Goal: Task Accomplishment & Management: Manage account settings

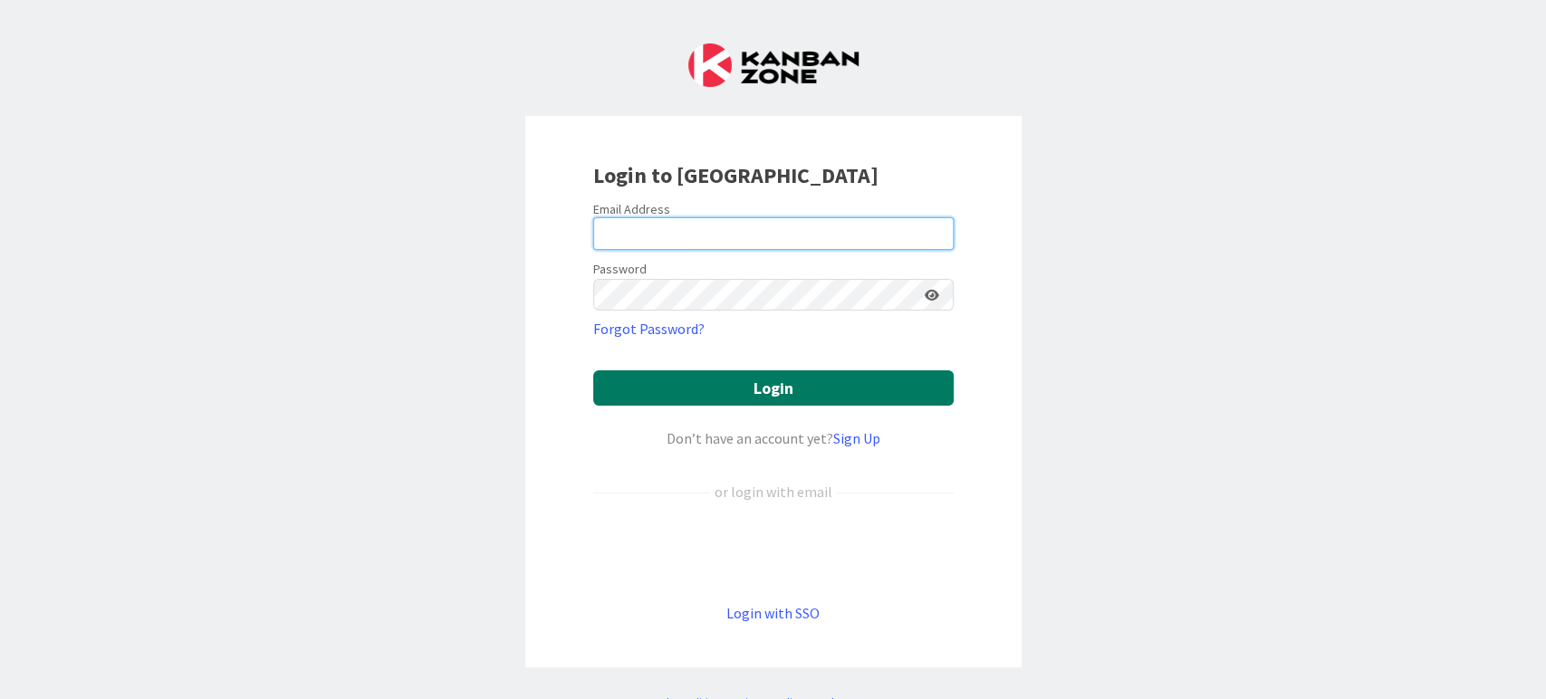
type input "[EMAIL_ADDRESS][DOMAIN_NAME]"
click at [791, 396] on button "Login" at bounding box center [773, 387] width 360 height 35
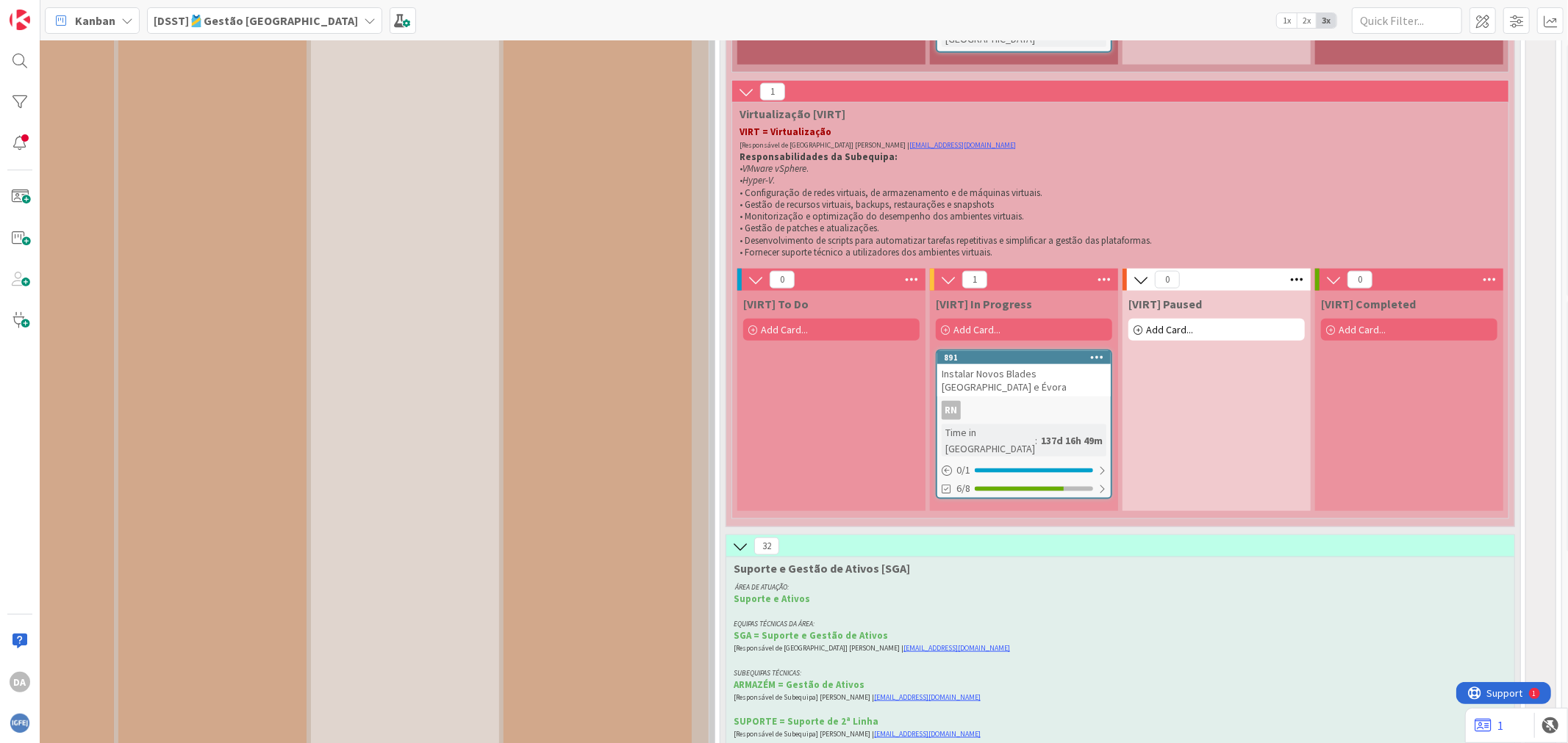
scroll to position [10787, 226]
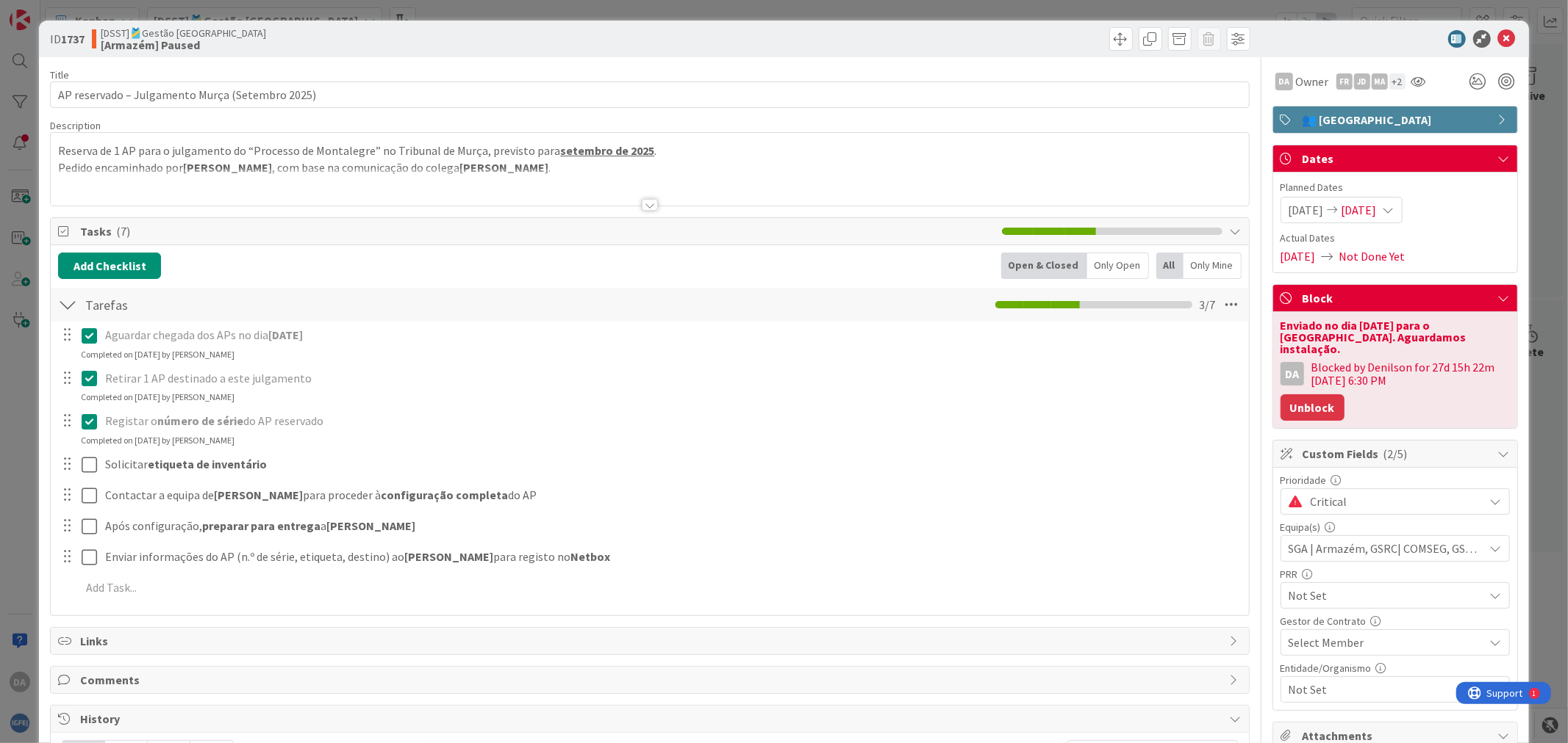
click at [1254, 408] on button "Unblock" at bounding box center [1312, 407] width 64 height 27
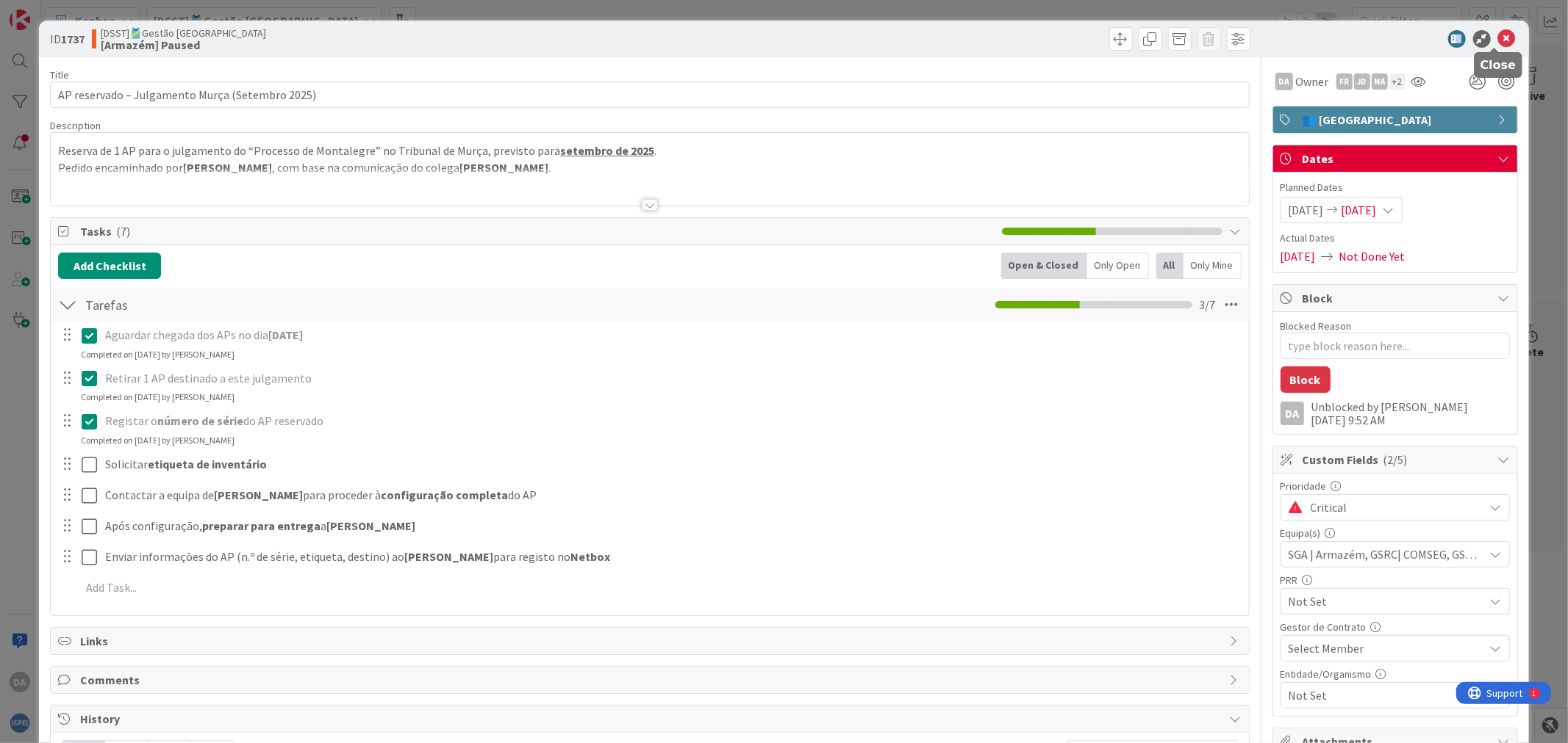
click at [1254, 40] on icon at bounding box center [1507, 39] width 18 height 18
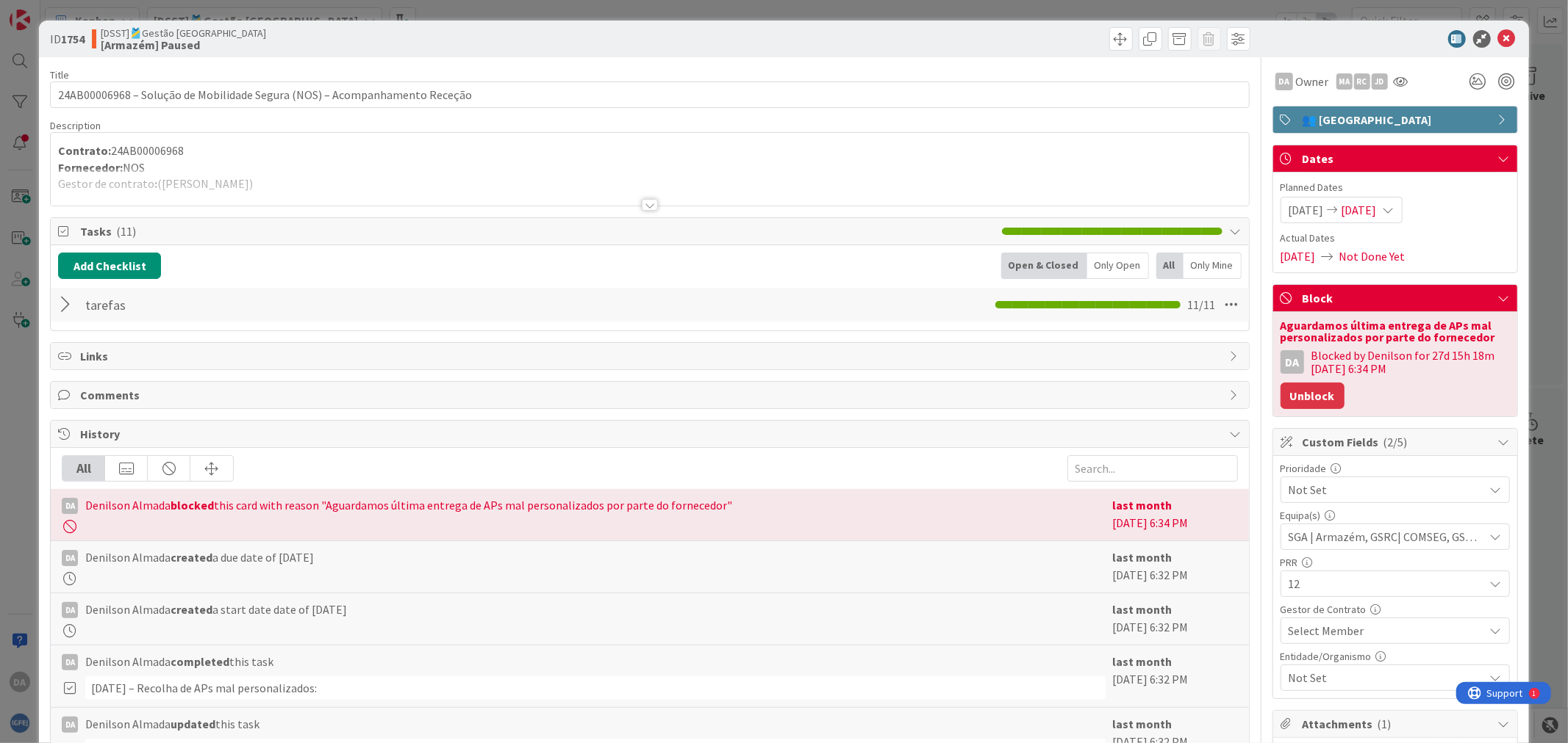
drag, startPoint x: 1292, startPoint y: 413, endPoint x: 1298, endPoint y: 397, distance: 17.1
click at [1254, 404] on div "Aguardamos última entrega de APs mal personalizados por parte do fornecedor DA …" at bounding box center [1394, 364] width 244 height 105
click at [1254, 397] on button "Unblock" at bounding box center [1312, 396] width 64 height 27
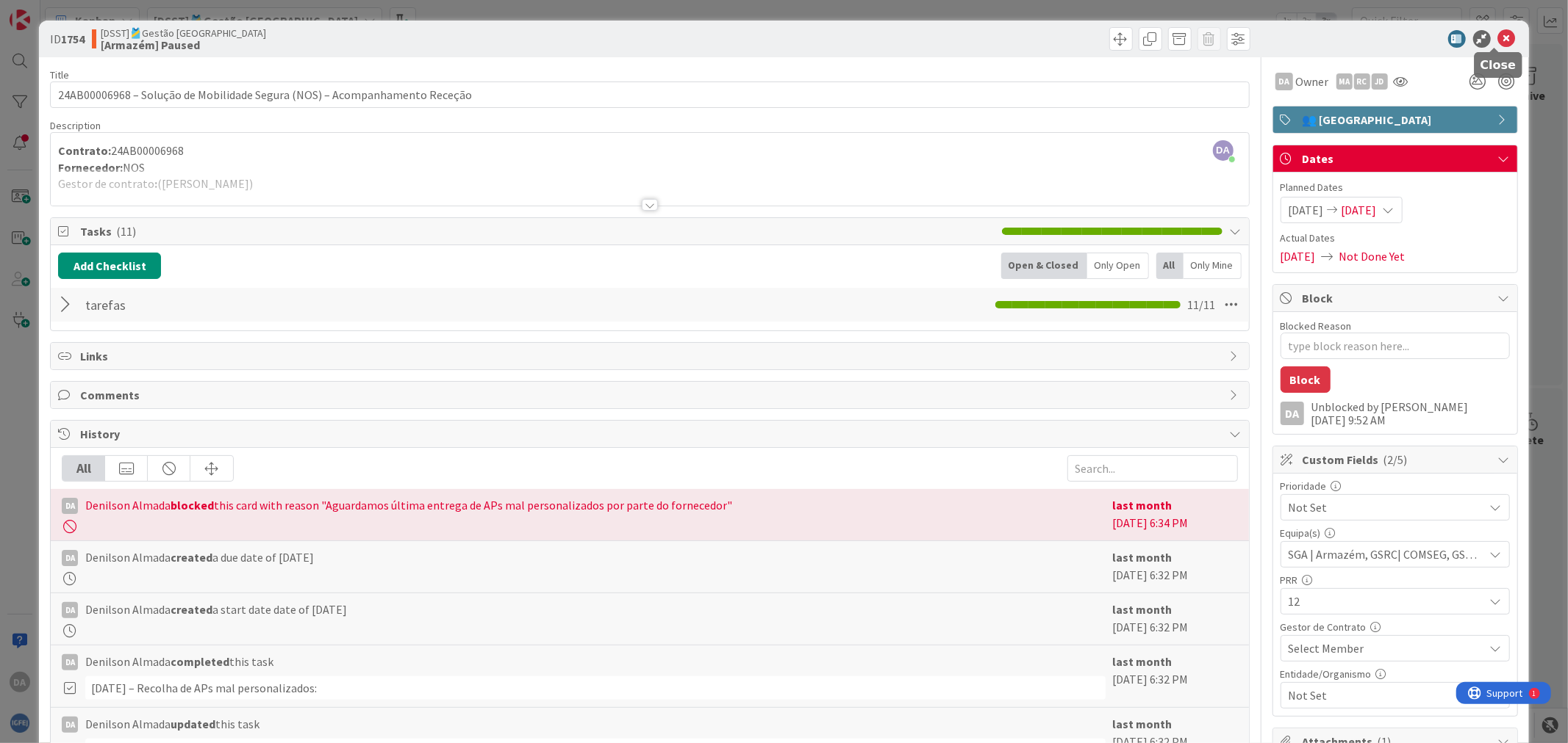
click at [1254, 31] on icon at bounding box center [1507, 39] width 18 height 18
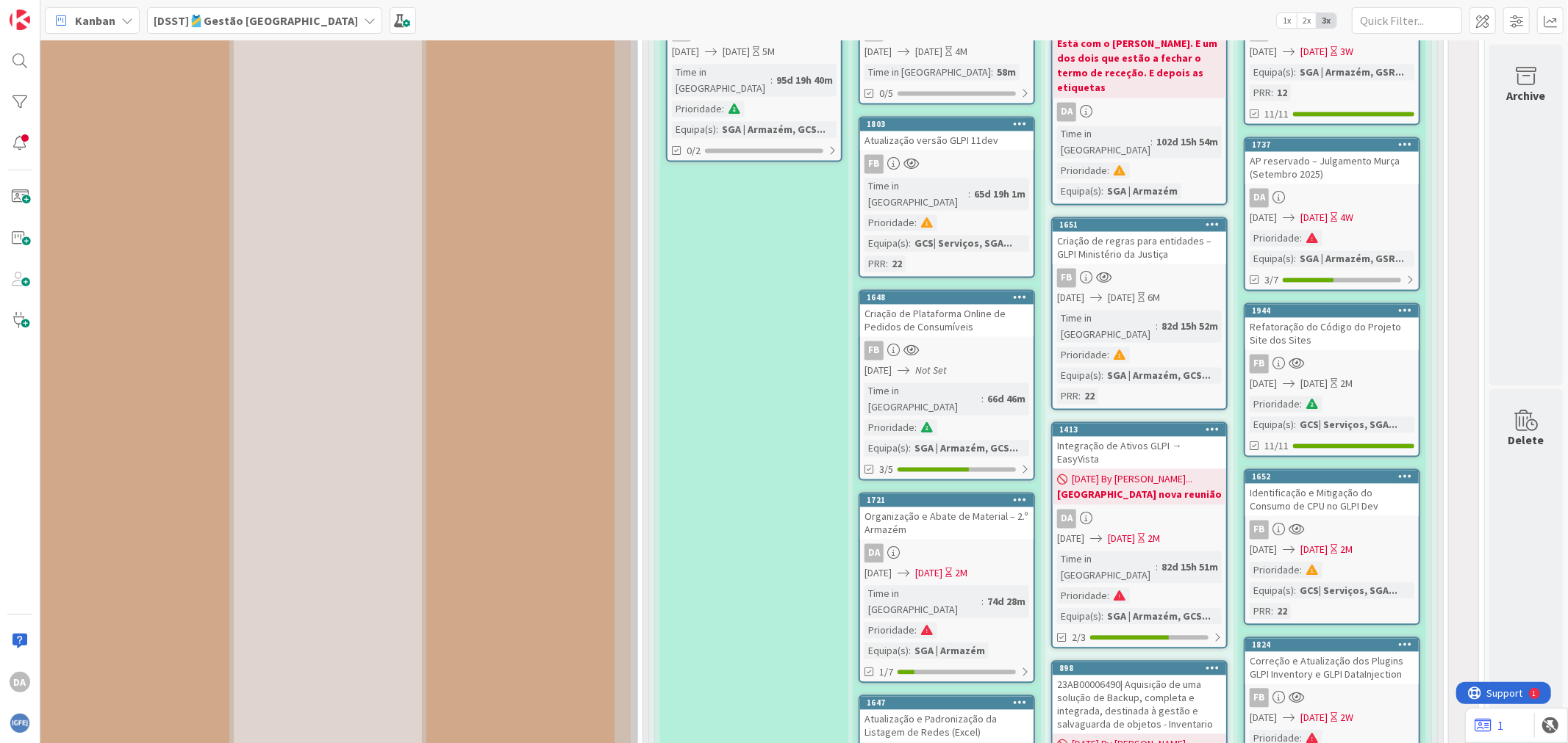
scroll to position [11849, 226]
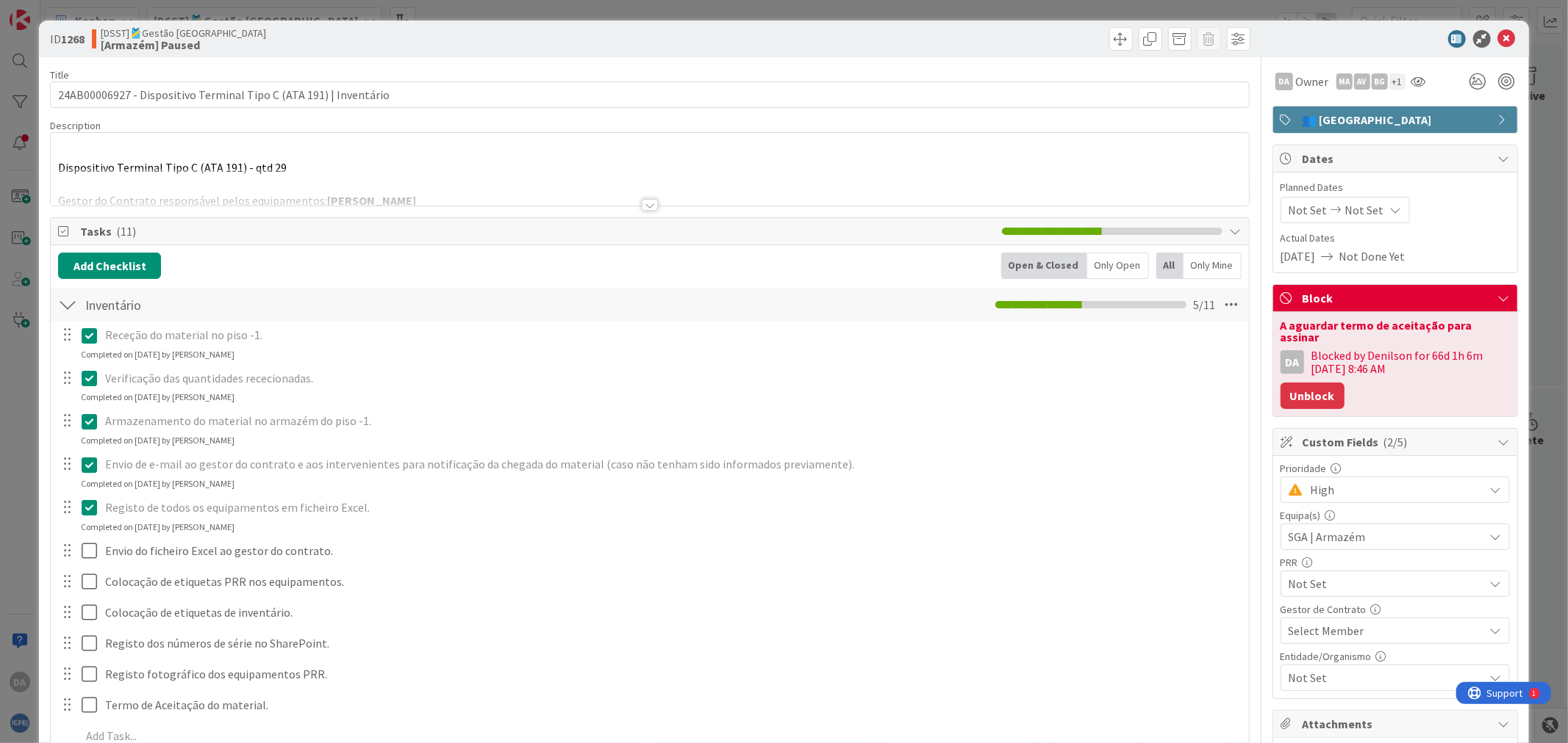
click at [1254, 383] on button "Unblock" at bounding box center [1312, 396] width 64 height 27
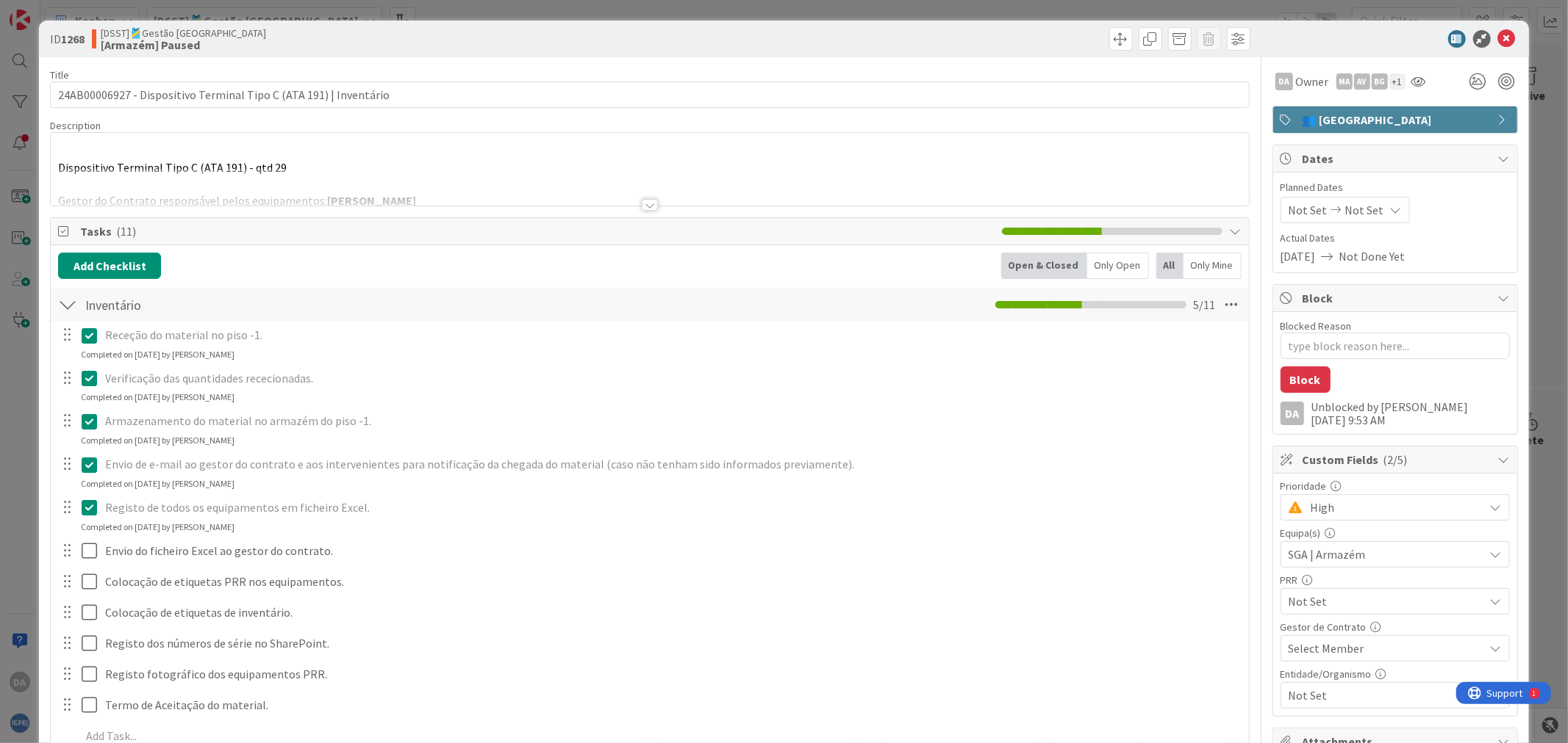
click at [1254, 32] on icon at bounding box center [1507, 39] width 18 height 18
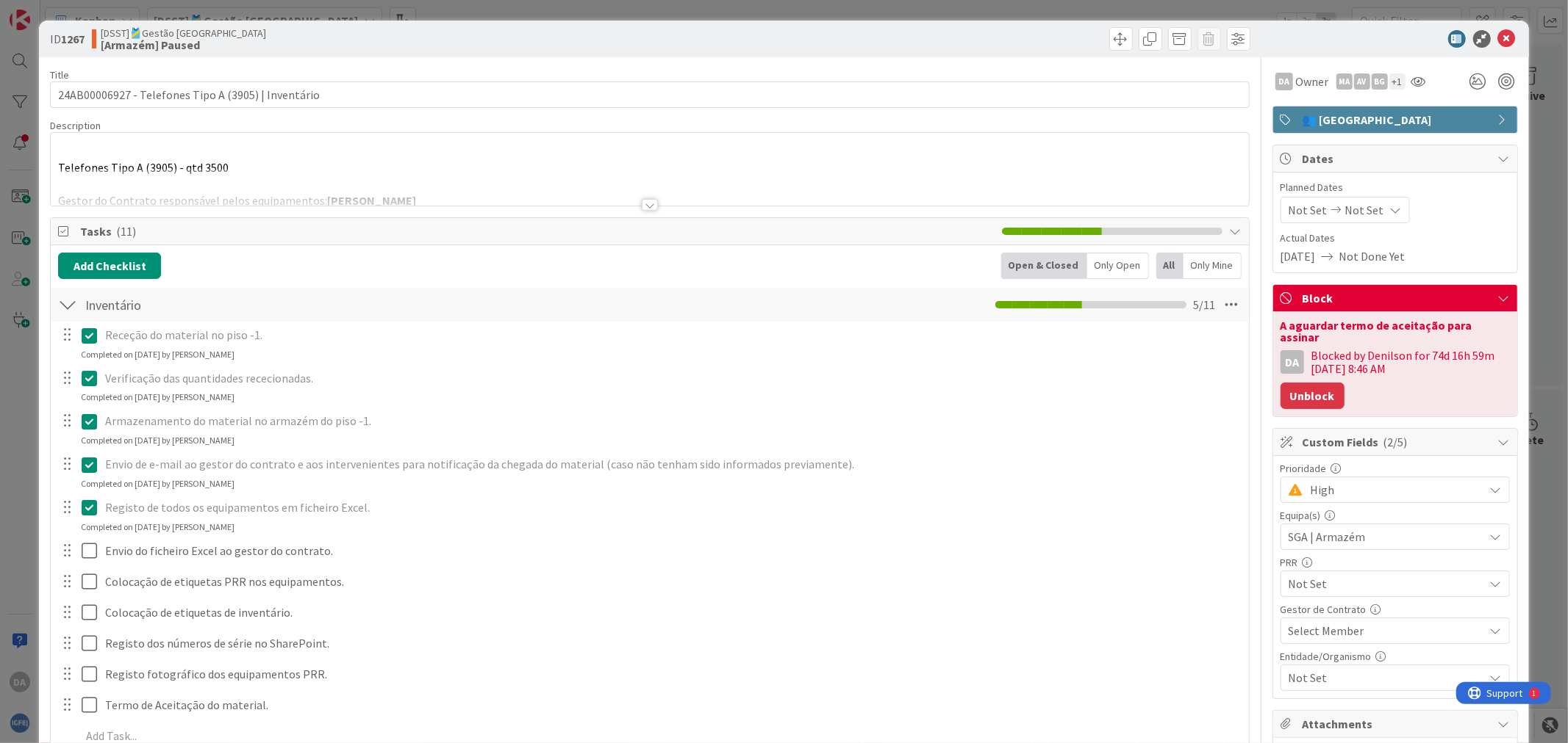
click at [1254, 393] on button "Unblock" at bounding box center [1312, 396] width 64 height 27
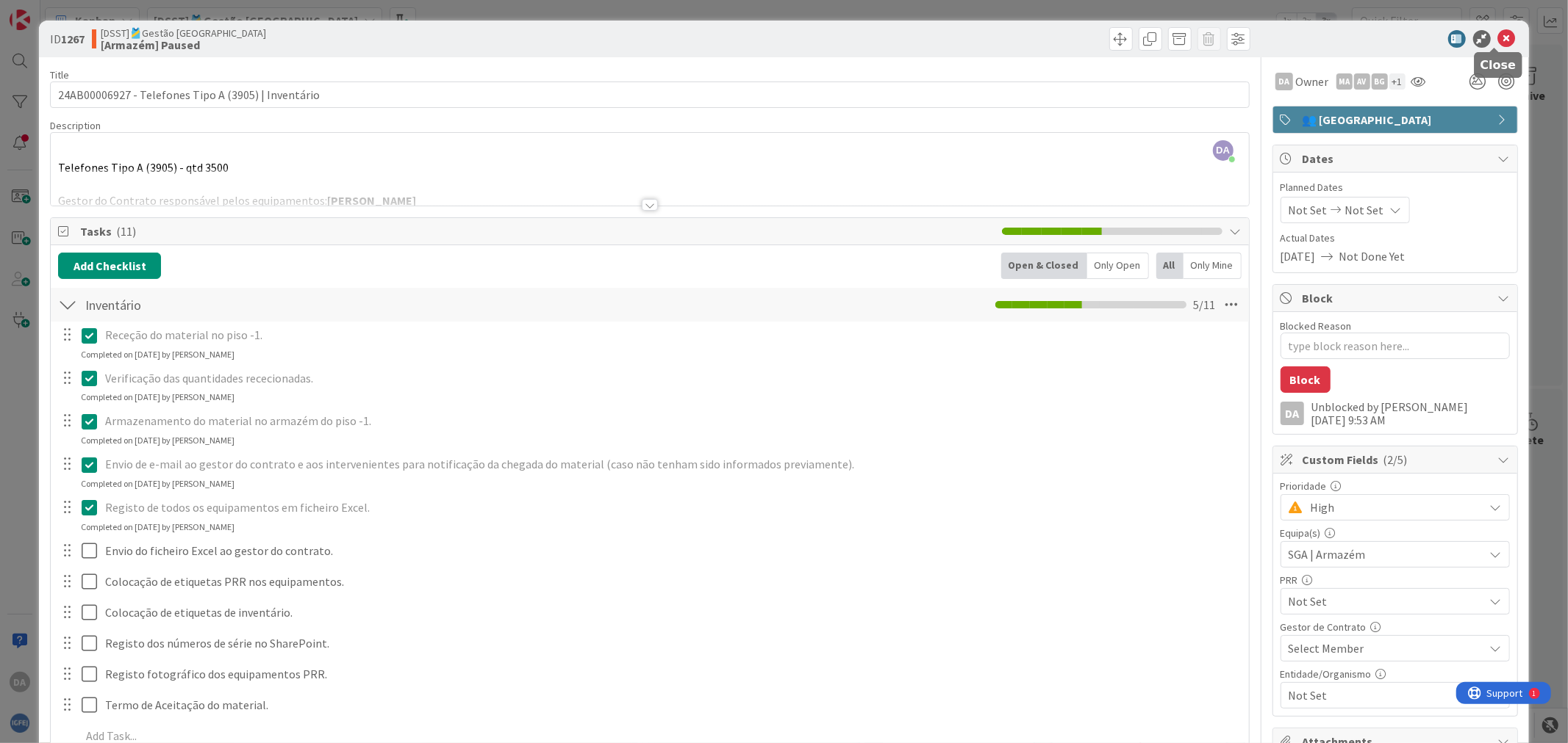
click at [1254, 40] on icon at bounding box center [1507, 39] width 18 height 18
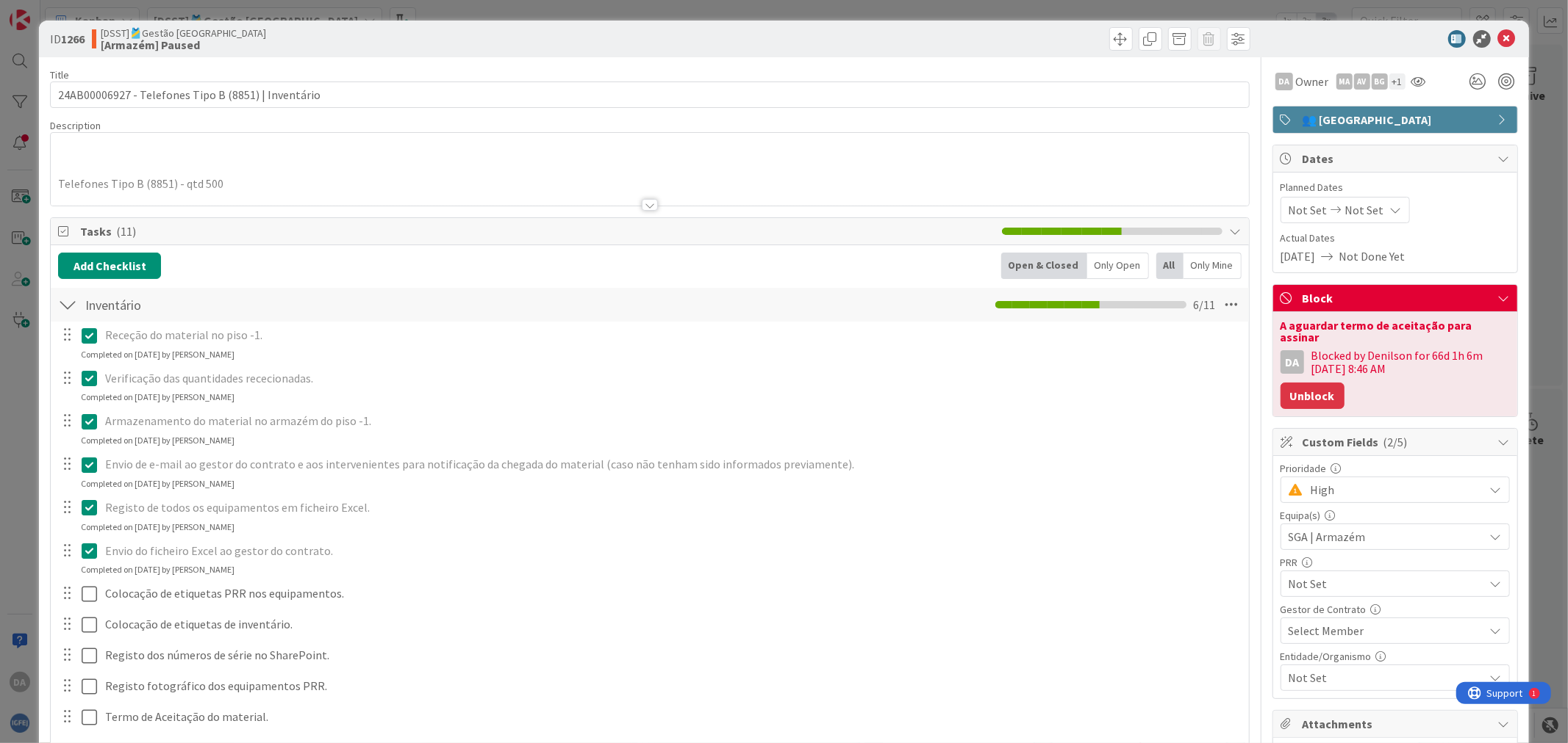
click at [1254, 384] on button "Unblock" at bounding box center [1312, 396] width 64 height 27
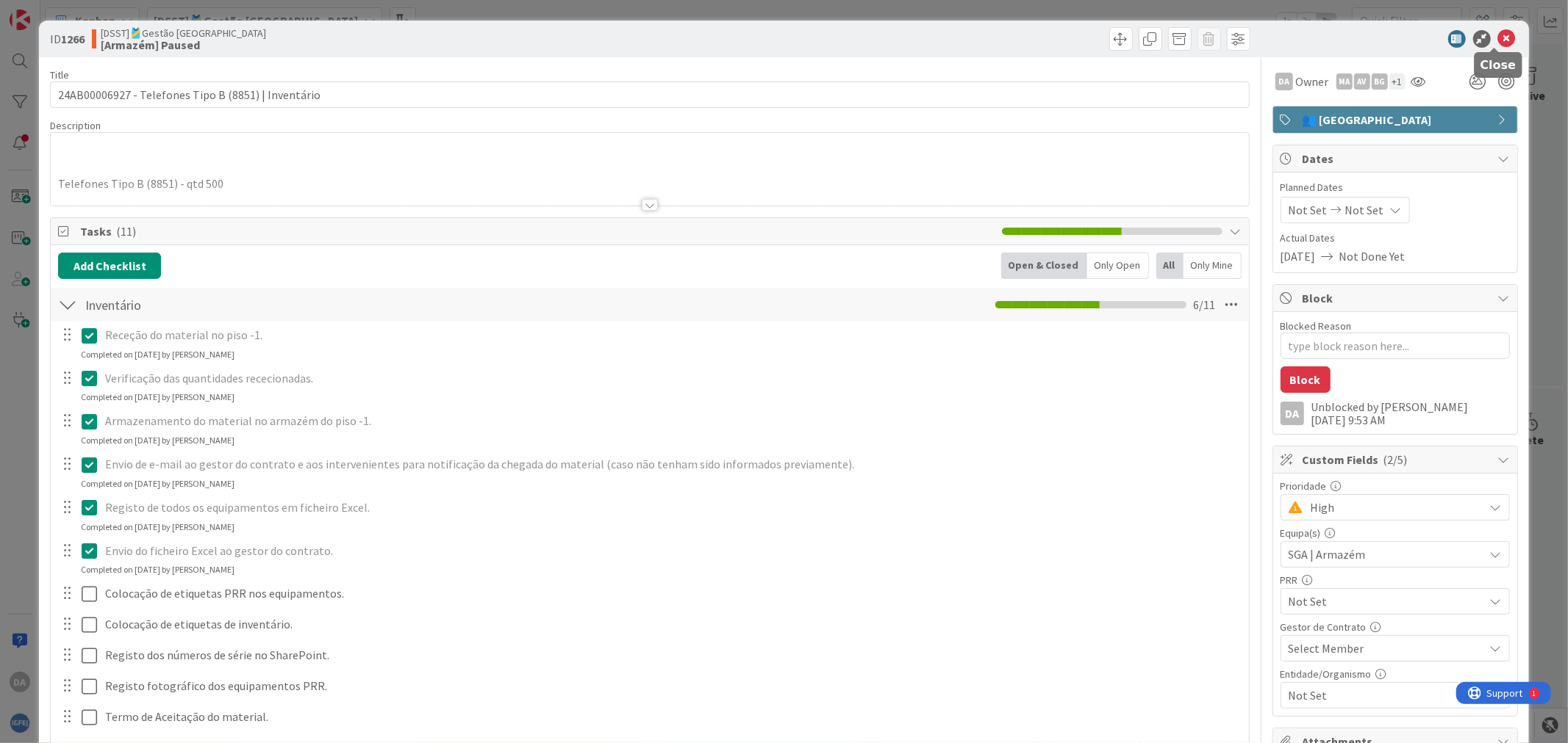
click at [1254, 41] on icon at bounding box center [1507, 39] width 18 height 18
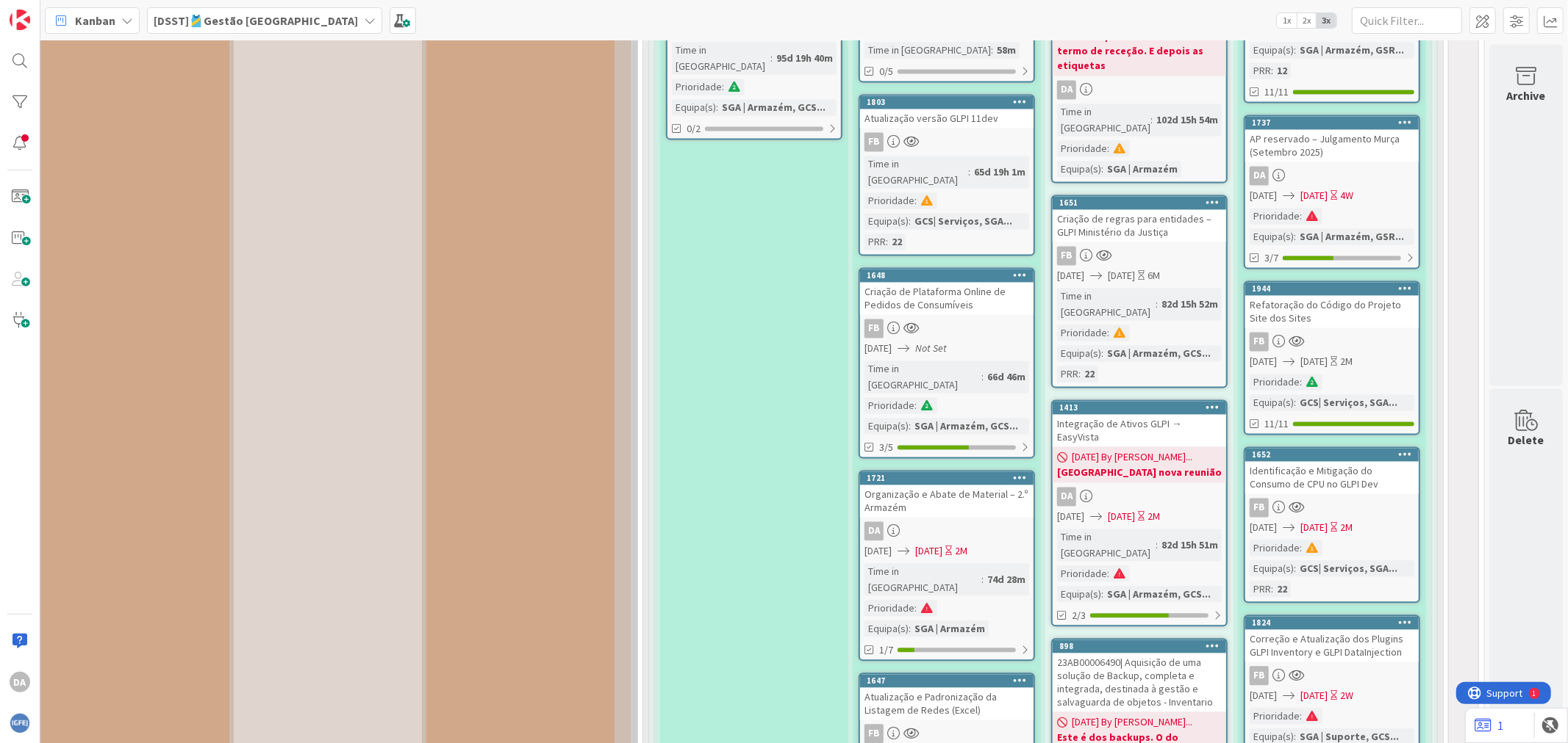
scroll to position [11685, 226]
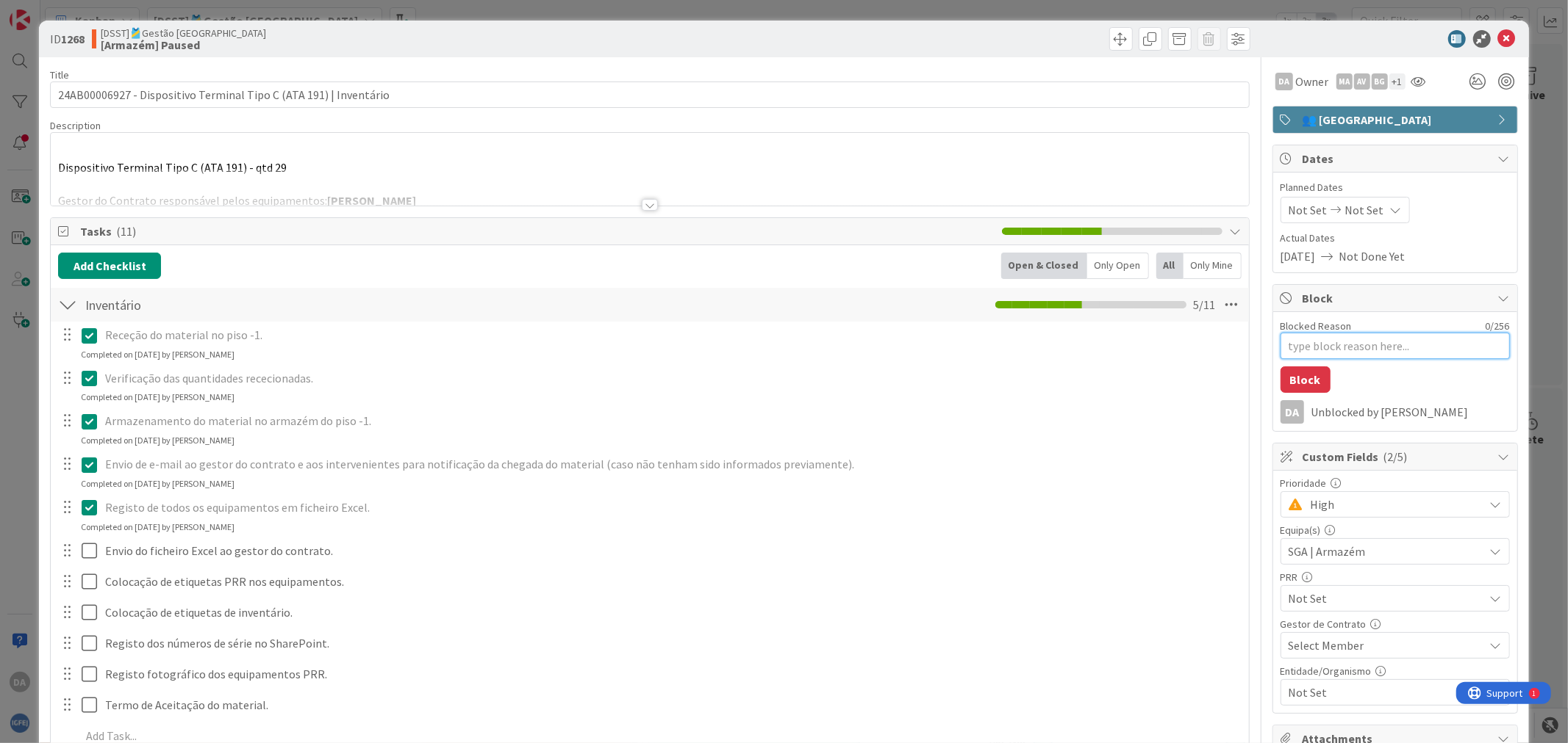
click at [1254, 344] on textarea "Blocked Reason" at bounding box center [1394, 346] width 230 height 27
type textarea "x"
type textarea "Ag"
type textarea "x"
type textarea "Agu"
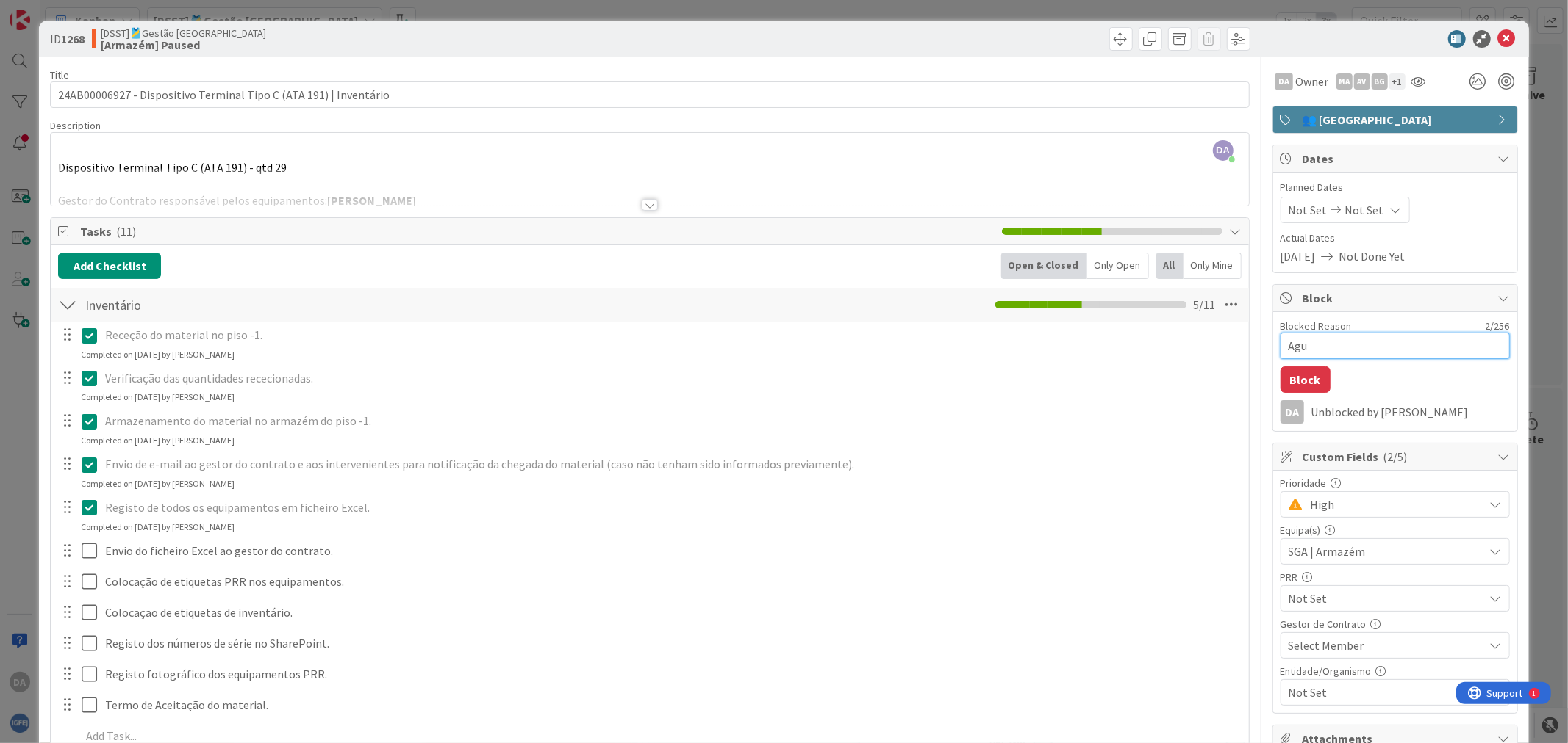
type textarea "x"
type textarea "Agua"
type textarea "x"
type textarea "Aguar"
type textarea "x"
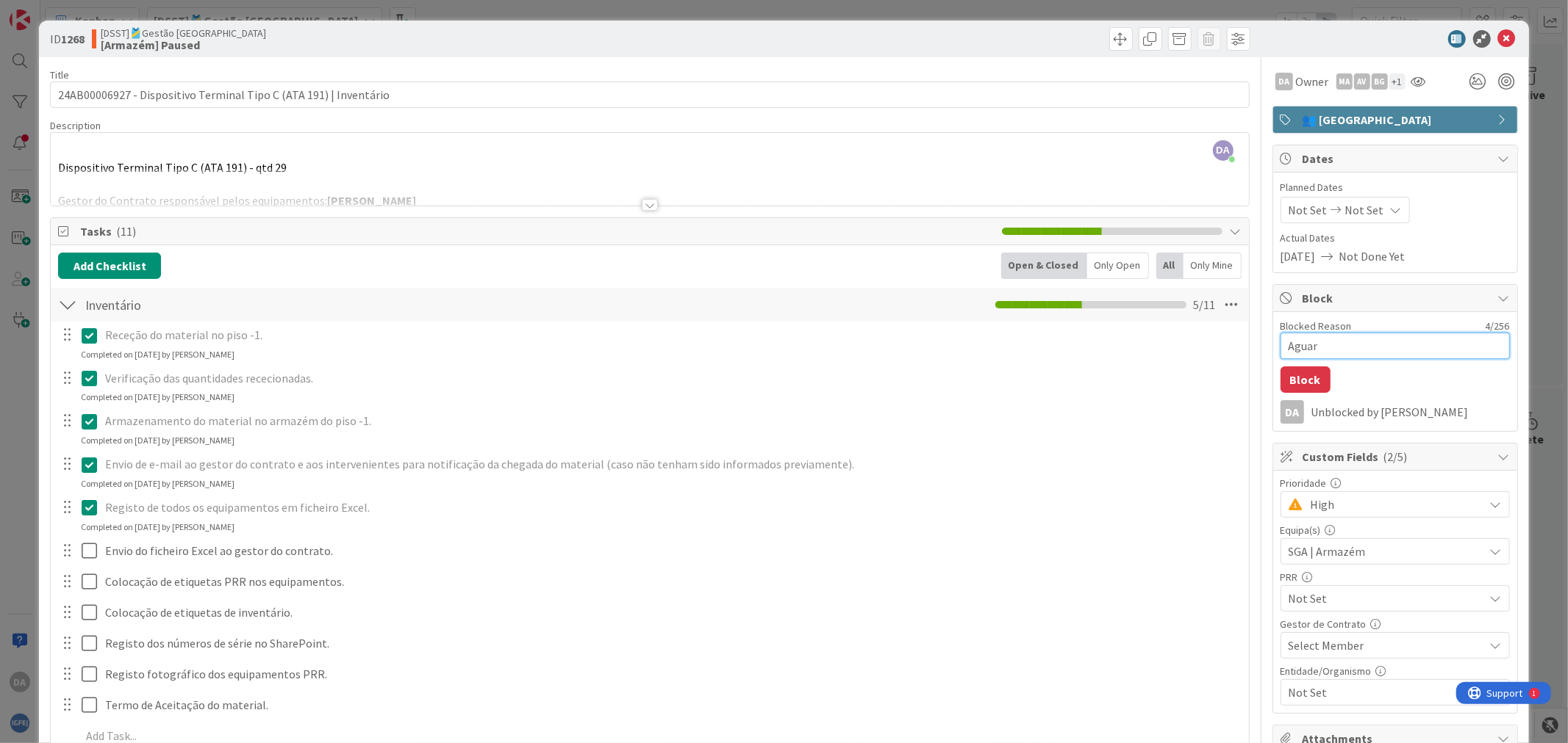
type textarea "Aguard"
type textarea "x"
type textarea "Aguarda"
type textarea "x"
type textarea "[GEOGRAPHIC_DATA]"
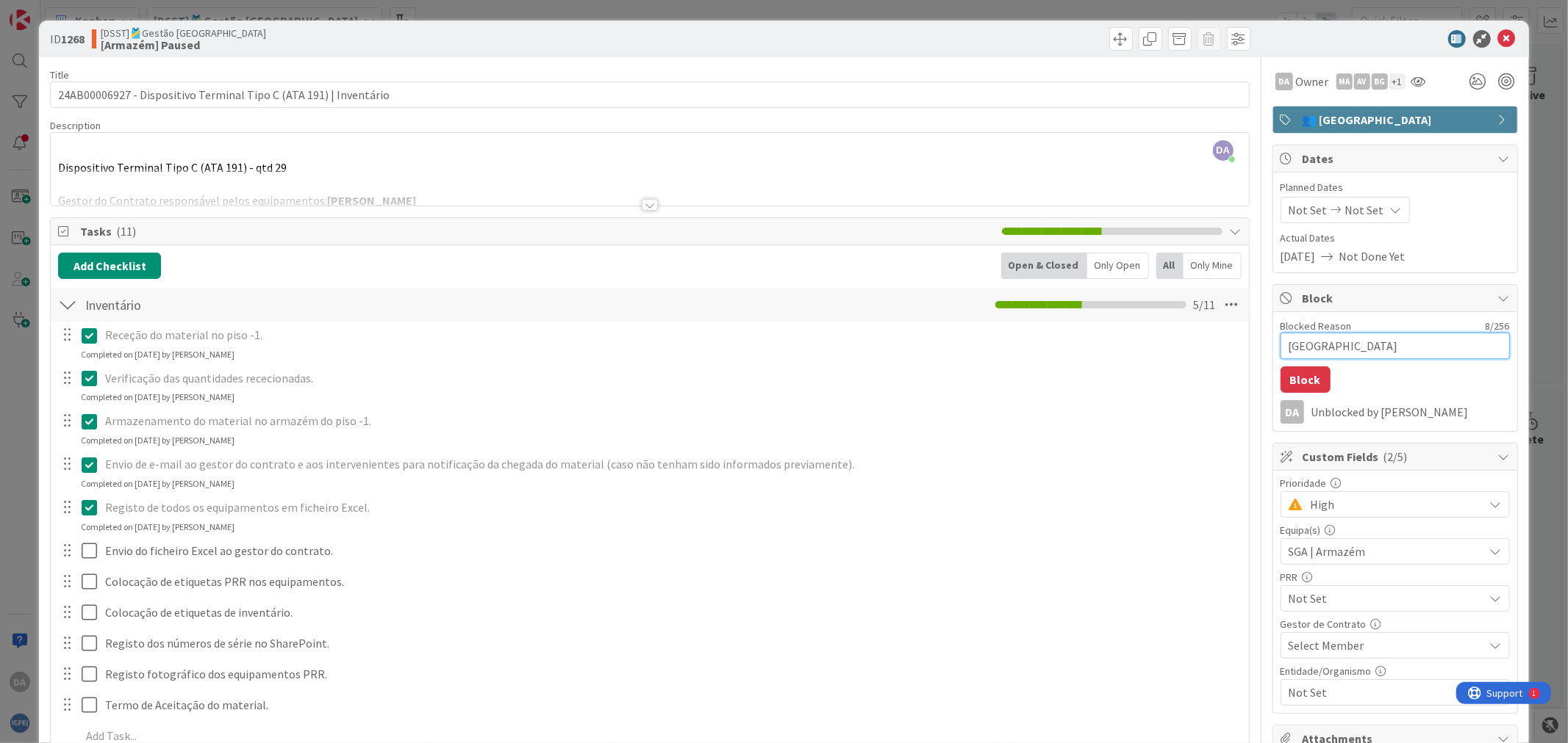
type textarea "x"
type textarea "Aguardamo"
type textarea "x"
type textarea "Aguardamos"
type textarea "x"
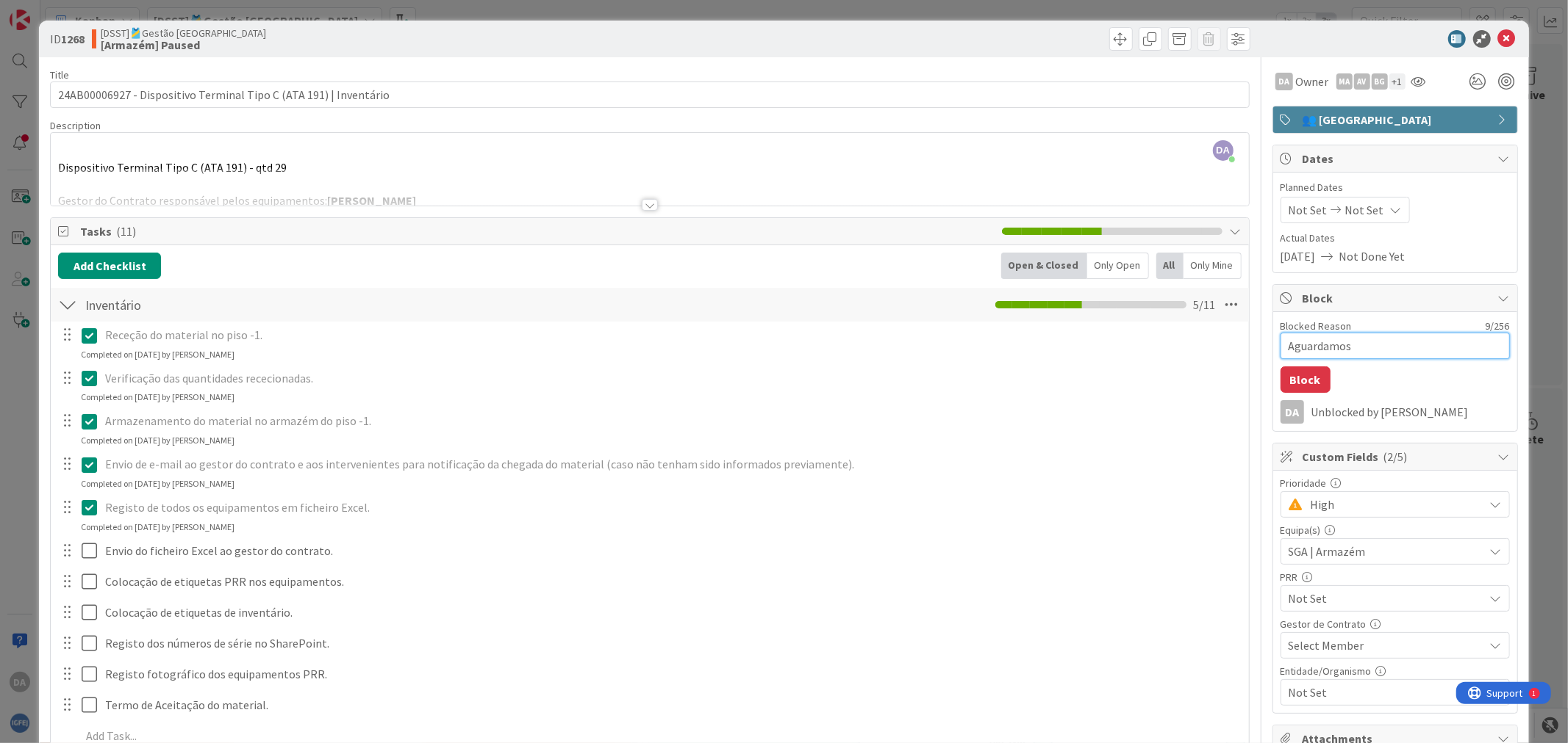
type textarea "Aguardamos"
type textarea "x"
type textarea "Aguardamos e"
type textarea "x"
type textarea "Aguardamos et"
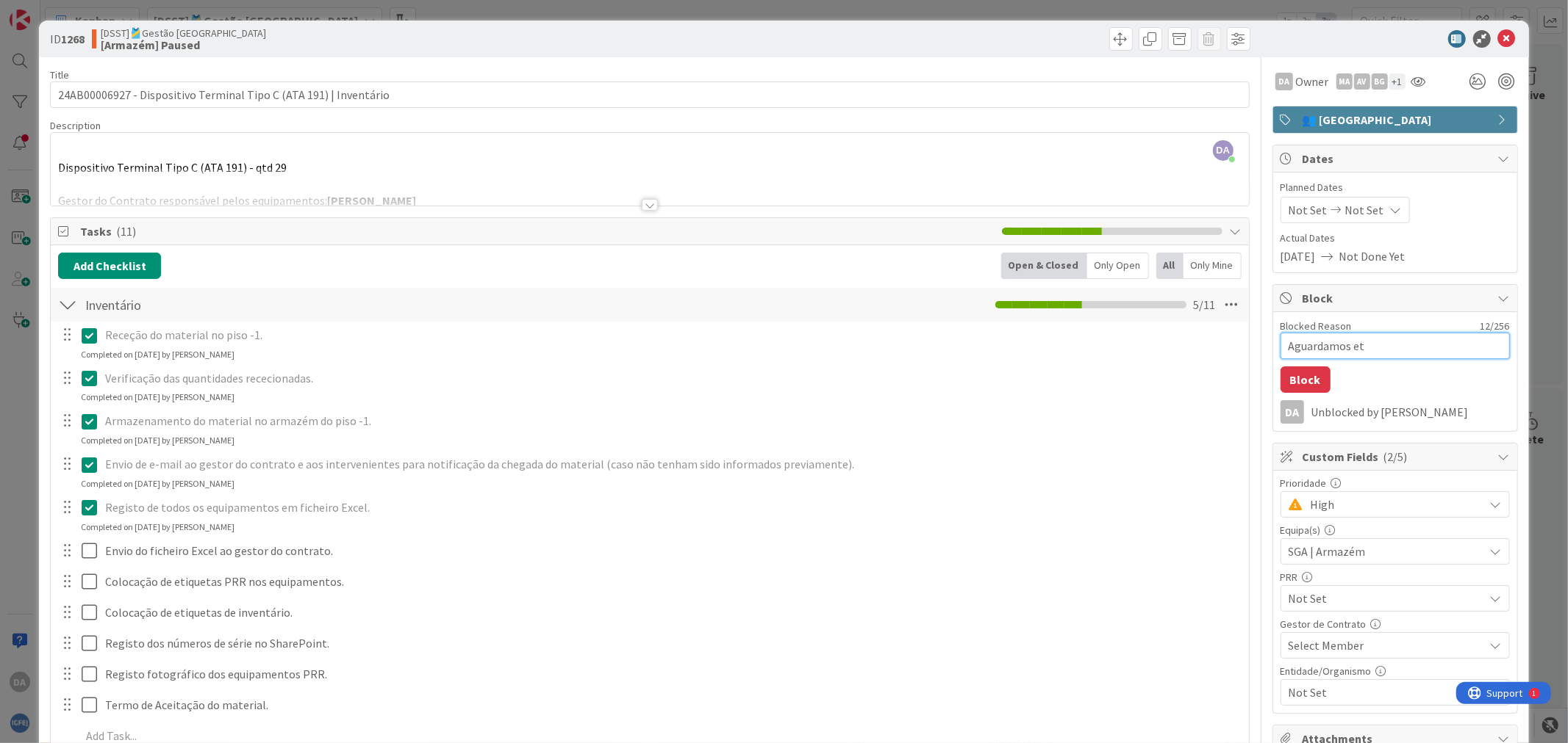
type textarea "x"
type textarea "Aguardamos eti"
type textarea "x"
type textarea "Aguardamos etiq"
type textarea "x"
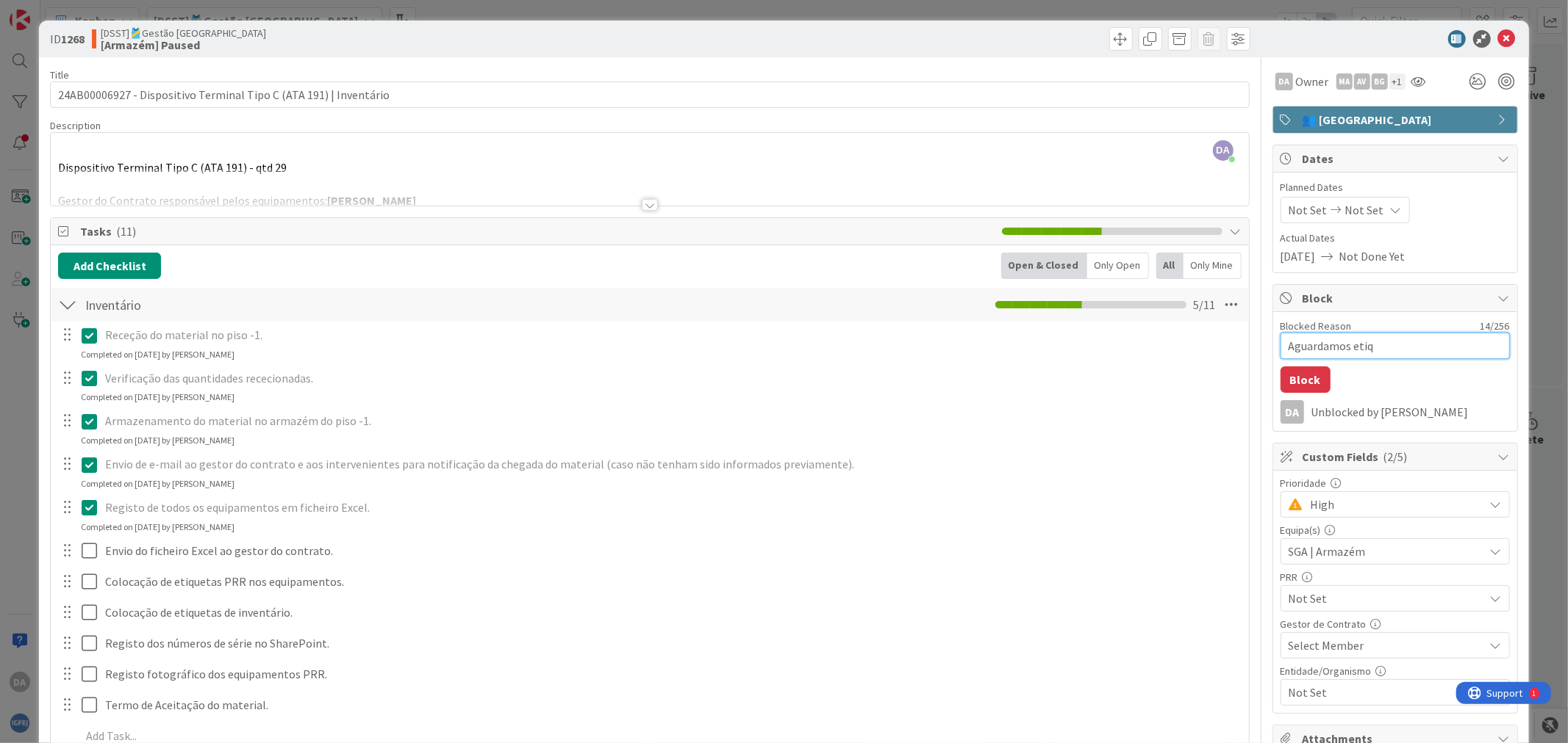
type textarea "Aguardamos etiqu"
type textarea "x"
type textarea "Aguardamos etique"
type textarea "x"
type textarea "Aguardamos etiquet"
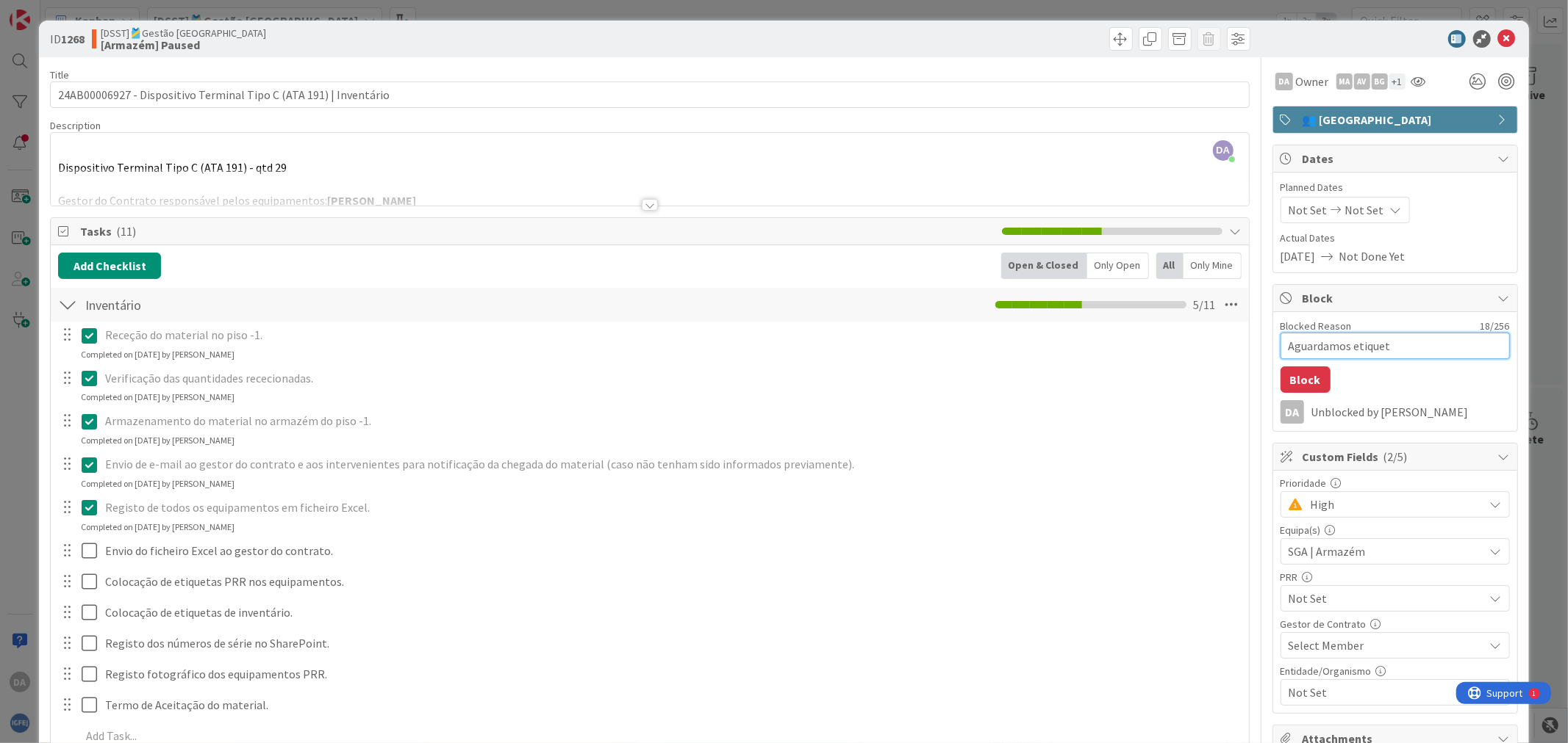
type textarea "x"
type textarea "Aguardamos etiqueta"
type textarea "x"
type textarea "Aguardamos etiquetas"
type textarea "x"
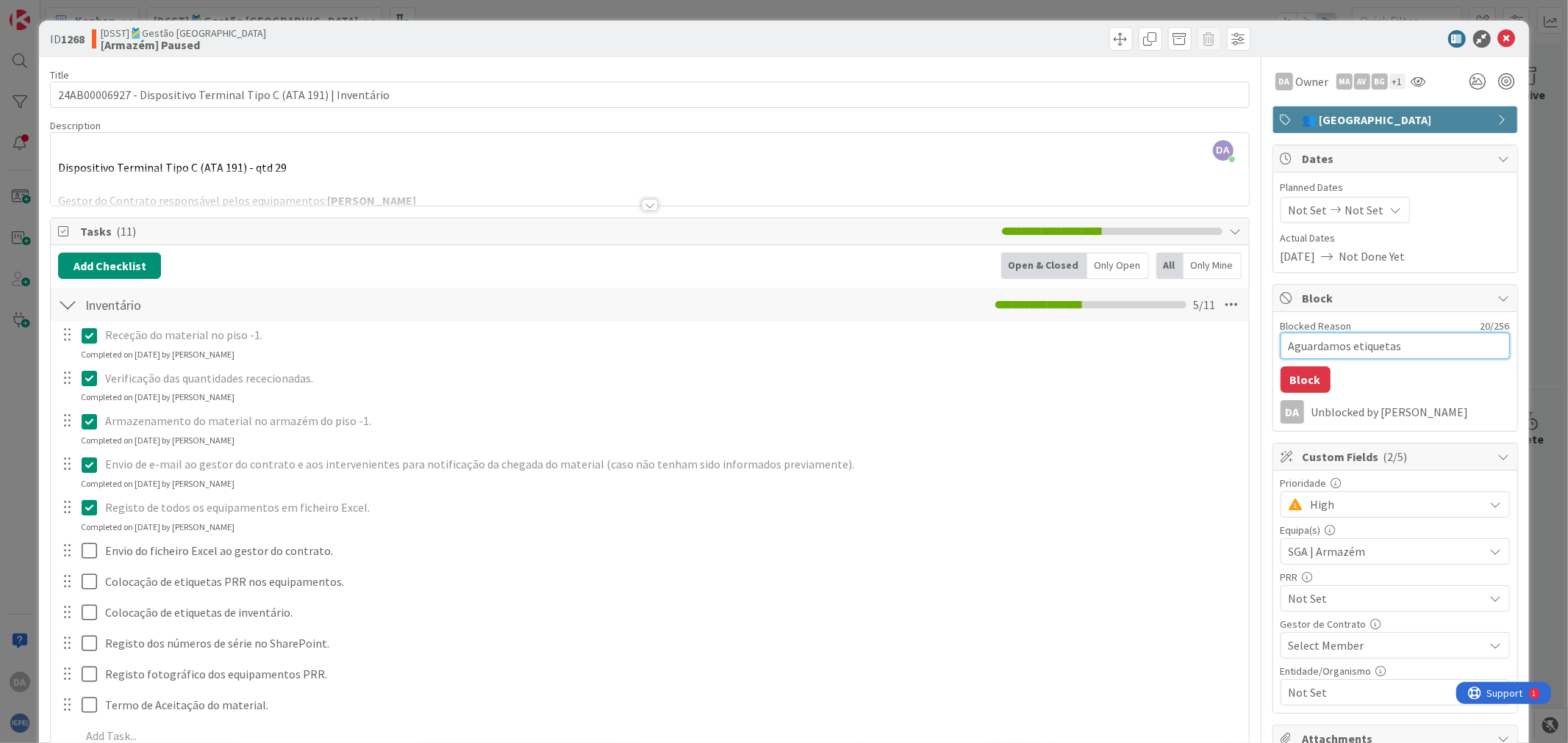
type textarea "Aguardamos etiquetas"
type textarea "x"
type textarea "Aguardamos etiquetas d"
type textarea "x"
drag, startPoint x: 1405, startPoint y: 346, endPoint x: 1055, endPoint y: 351, distance: 350.0
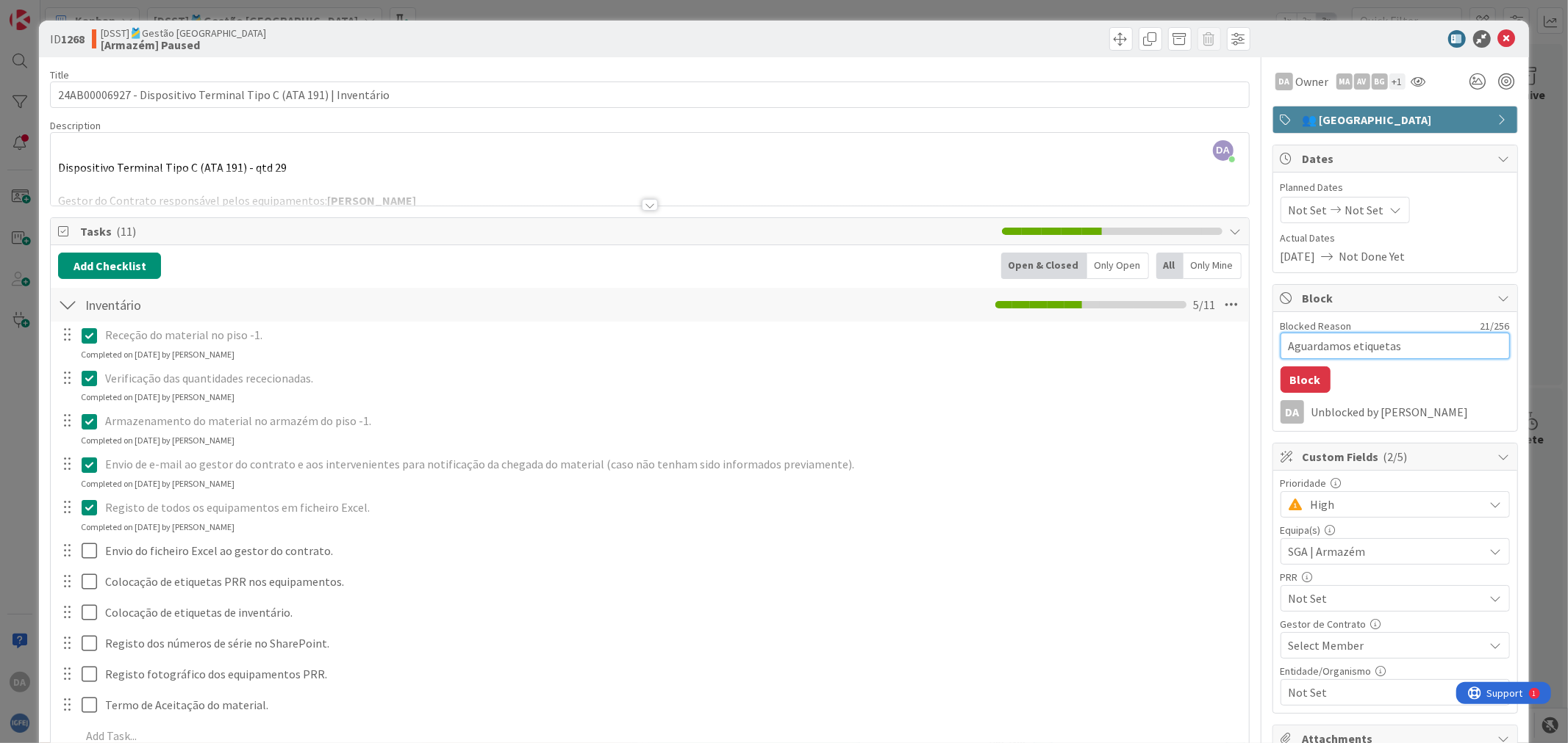
click at [1014, 344] on div "Title 66 / 128 24AB00006927 - Dispositivo Terminal Tipo C (ATA 191) | Inventári…" at bounding box center [783, 642] width 1467 height 1169
type textarea "Aguardamos etiquetas"
click at [1254, 378] on button "Block" at bounding box center [1305, 380] width 50 height 27
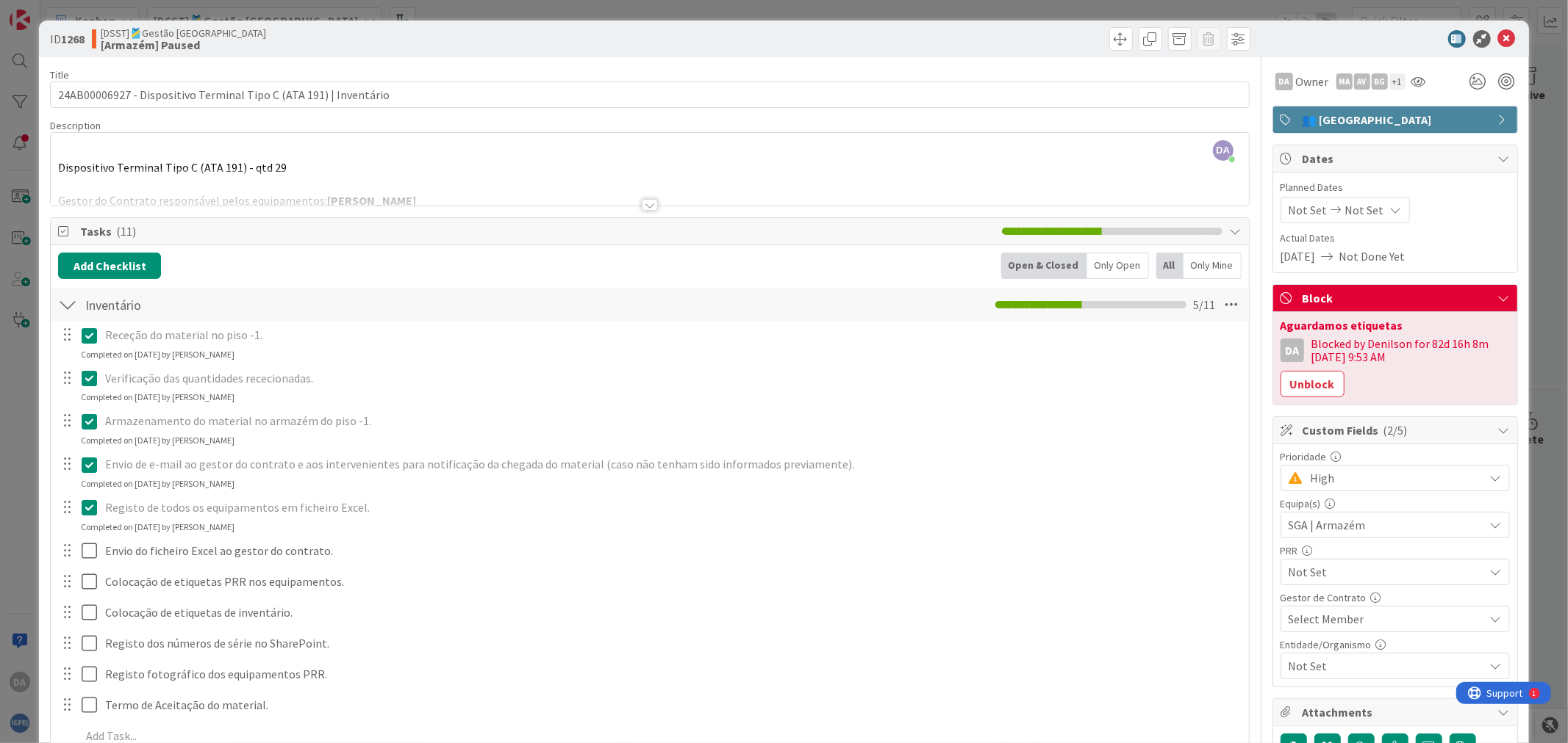
click at [1254, 35] on div at bounding box center [1387, 39] width 261 height 18
click at [1254, 41] on icon at bounding box center [1507, 39] width 18 height 18
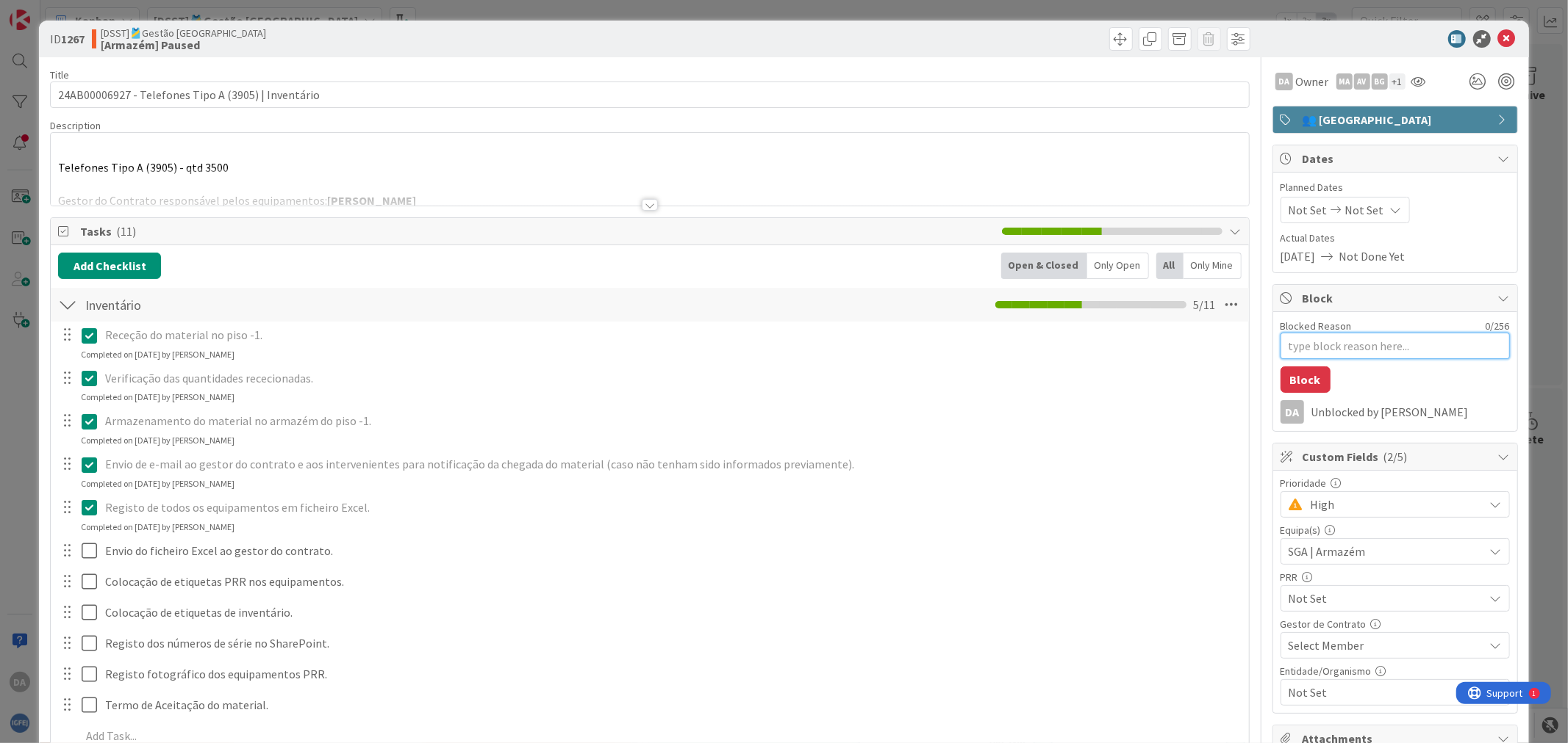
click at [1254, 341] on textarea "Blocked Reason" at bounding box center [1394, 346] width 230 height 27
paste textarea "Aguardamos etiquetas"
type textarea "x"
type textarea "Aguardamos etiquetas"
click at [1254, 378] on button "Block" at bounding box center [1305, 380] width 50 height 27
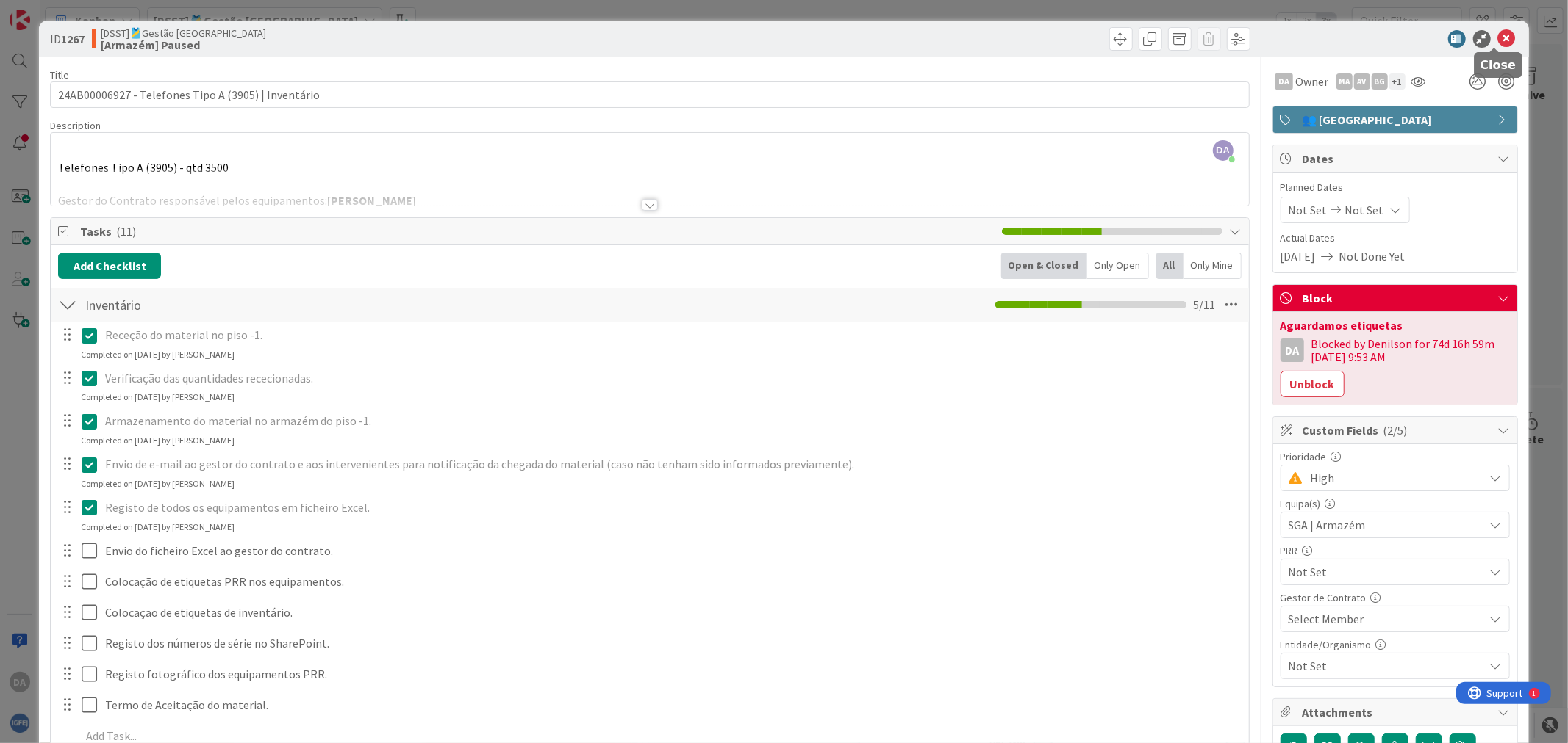
click at [1254, 37] on icon at bounding box center [1507, 39] width 18 height 18
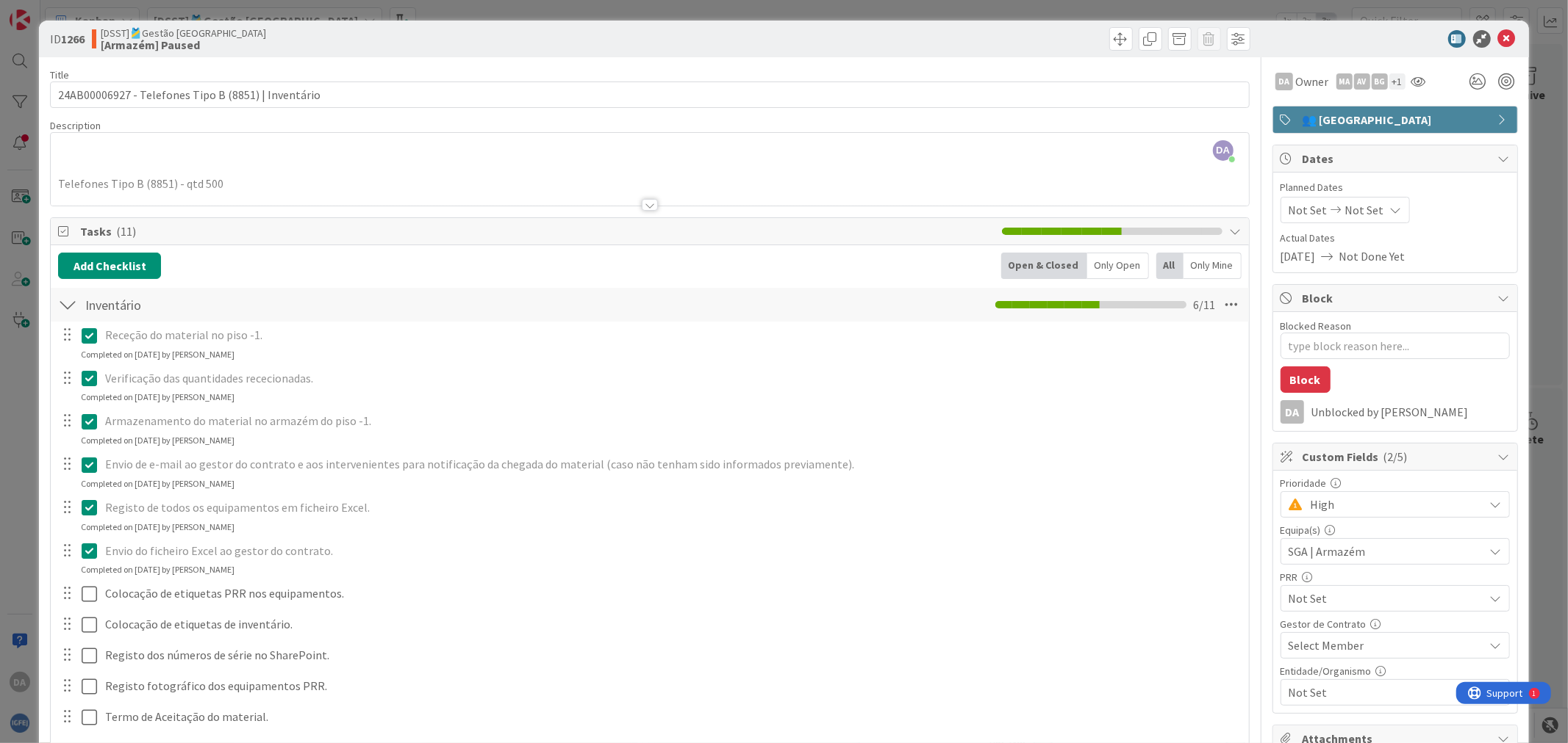
click at [1254, 332] on label "Blocked Reason" at bounding box center [1316, 326] width 71 height 13
click at [1254, 333] on textarea "Blocked Reason" at bounding box center [1394, 346] width 230 height 27
click at [1254, 342] on textarea "Blocked Reason" at bounding box center [1394, 346] width 230 height 27
paste textarea "Aguardamos etiquetas"
type textarea "x"
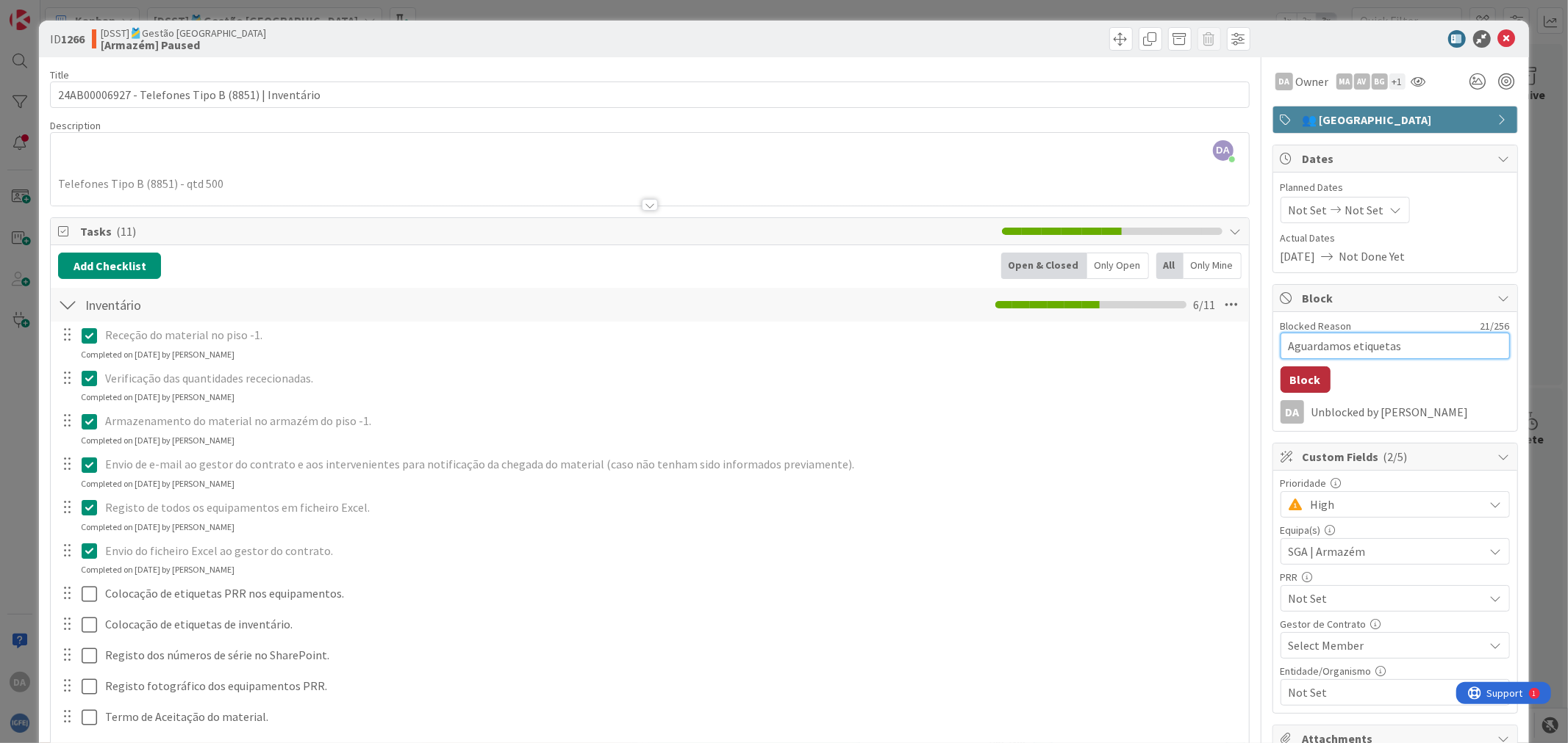
type textarea "Aguardamos etiquetas"
click at [1254, 384] on button "Block" at bounding box center [1305, 380] width 50 height 27
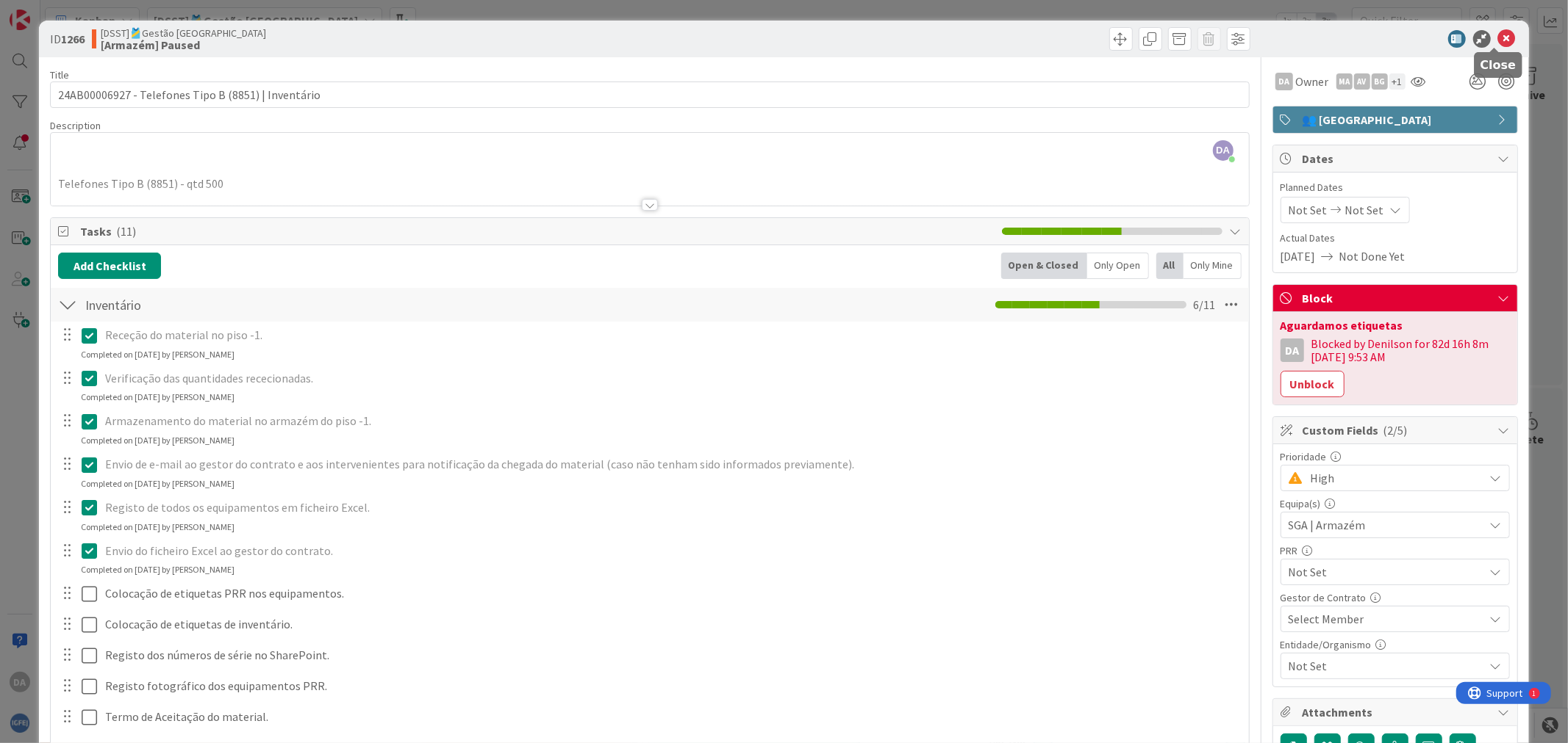
click at [1254, 41] on icon at bounding box center [1507, 39] width 18 height 18
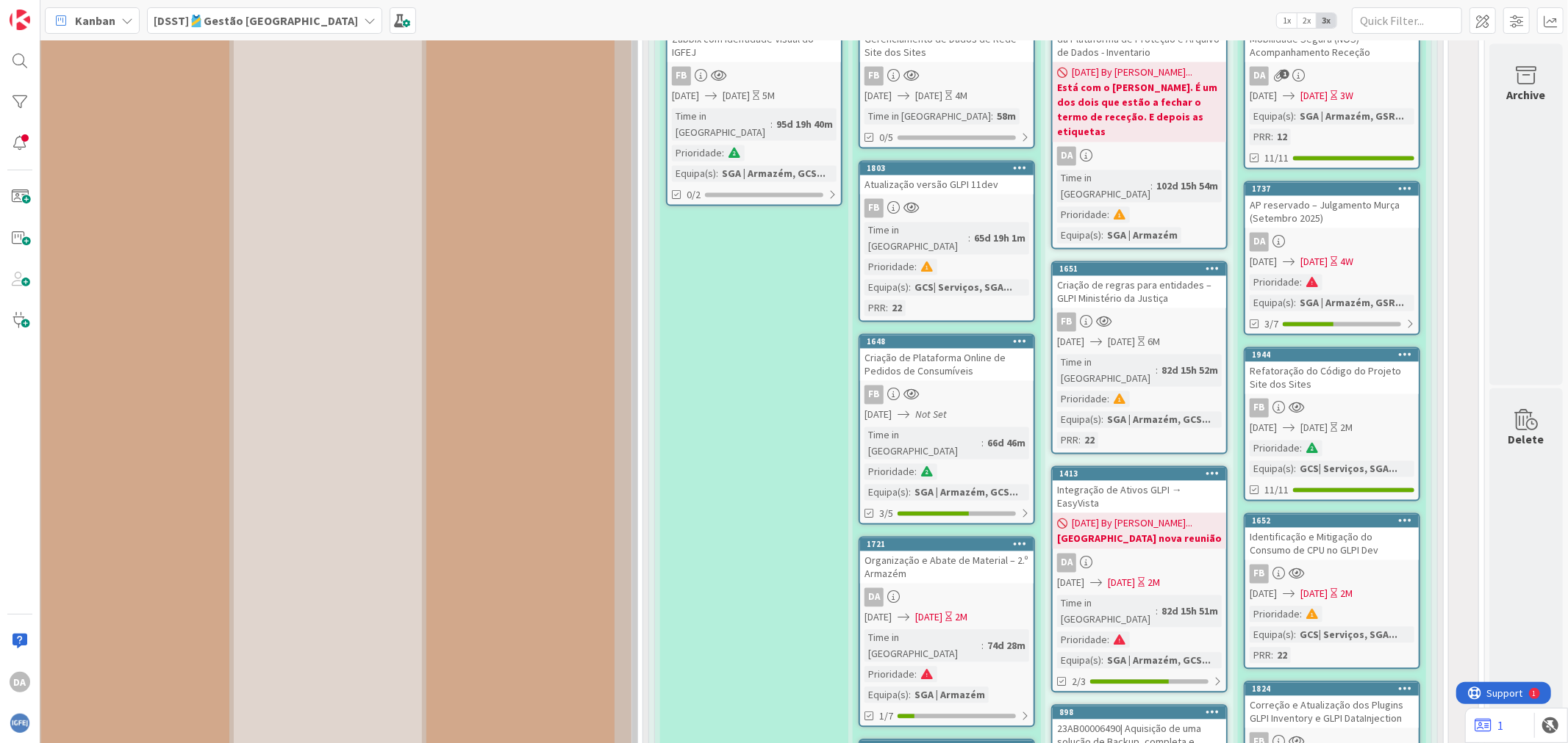
scroll to position [11700, 226]
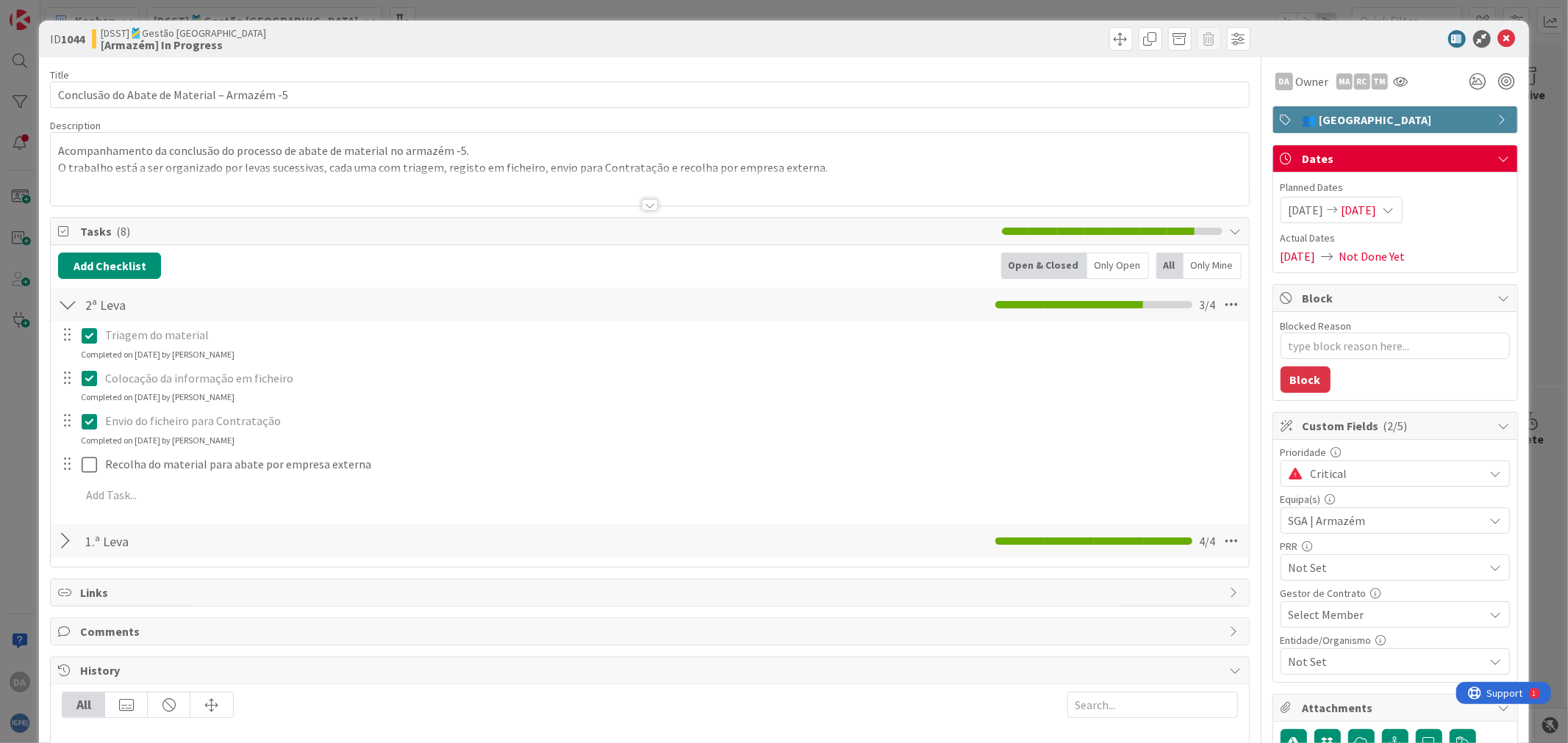
type textarea "x"
click at [1254, 209] on icon at bounding box center [1388, 210] width 11 height 11
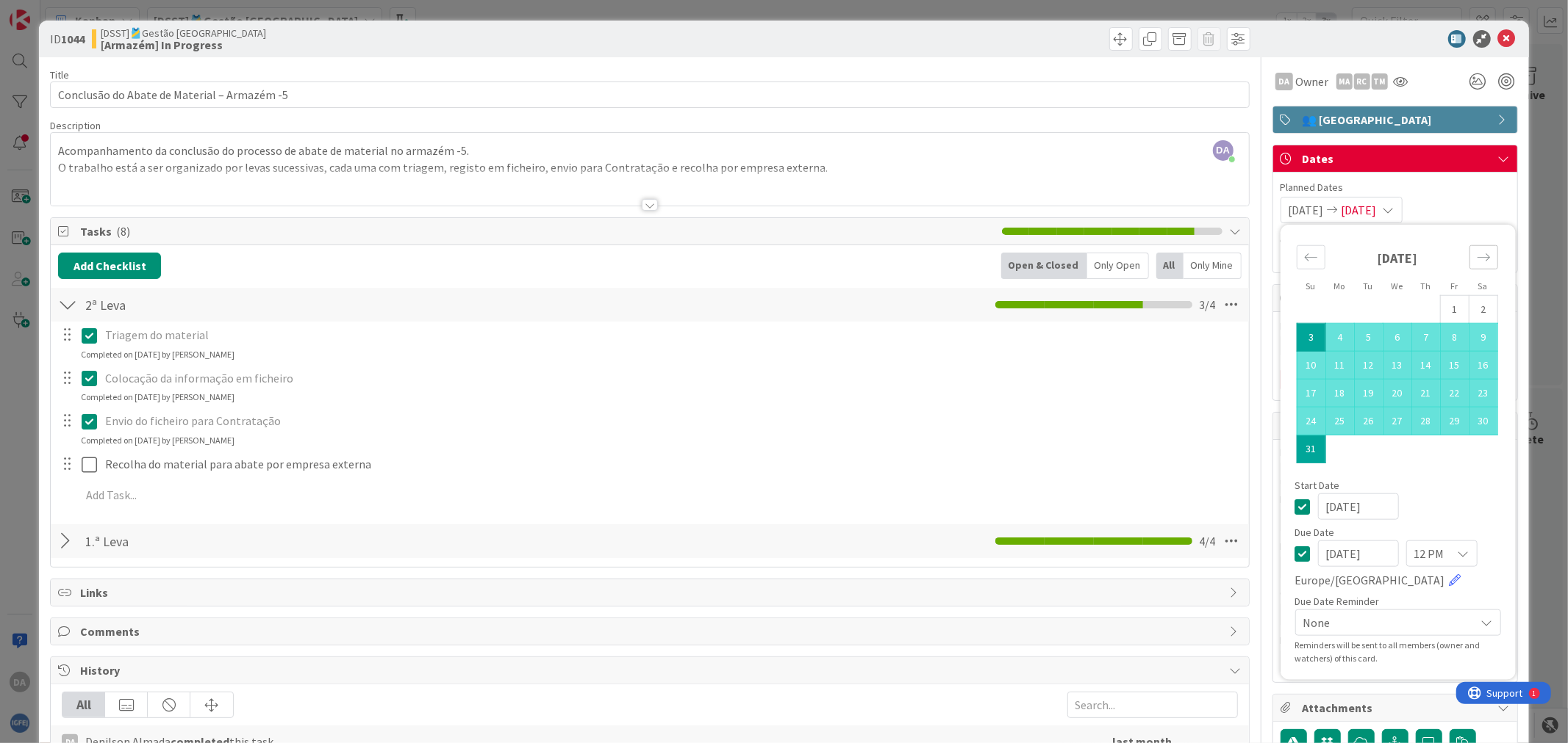
click at [1254, 265] on div "Move forward to switch to the next month." at bounding box center [1483, 257] width 28 height 24
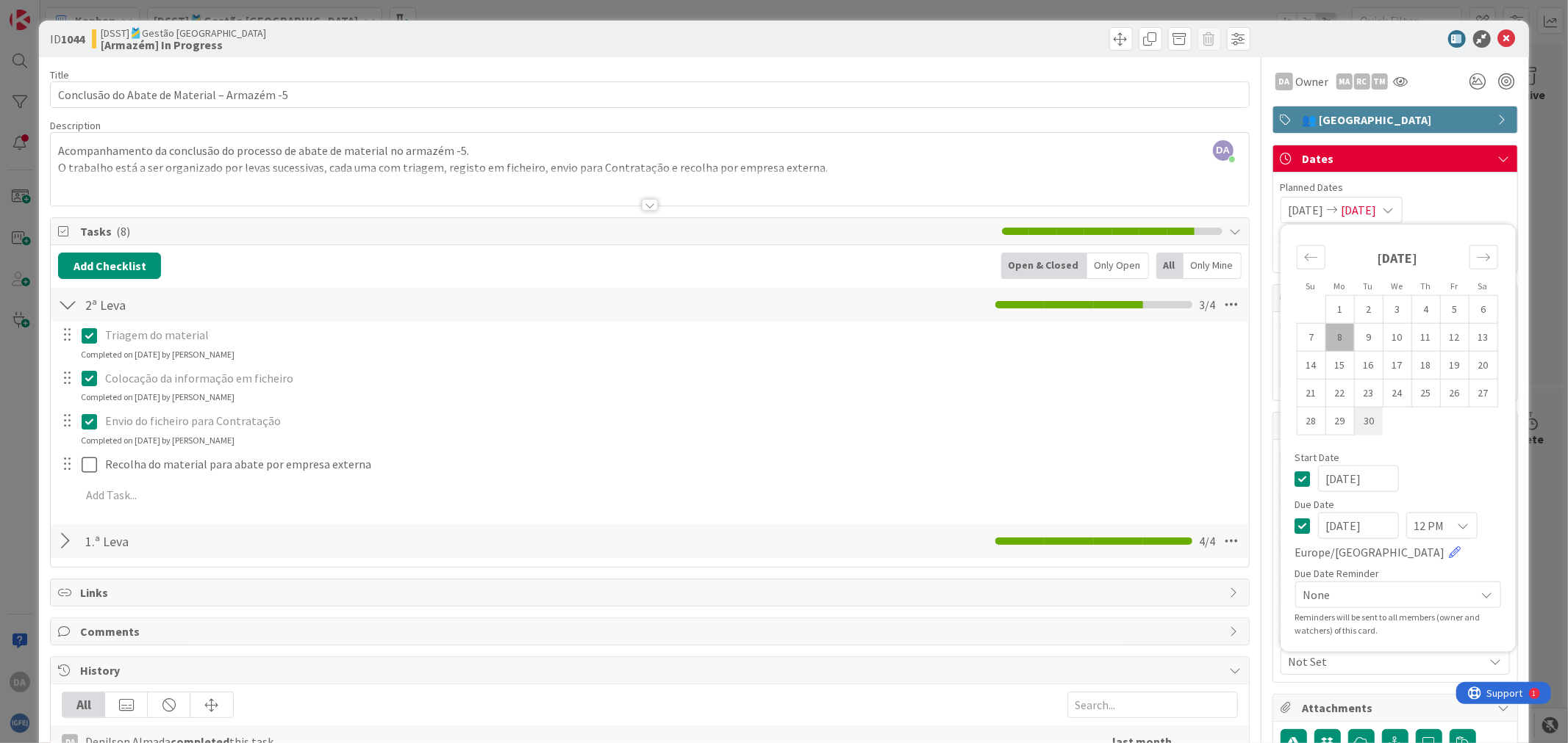
click at [1254, 417] on td "30" at bounding box center [1368, 421] width 28 height 28
type input "[DATE]"
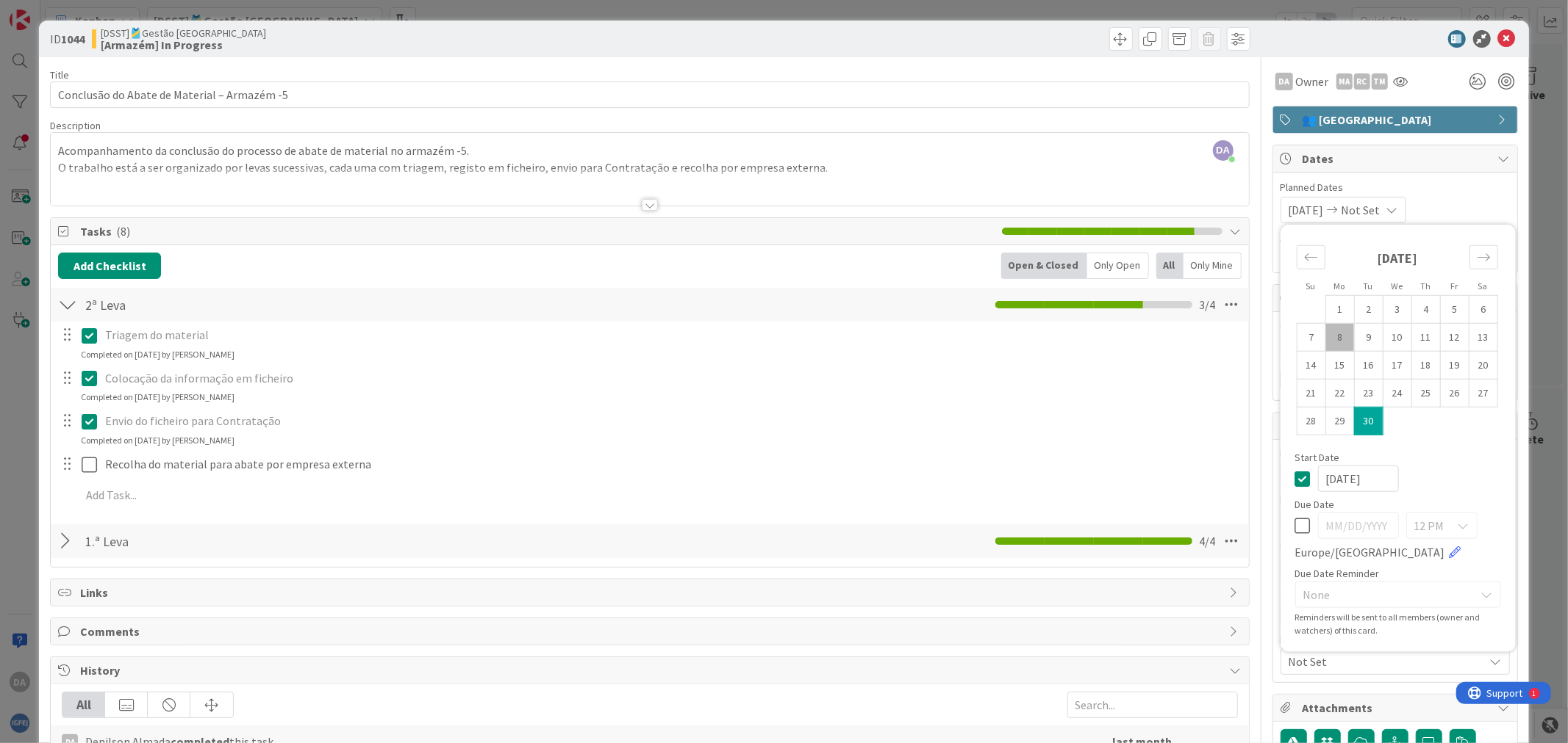
click at [1254, 191] on span "Planned Dates" at bounding box center [1394, 187] width 230 height 15
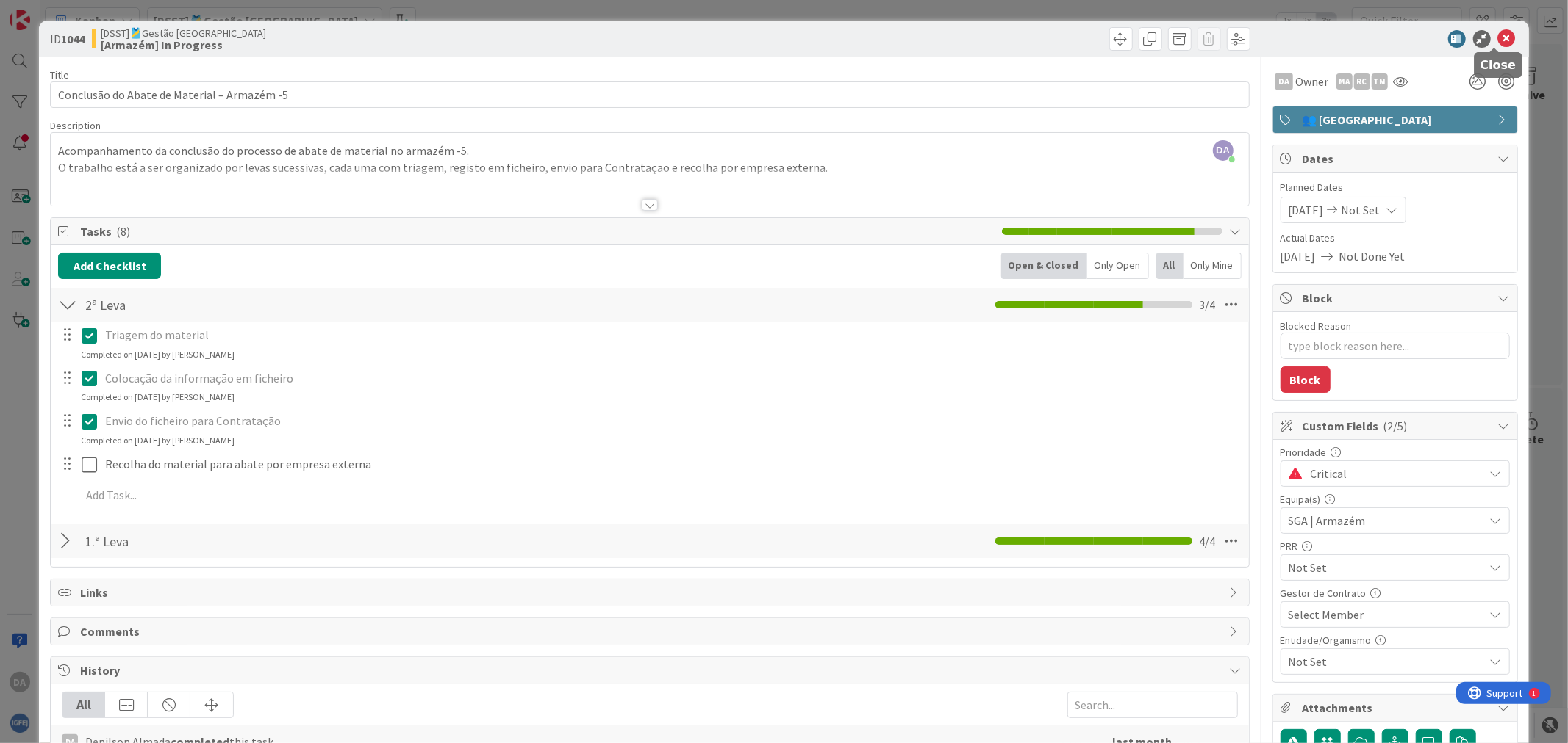
click at [1254, 32] on icon at bounding box center [1507, 39] width 18 height 18
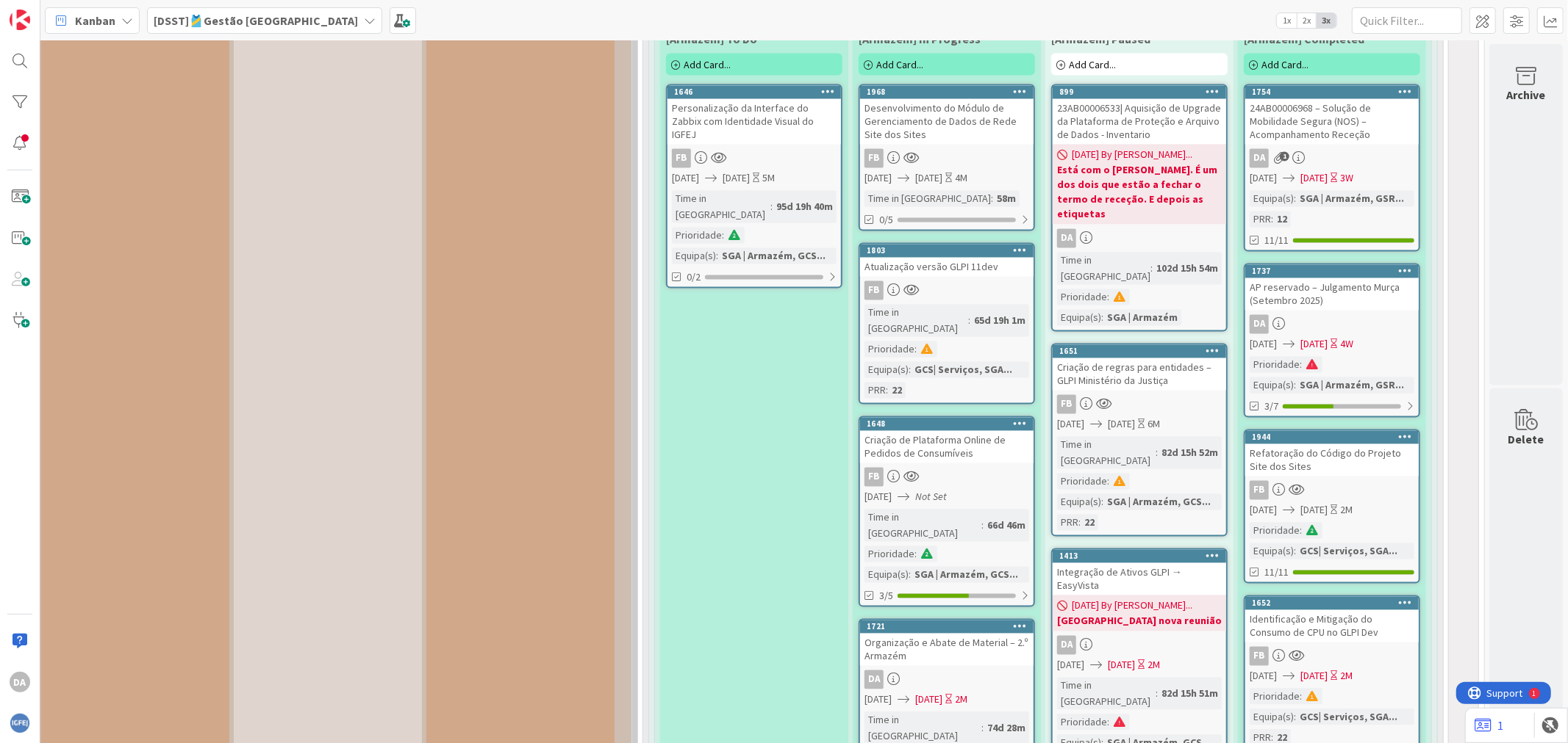
scroll to position [11537, 226]
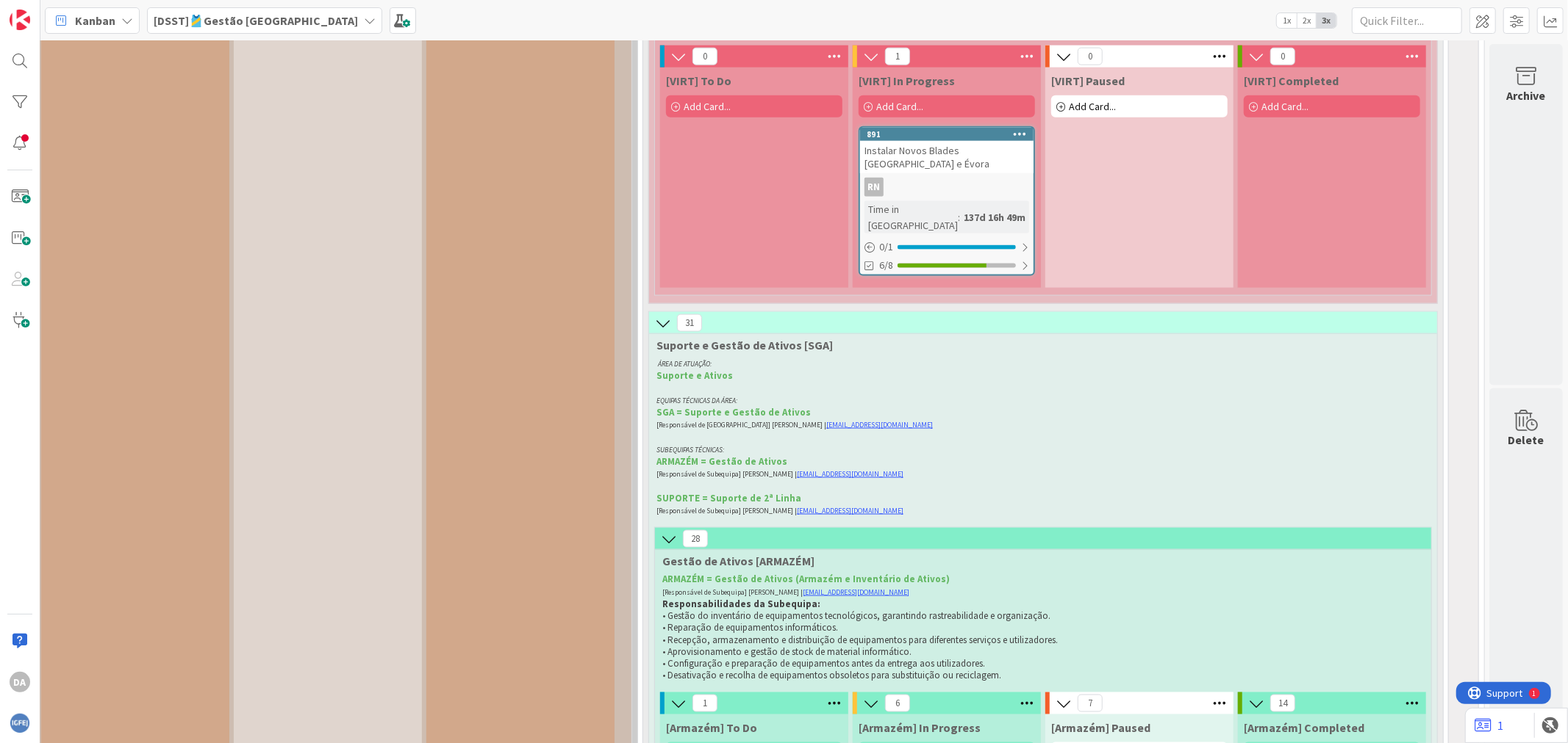
scroll to position [11048, 226]
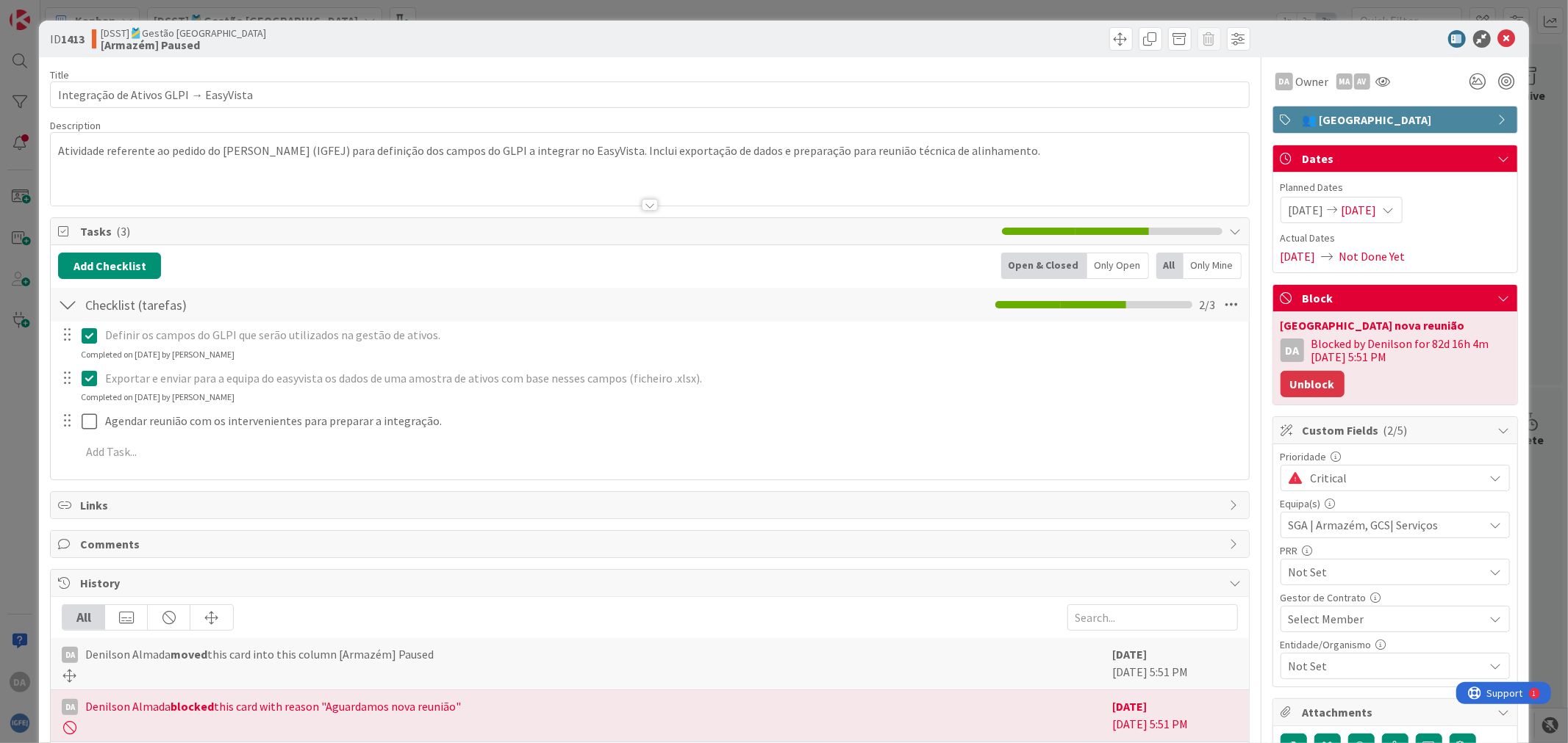
click at [1254, 390] on button "Unblock" at bounding box center [1312, 384] width 64 height 27
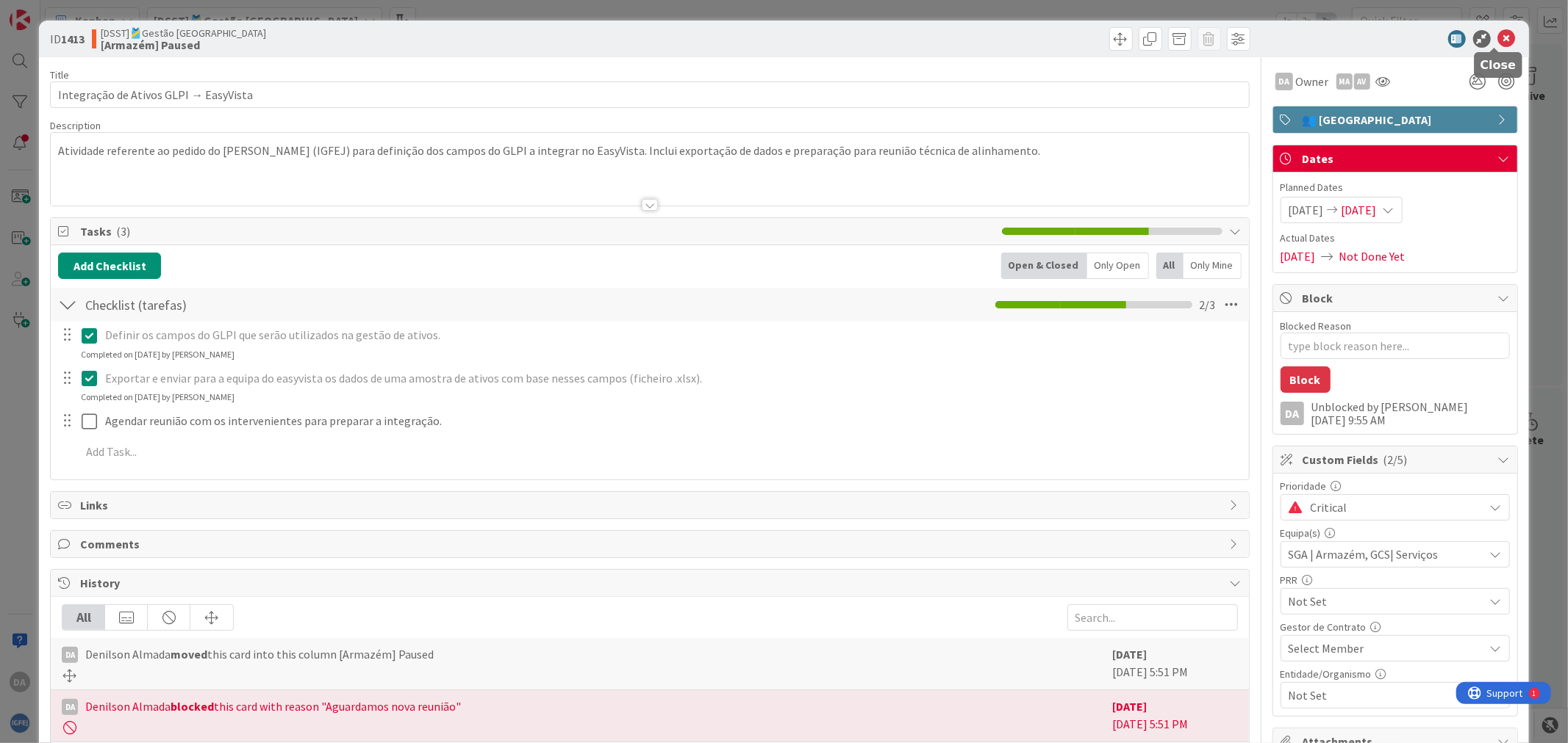
click at [1254, 35] on div at bounding box center [1387, 39] width 261 height 18
click at [1254, 39] on icon at bounding box center [1507, 39] width 18 height 18
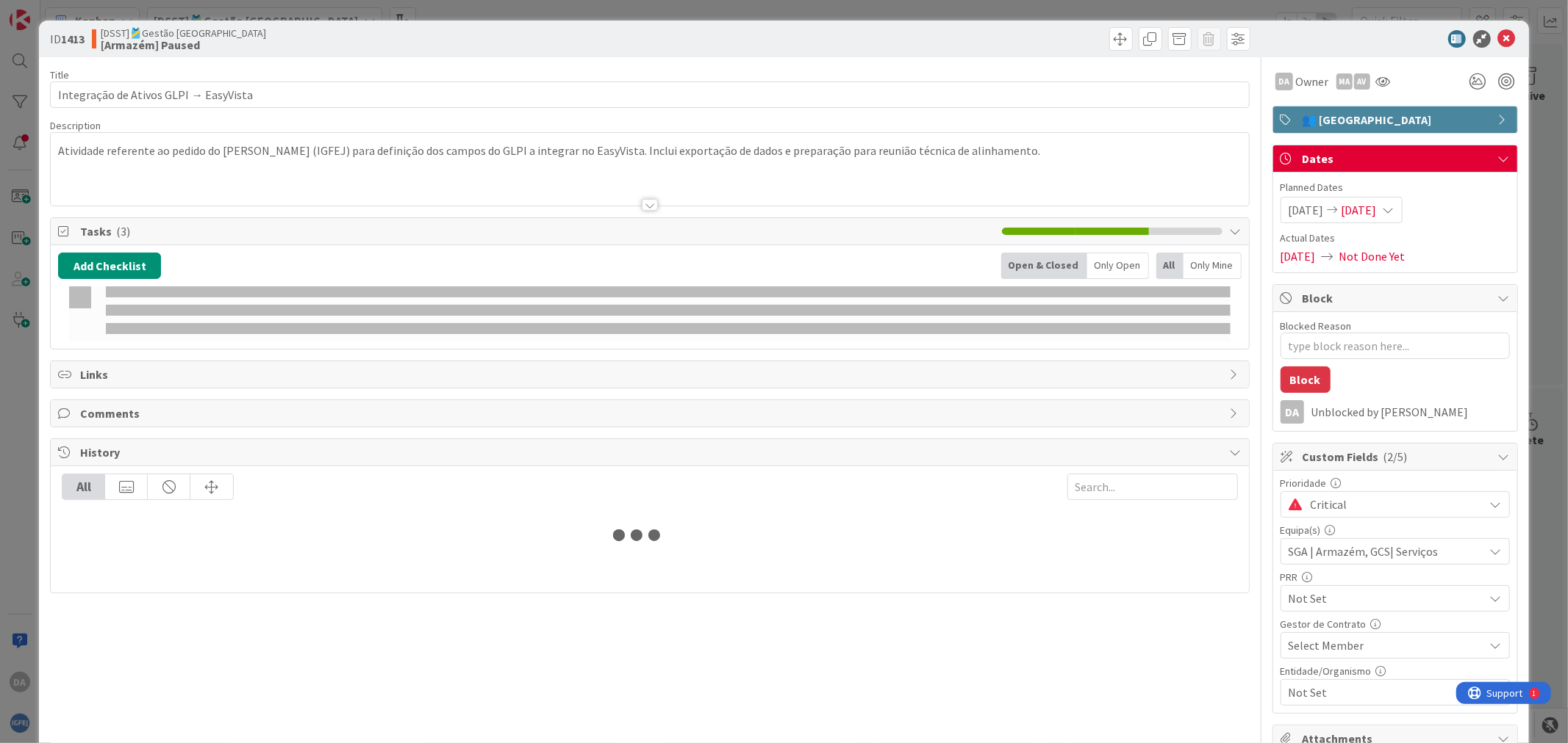
type textarea "x"
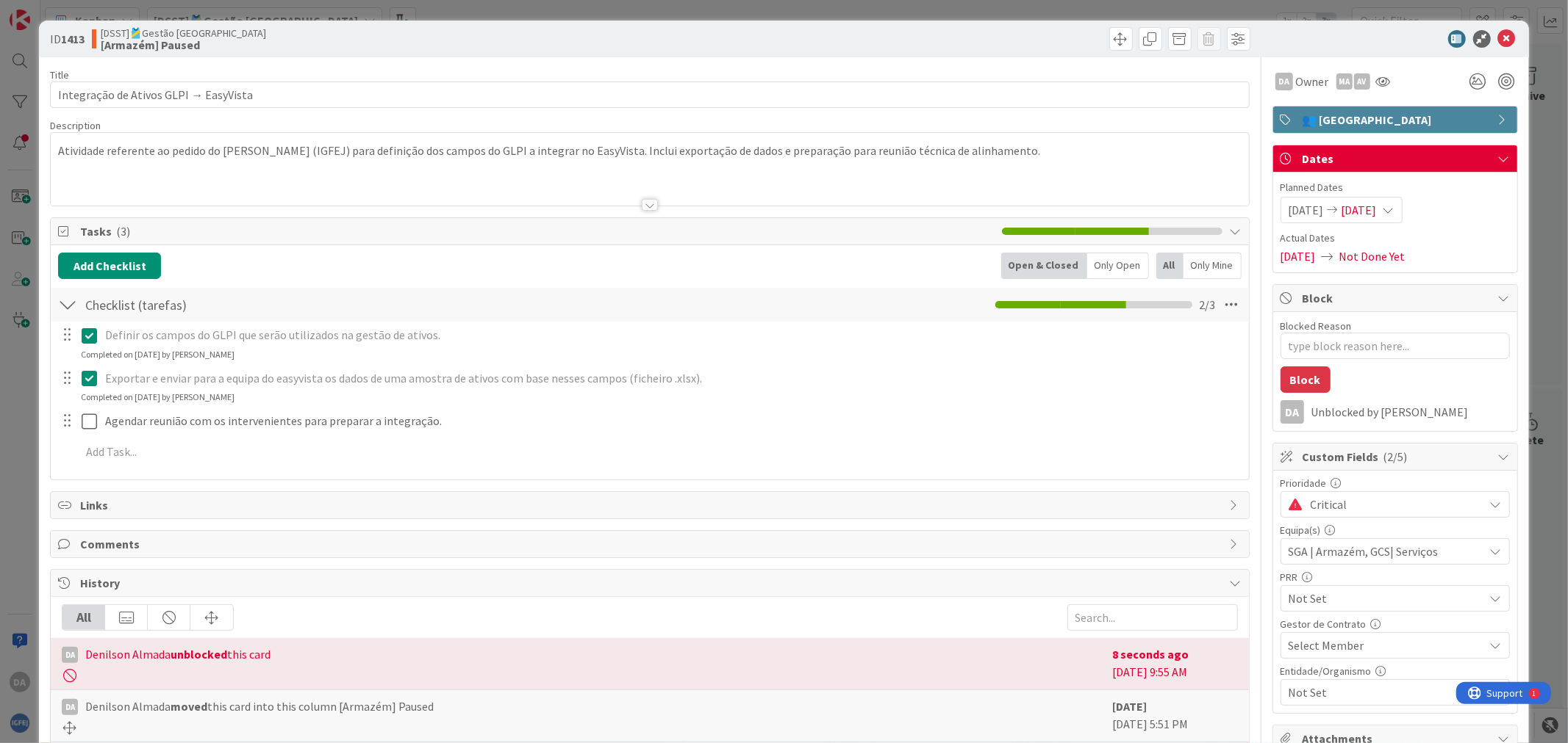
drag, startPoint x: 1402, startPoint y: 199, endPoint x: 1419, endPoint y: 199, distance: 17.0
click at [1254, 199] on div "[DATE] [DATE]" at bounding box center [1341, 210] width 122 height 27
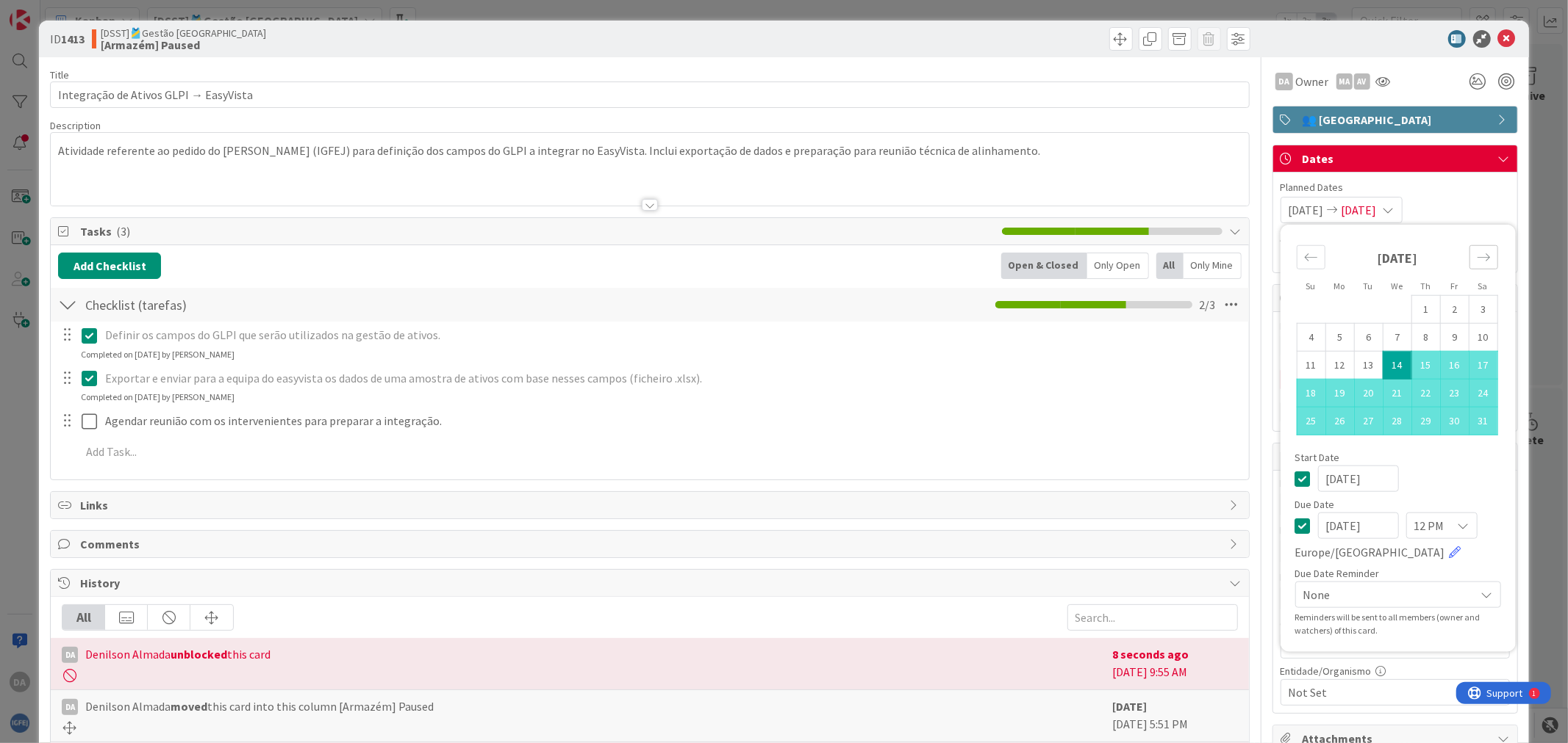
click at [1254, 254] on icon "Move forward to switch to the next month." at bounding box center [1483, 257] width 14 height 14
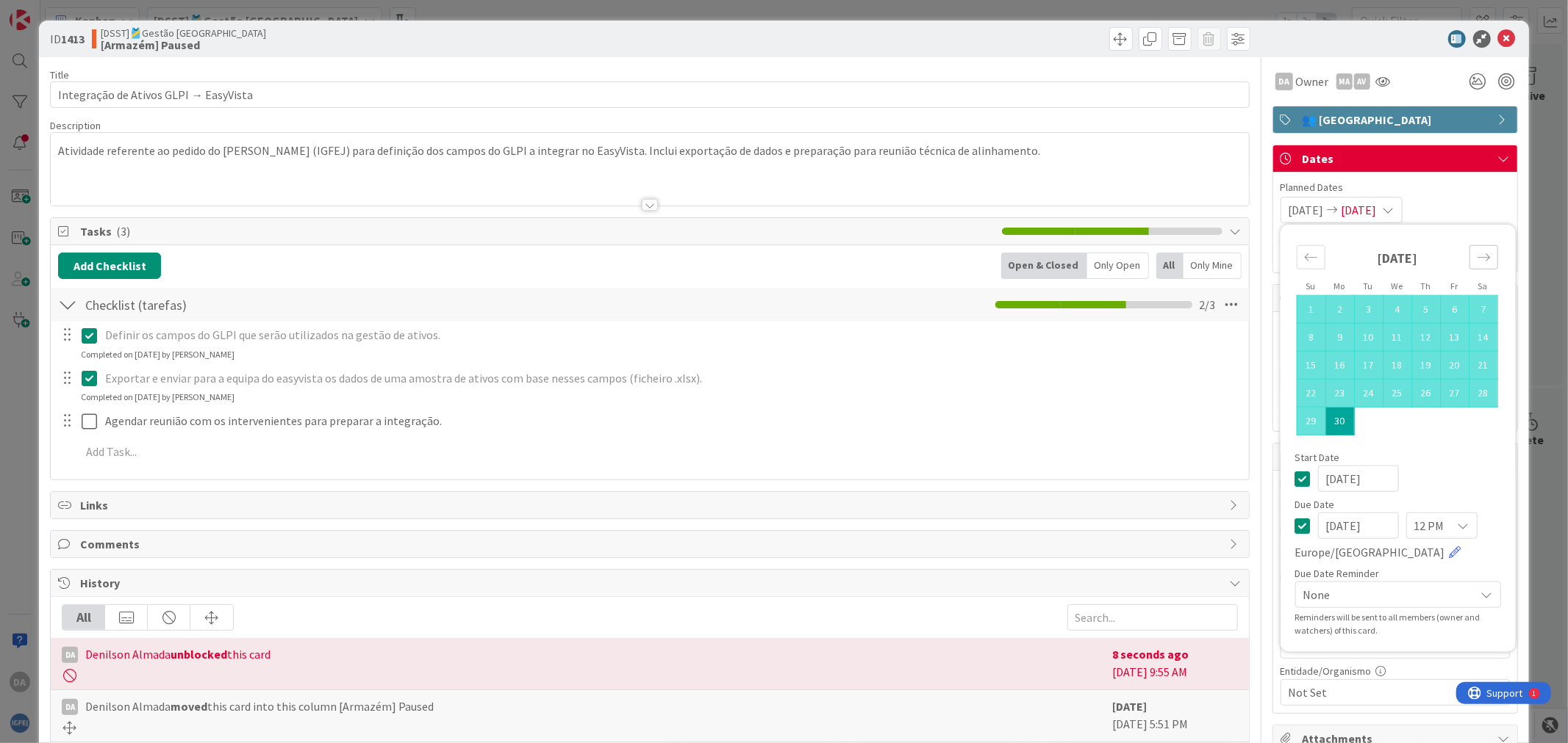
click at [1254, 259] on icon "Move forward to switch to the next month." at bounding box center [1483, 257] width 14 height 14
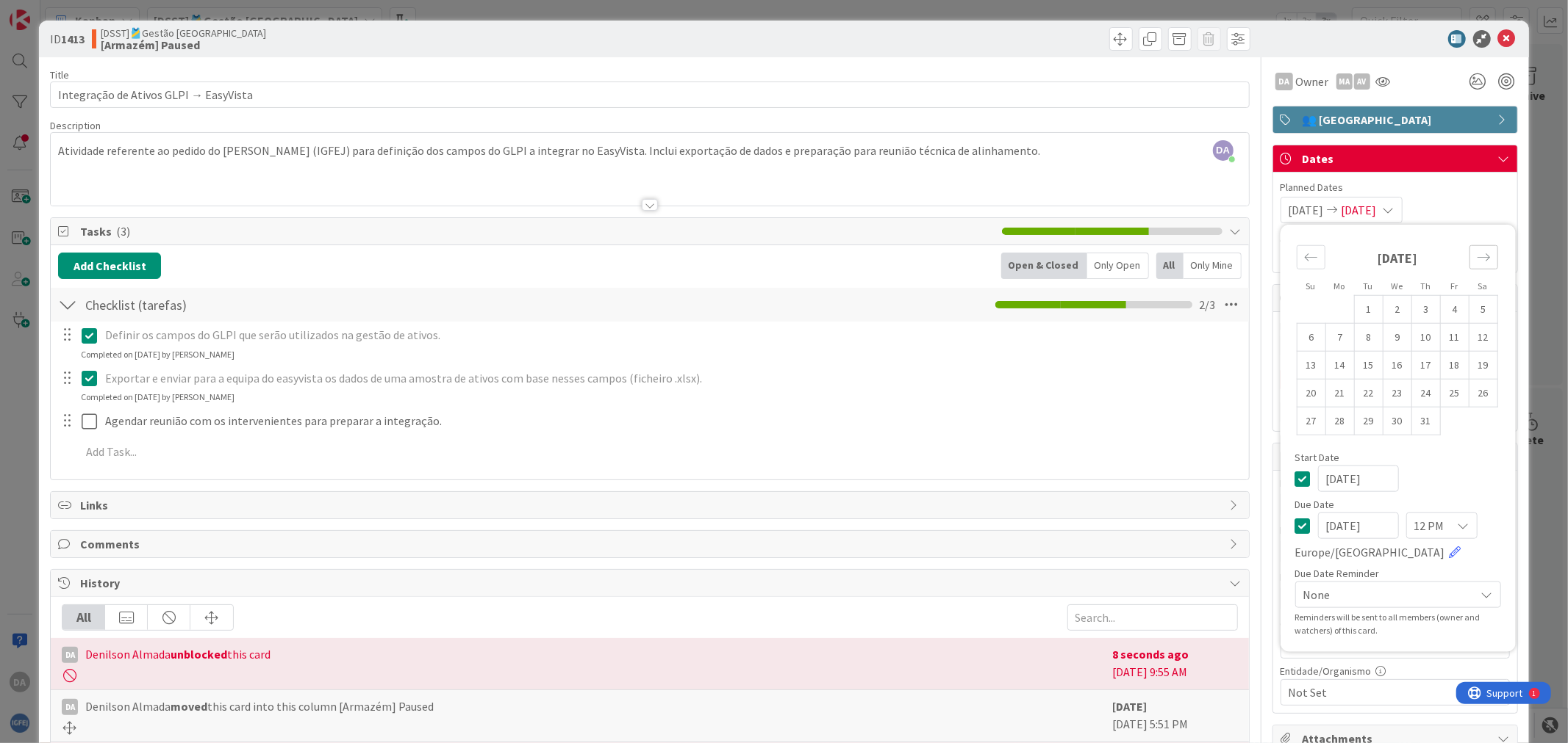
click at [1254, 259] on icon "Move forward to switch to the next month." at bounding box center [1483, 257] width 14 height 14
click at [1254, 260] on icon "Move forward to switch to the next month." at bounding box center [1483, 257] width 14 height 14
click at [1254, 260] on icon "Move forward to switch to the next month." at bounding box center [1483, 257] width 14 height 14
click at [1254, 417] on td "30" at bounding box center [1368, 421] width 28 height 28
type input "[DATE]"
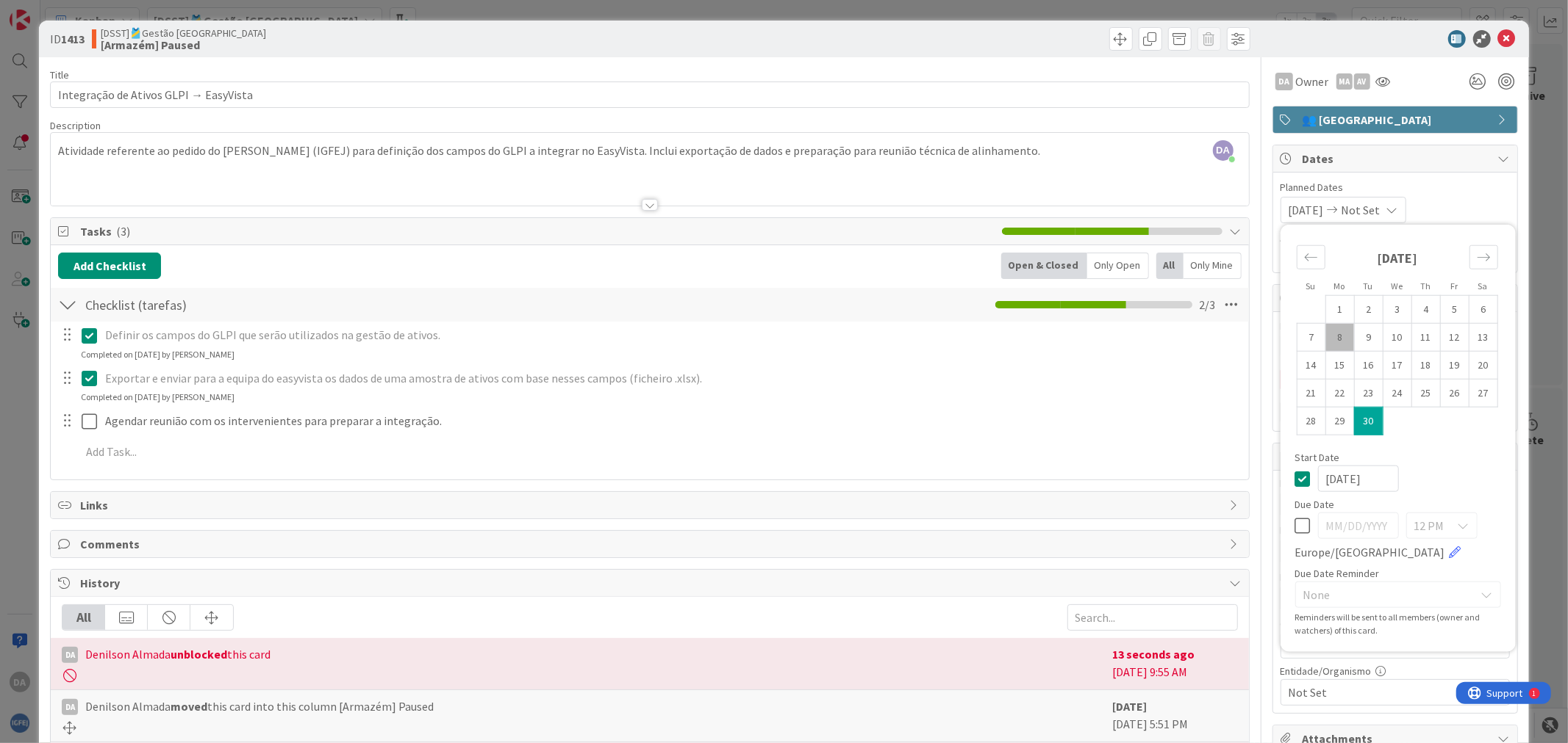
click at [1254, 187] on span "Planned Dates" at bounding box center [1394, 187] width 230 height 15
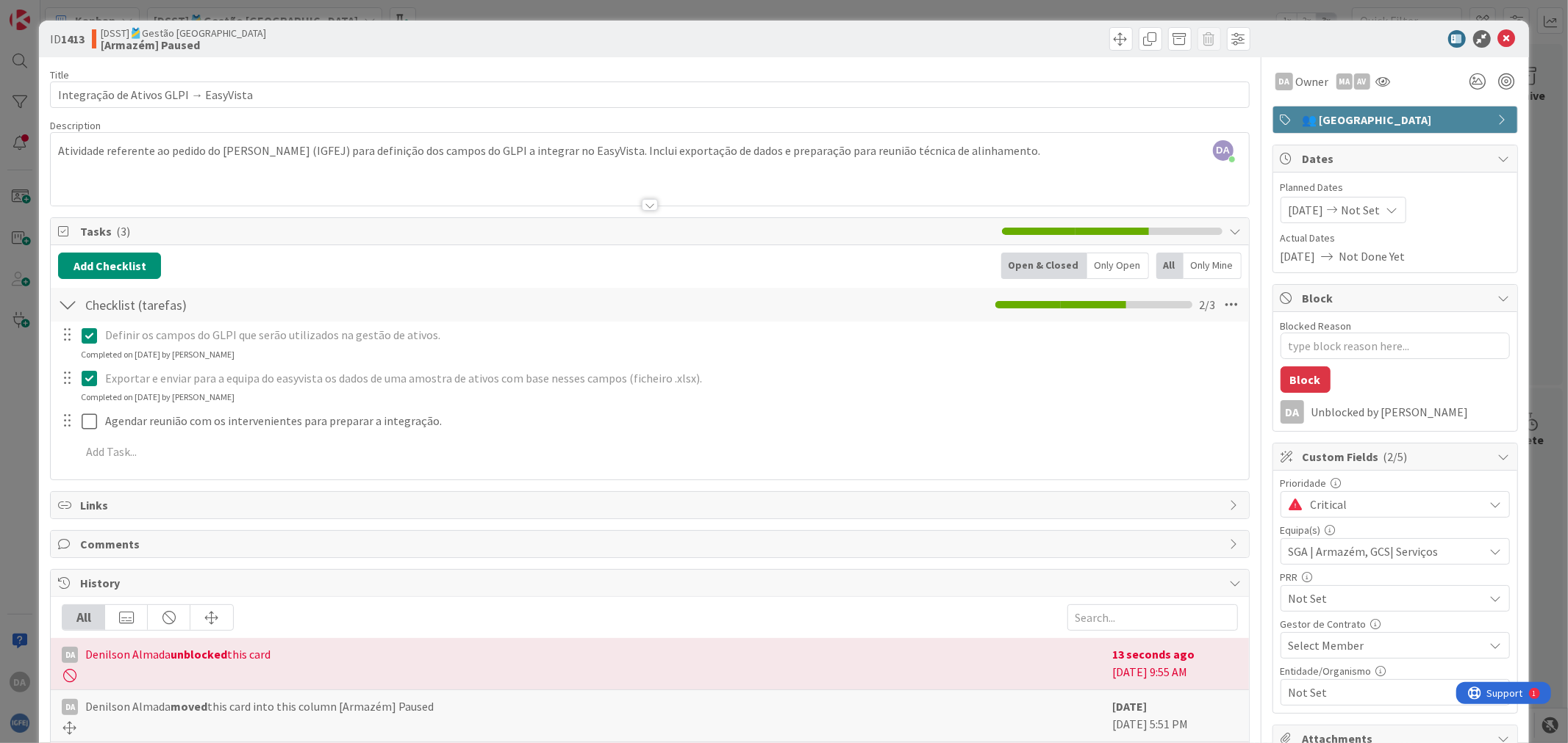
drag, startPoint x: 1433, startPoint y: 78, endPoint x: 1503, endPoint y: 63, distance: 71.6
click at [1254, 76] on div "DA Owner MA AV" at bounding box center [1395, 81] width 245 height 27
click at [1254, 35] on icon at bounding box center [1507, 39] width 18 height 18
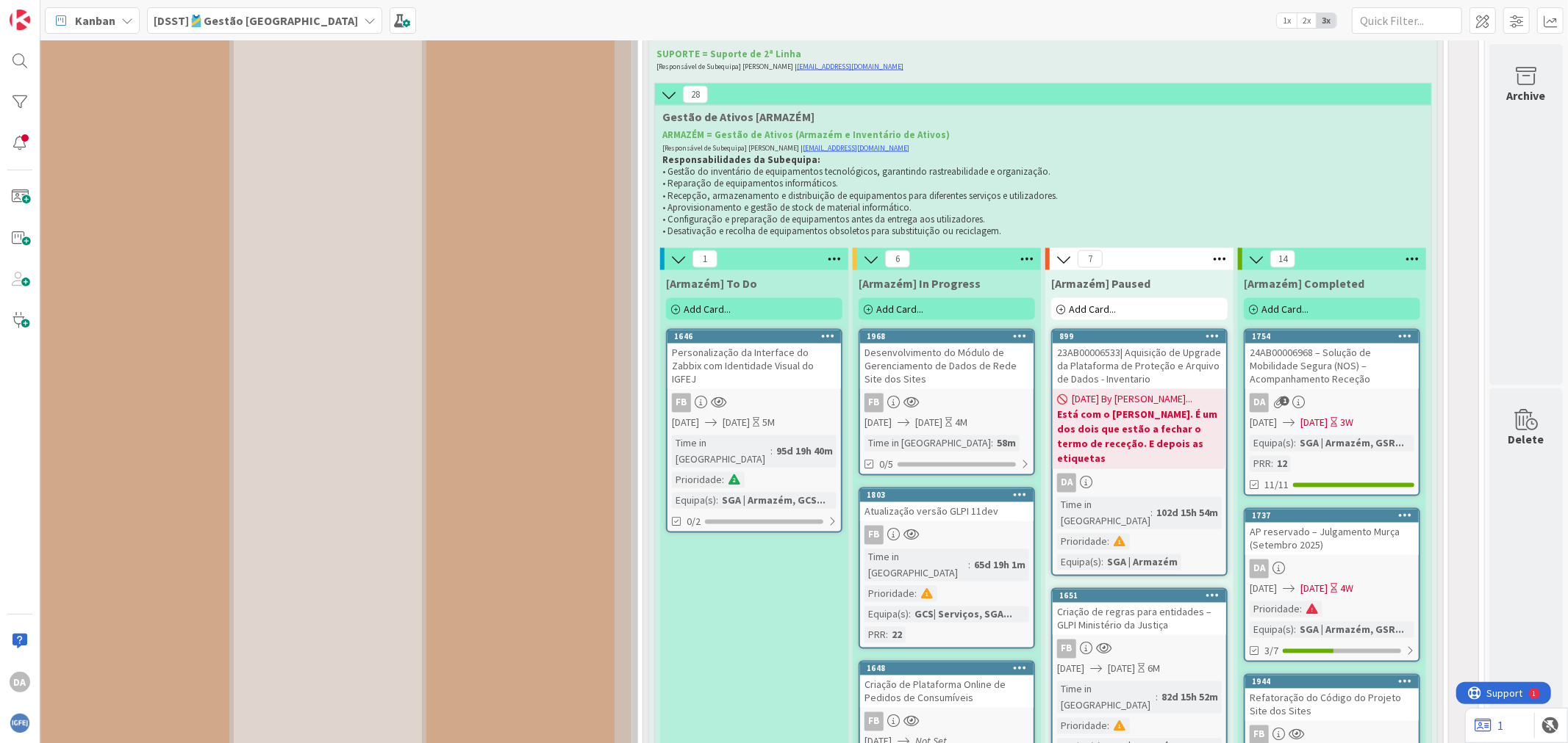
scroll to position [11618, 226]
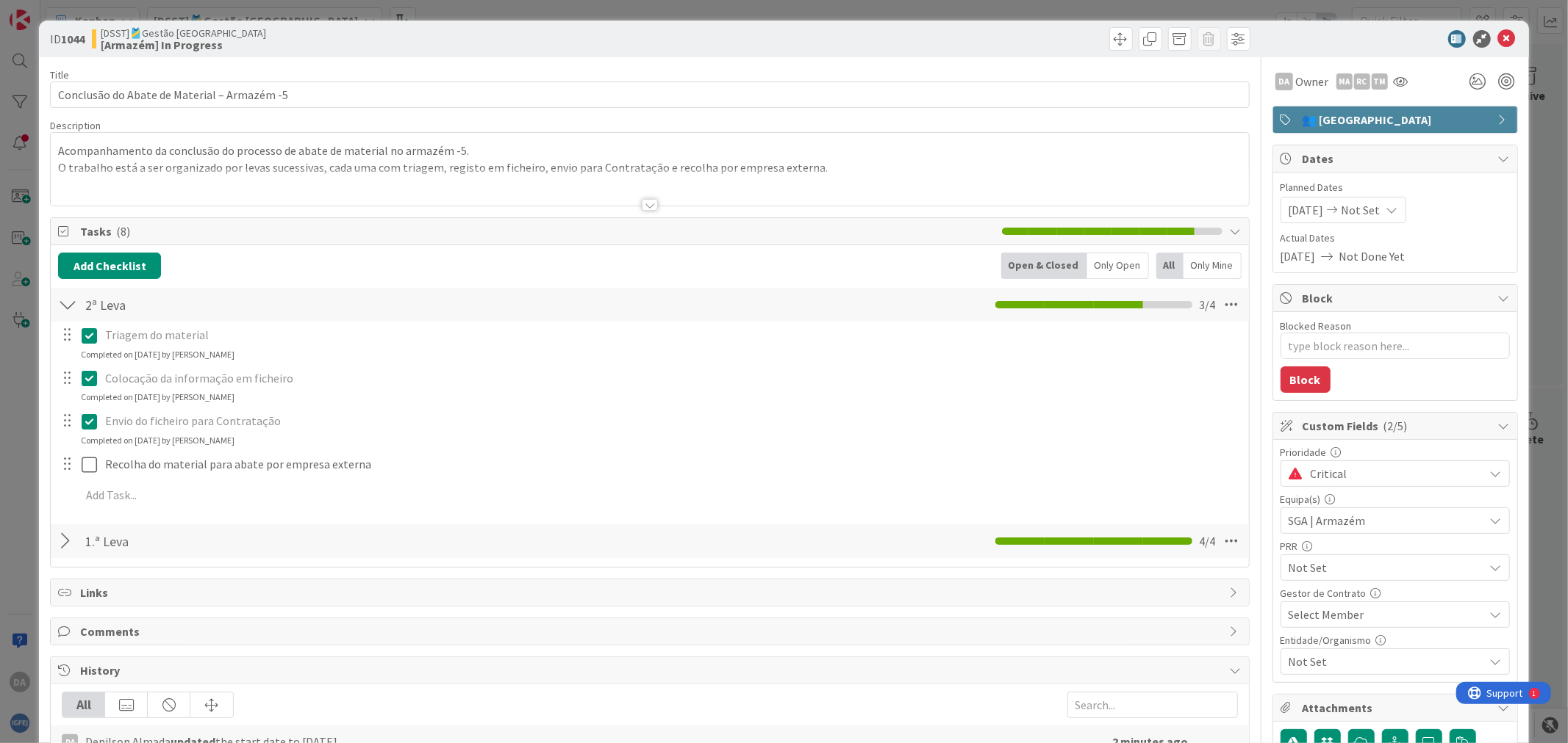
type textarea "x"
click at [1254, 210] on icon at bounding box center [1333, 210] width 18 height 11
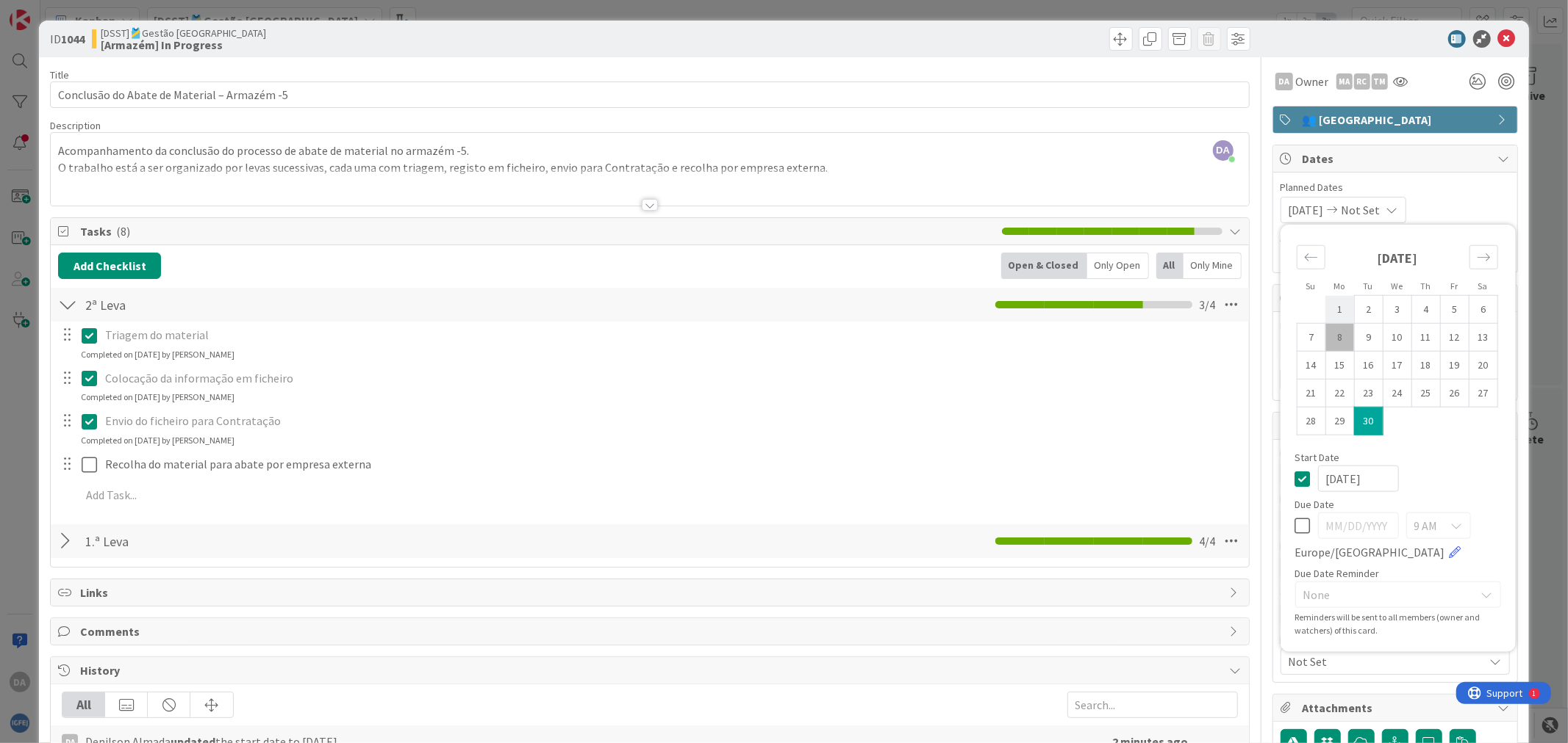
click at [1254, 312] on td "1" at bounding box center [1339, 309] width 28 height 28
type input "[DATE]"
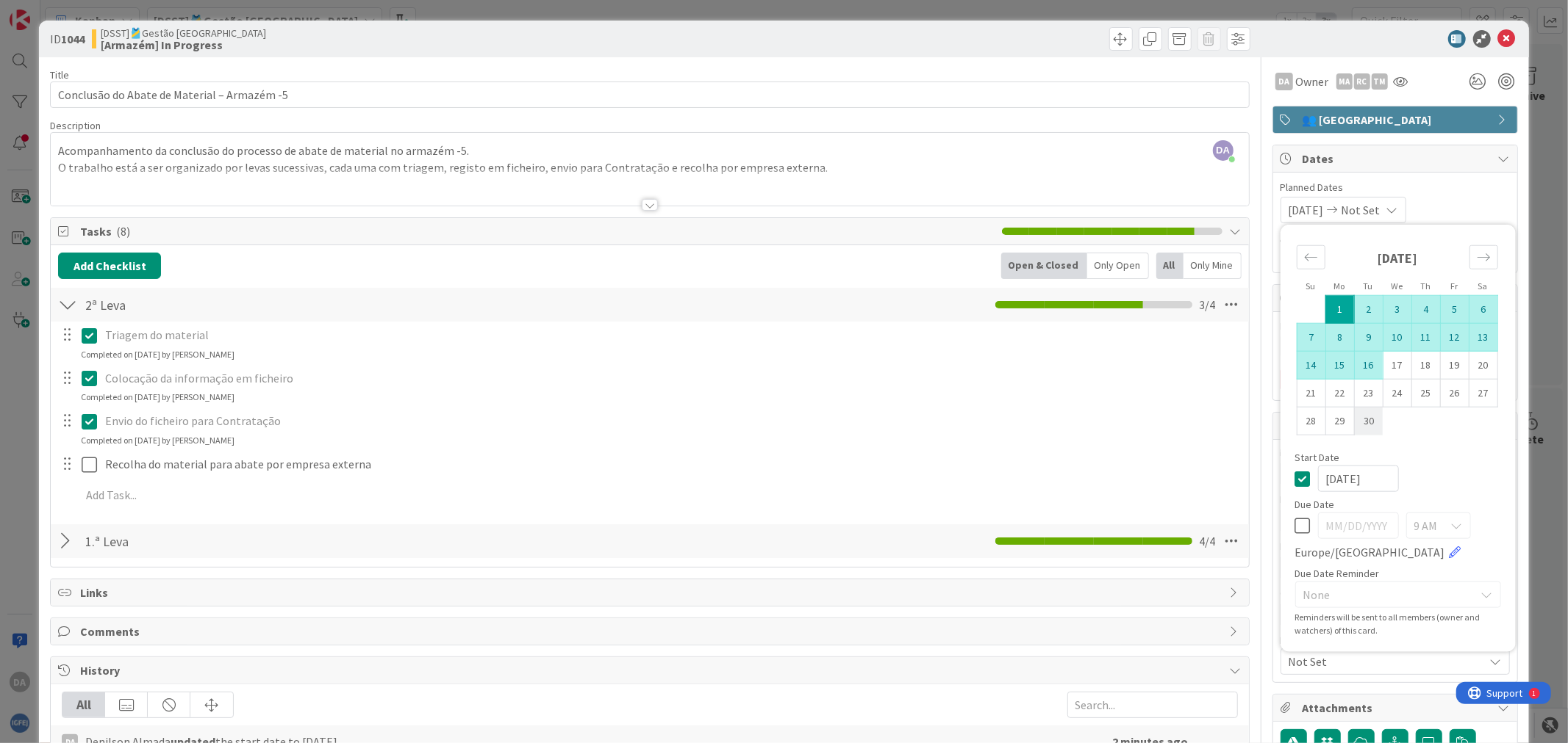
type textarea "x"
click at [1254, 423] on td "30" at bounding box center [1368, 421] width 28 height 28
type input "[DATE]"
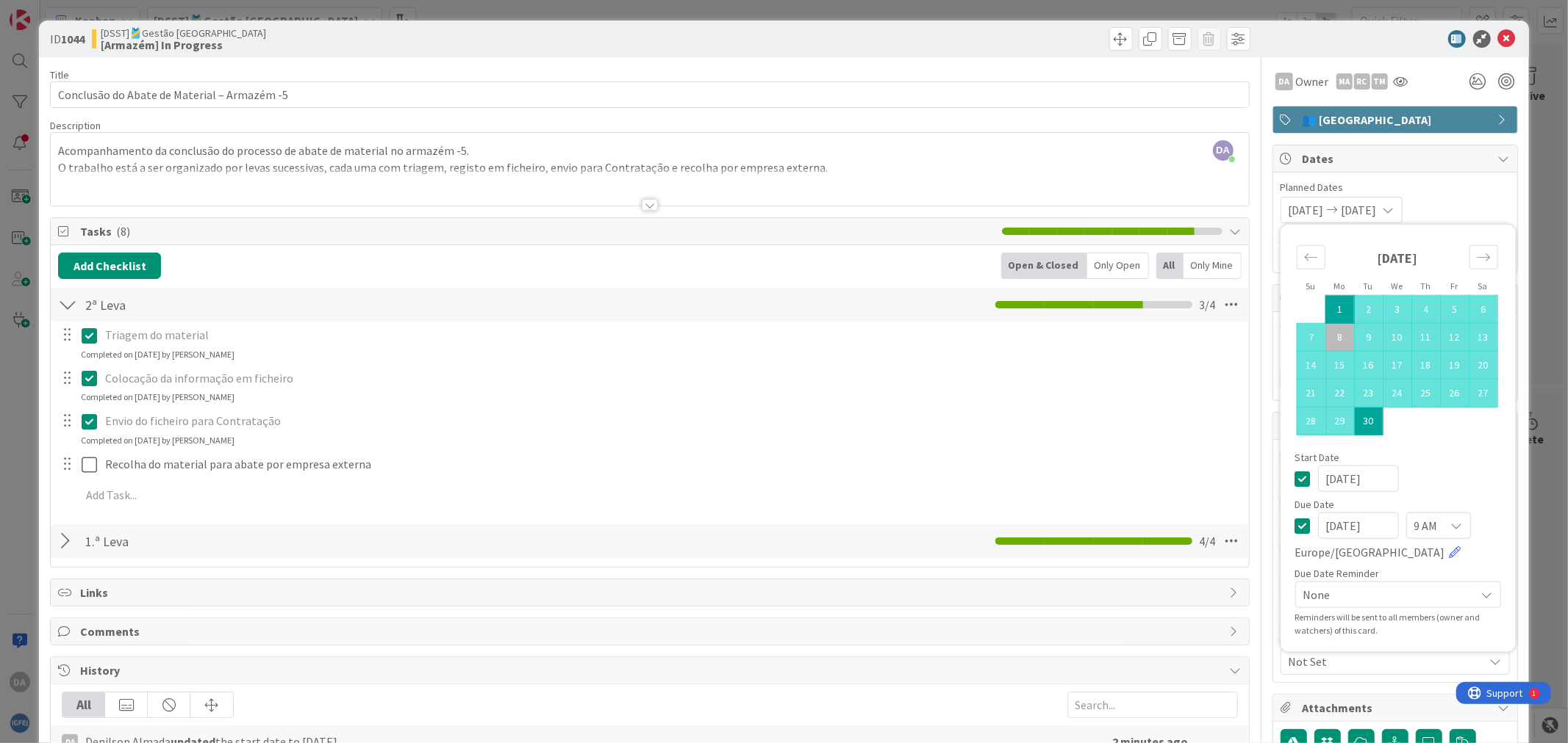
click at [1254, 37] on icon at bounding box center [1507, 39] width 18 height 18
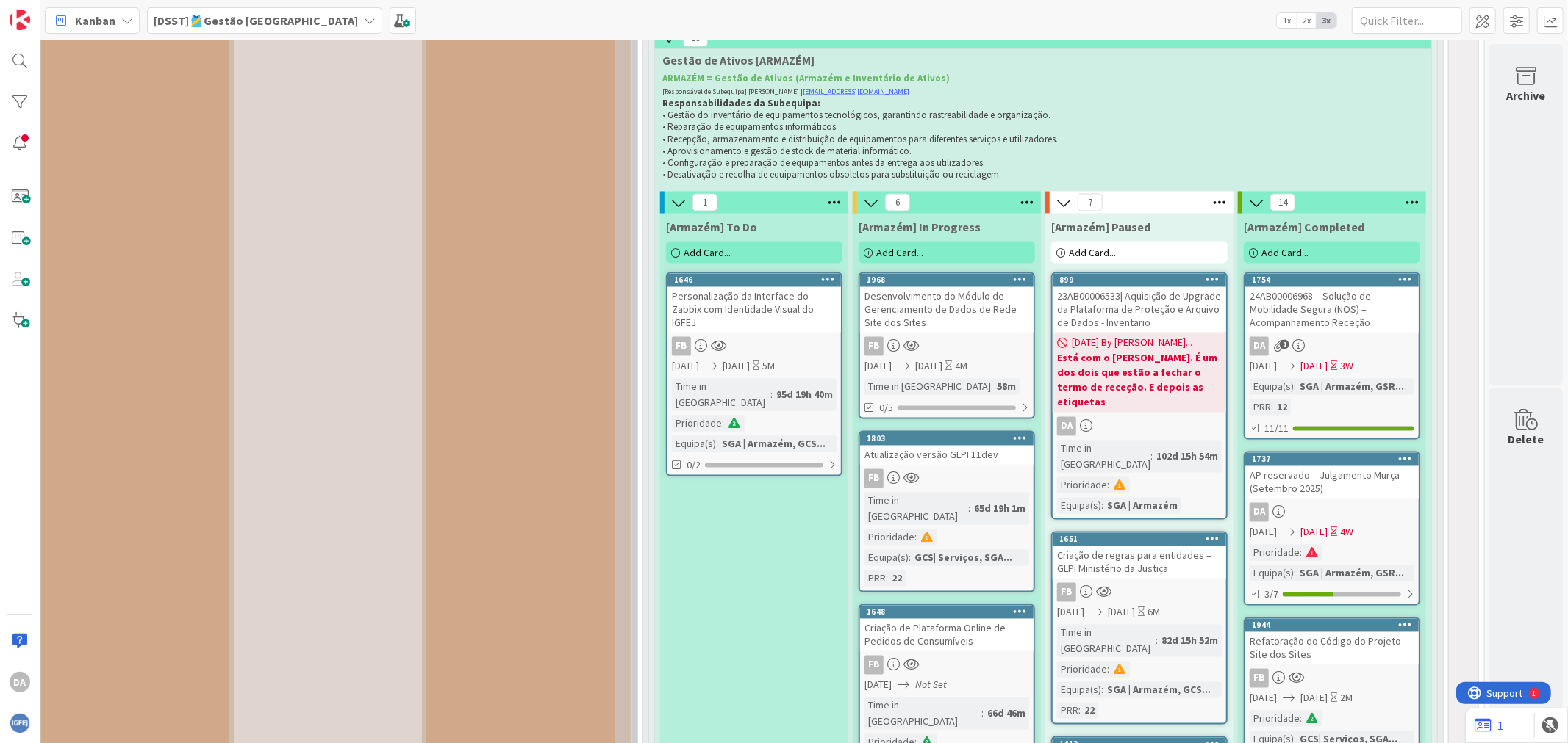
scroll to position [11374, 226]
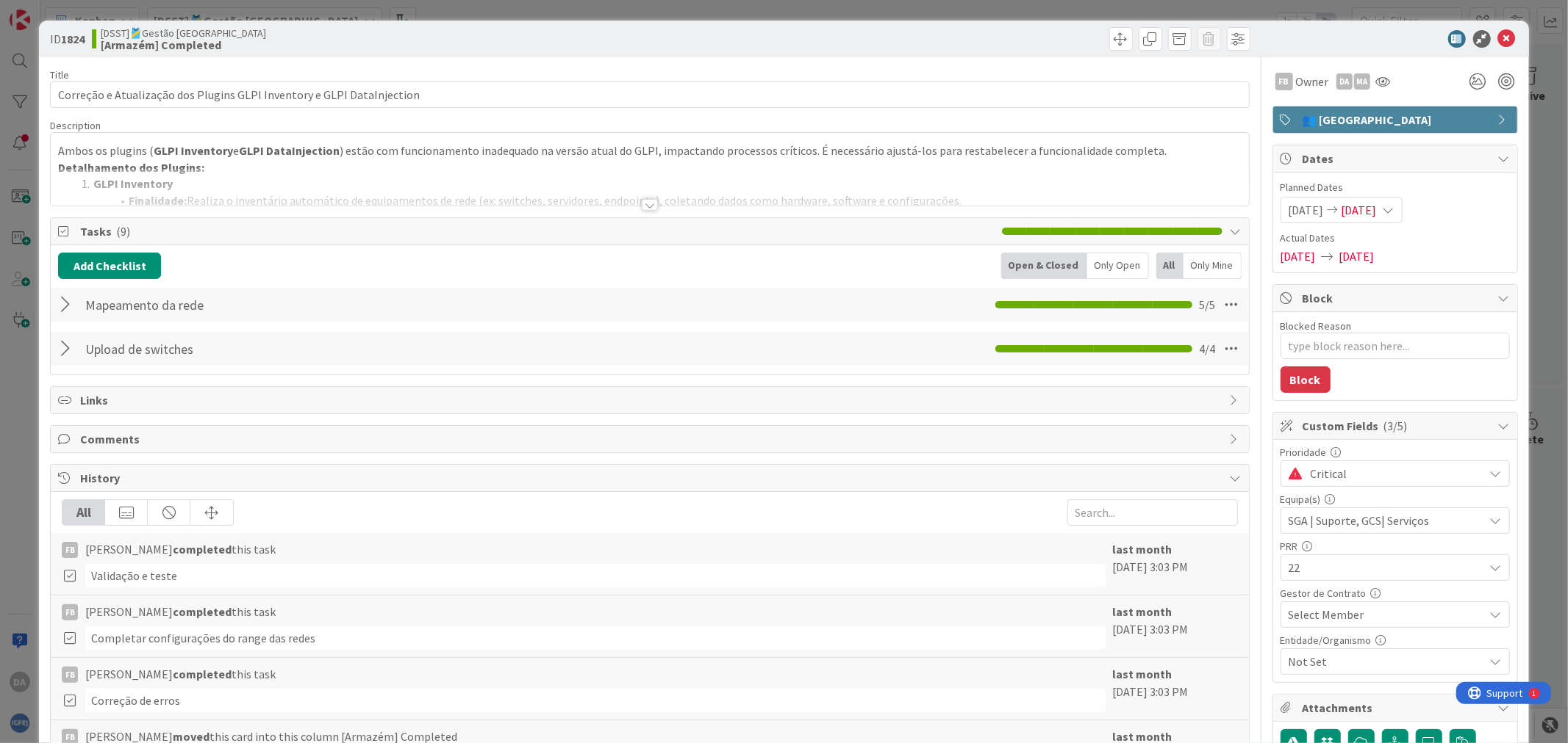
click at [643, 200] on div at bounding box center [650, 204] width 16 height 11
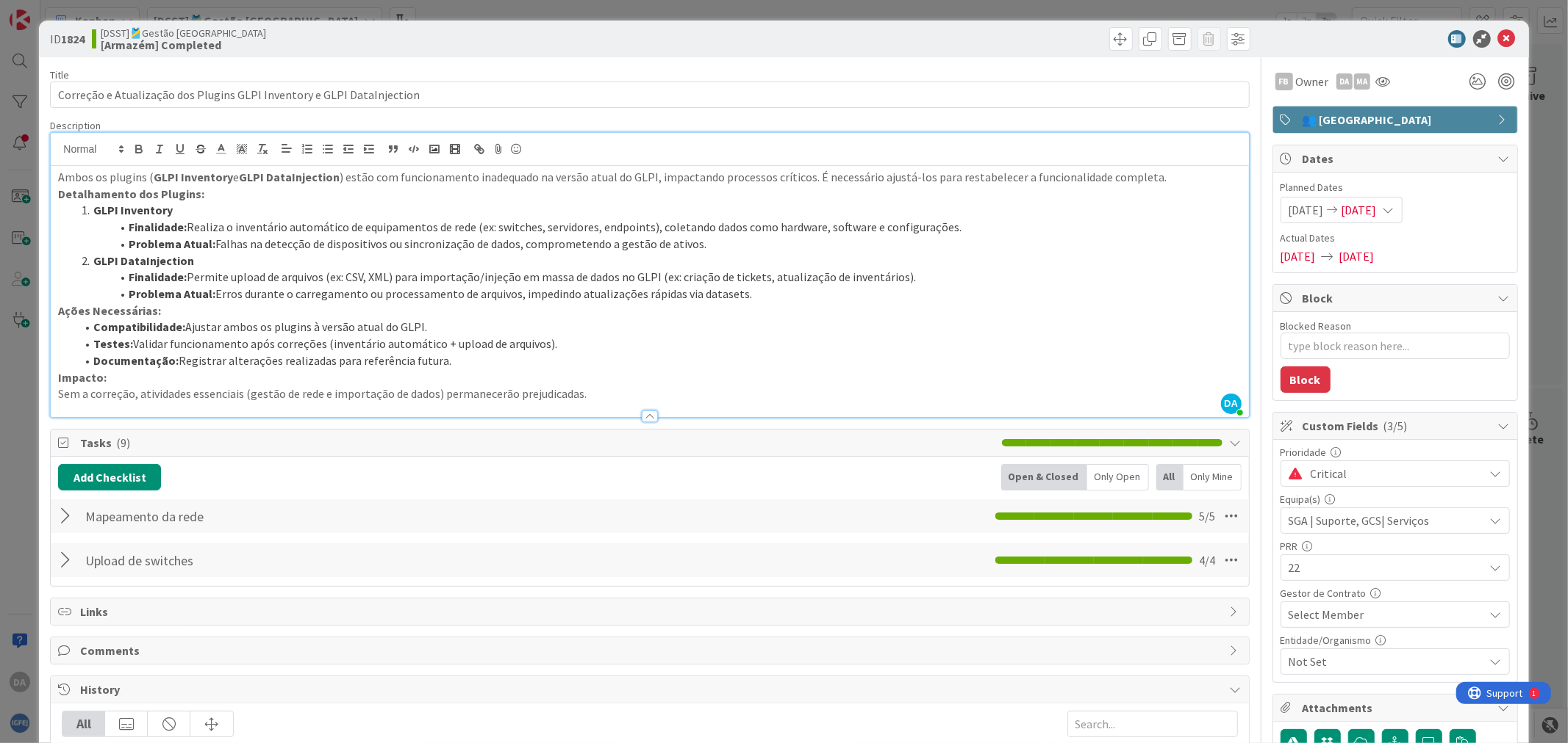
drag, startPoint x: 684, startPoint y: 266, endPoint x: 687, endPoint y: 243, distance: 23.2
click at [687, 253] on li "GLPI DataInjection" at bounding box center [657, 261] width 1165 height 17
drag, startPoint x: 687, startPoint y: 243, endPoint x: 860, endPoint y: 212, distance: 175.8
click at [860, 210] on li "GLPI Inventory" at bounding box center [657, 210] width 1165 height 17
click at [420, 201] on p "Detalhamento dos Plugins:" at bounding box center [649, 194] width 1182 height 17
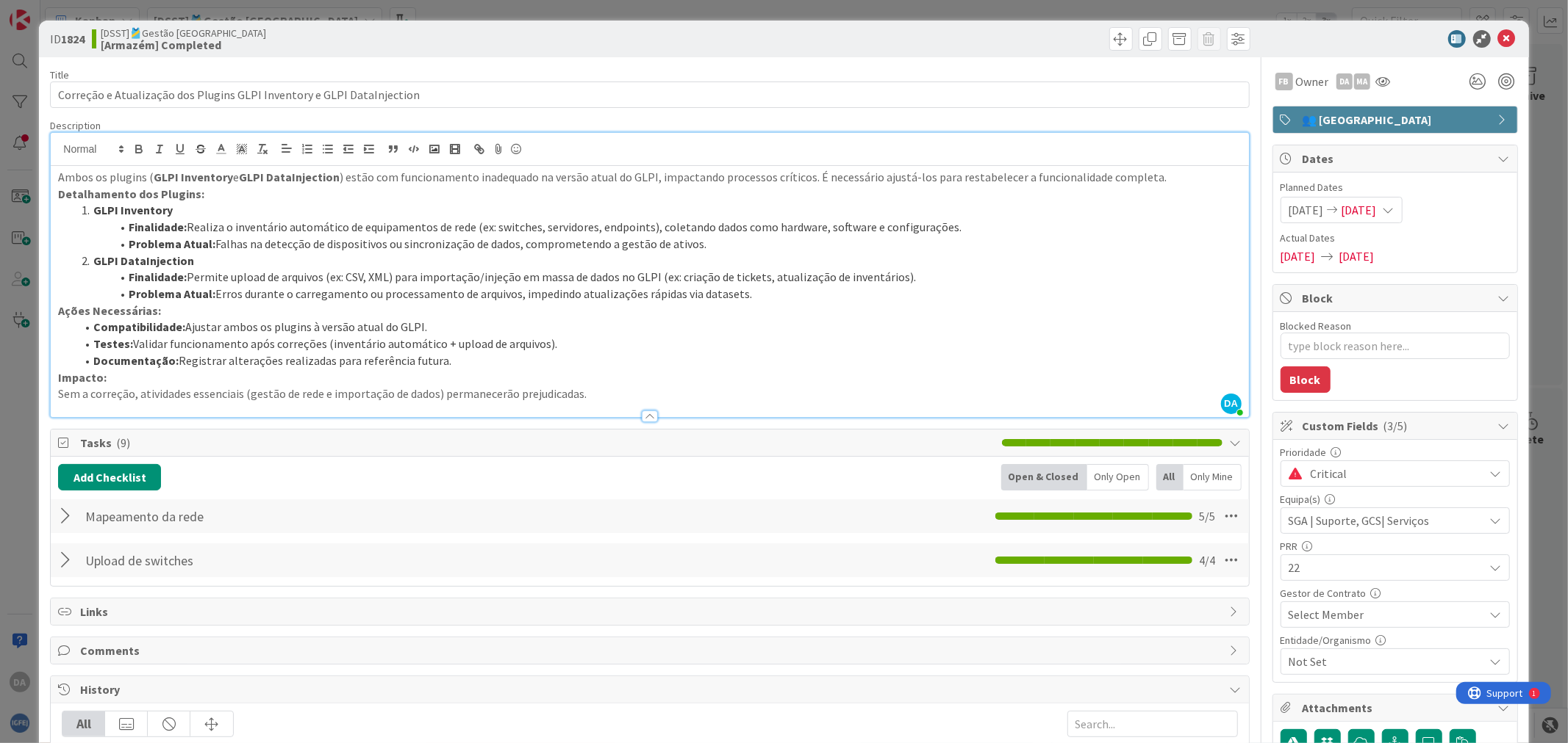
drag, startPoint x: 420, startPoint y: 195, endPoint x: 913, endPoint y: 224, distance: 493.9
click at [913, 224] on li "Finalidade: Realiza o inventário automático de equipamentos de rede (ex: switch…" at bounding box center [657, 227] width 1165 height 17
click at [1254, 32] on icon at bounding box center [1507, 39] width 18 height 18
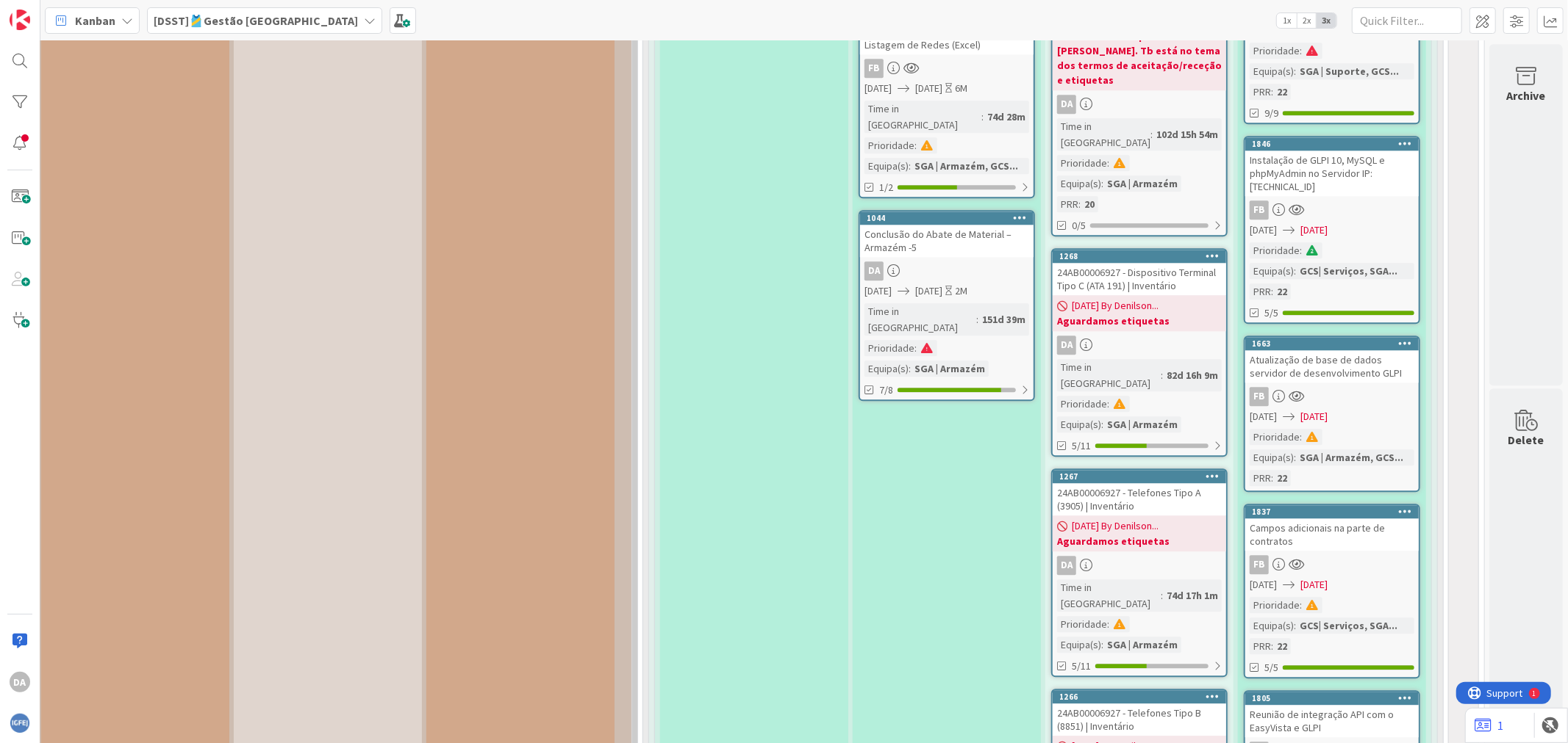
scroll to position [12596, 226]
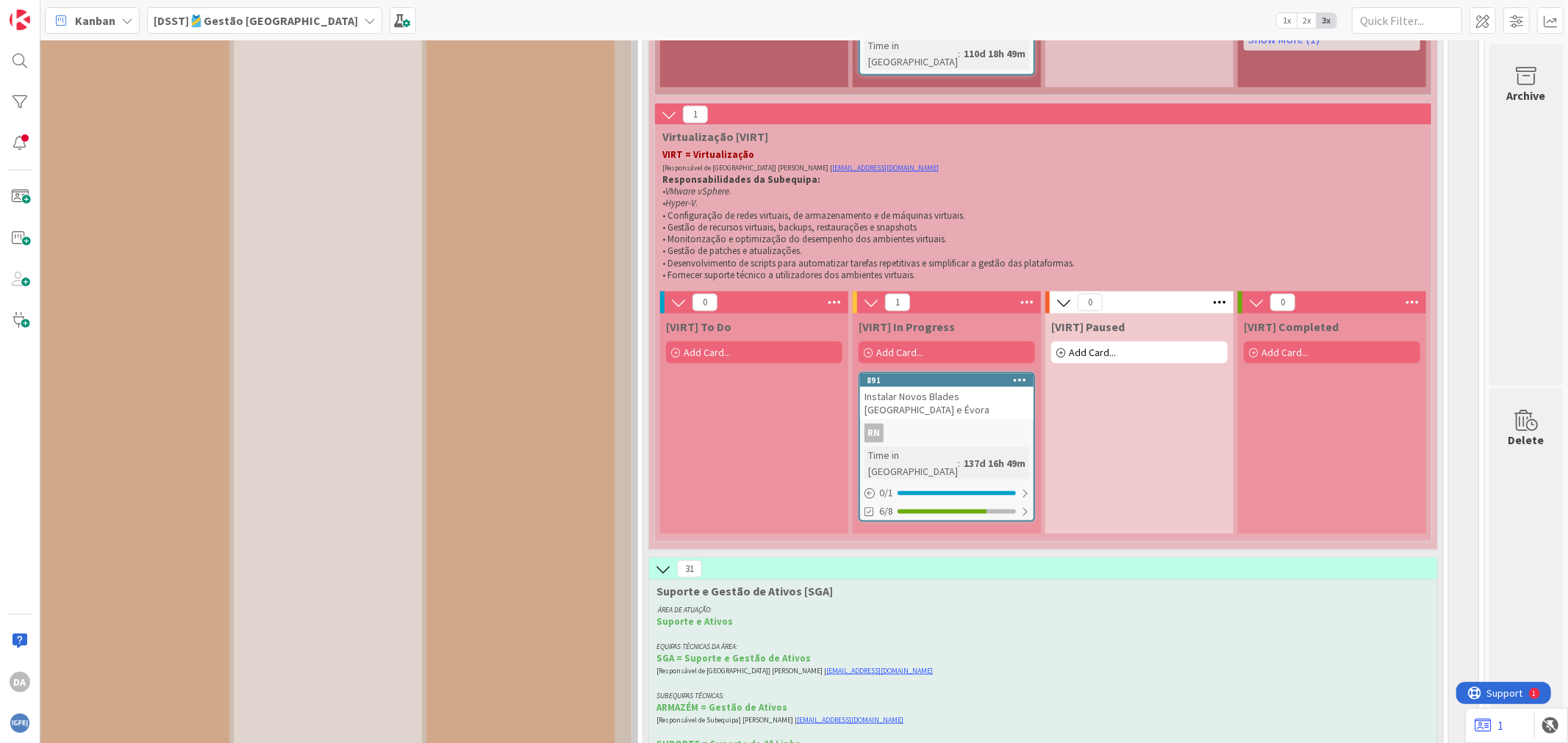
scroll to position [10800, 226]
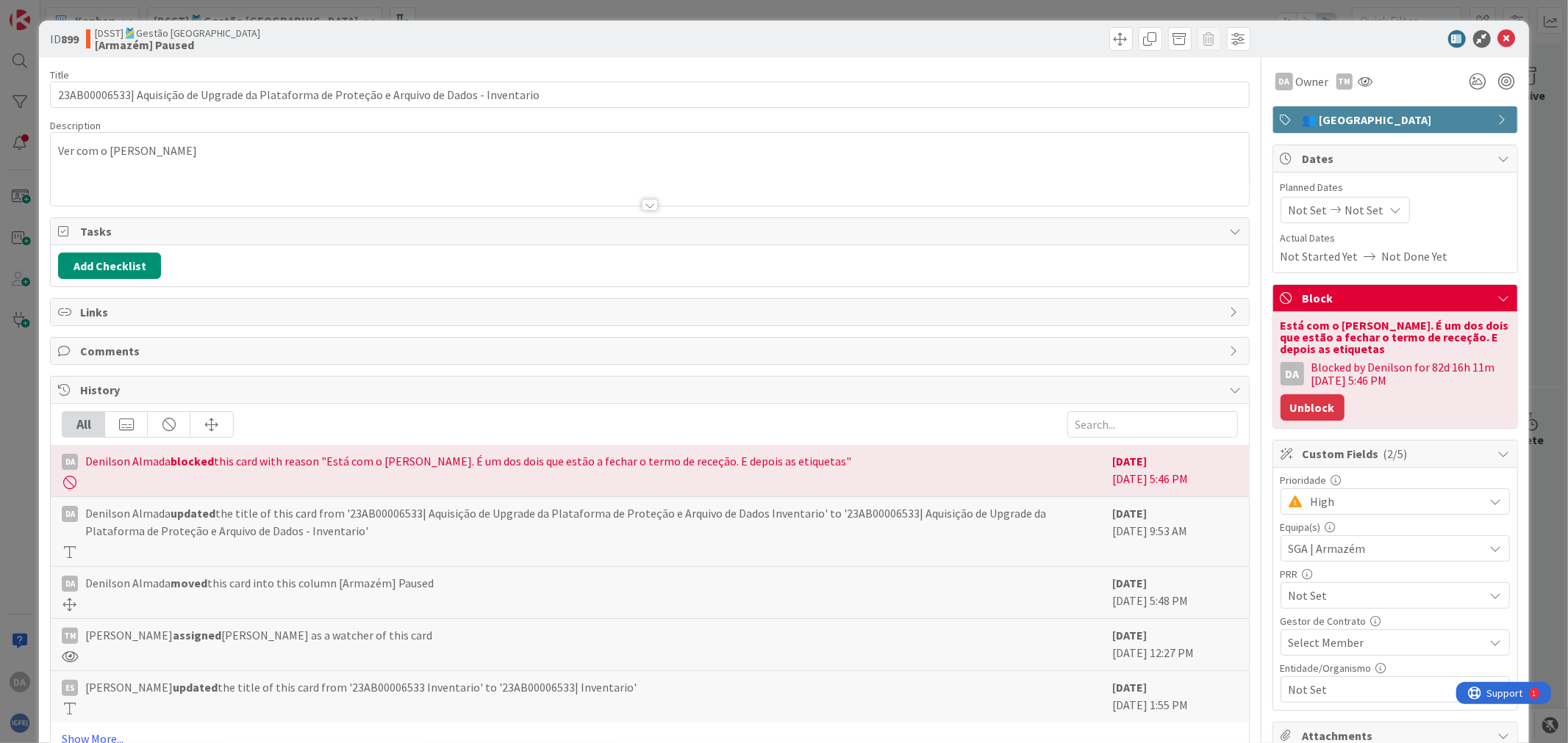
click at [1254, 407] on button "Unblock" at bounding box center [1312, 407] width 64 height 27
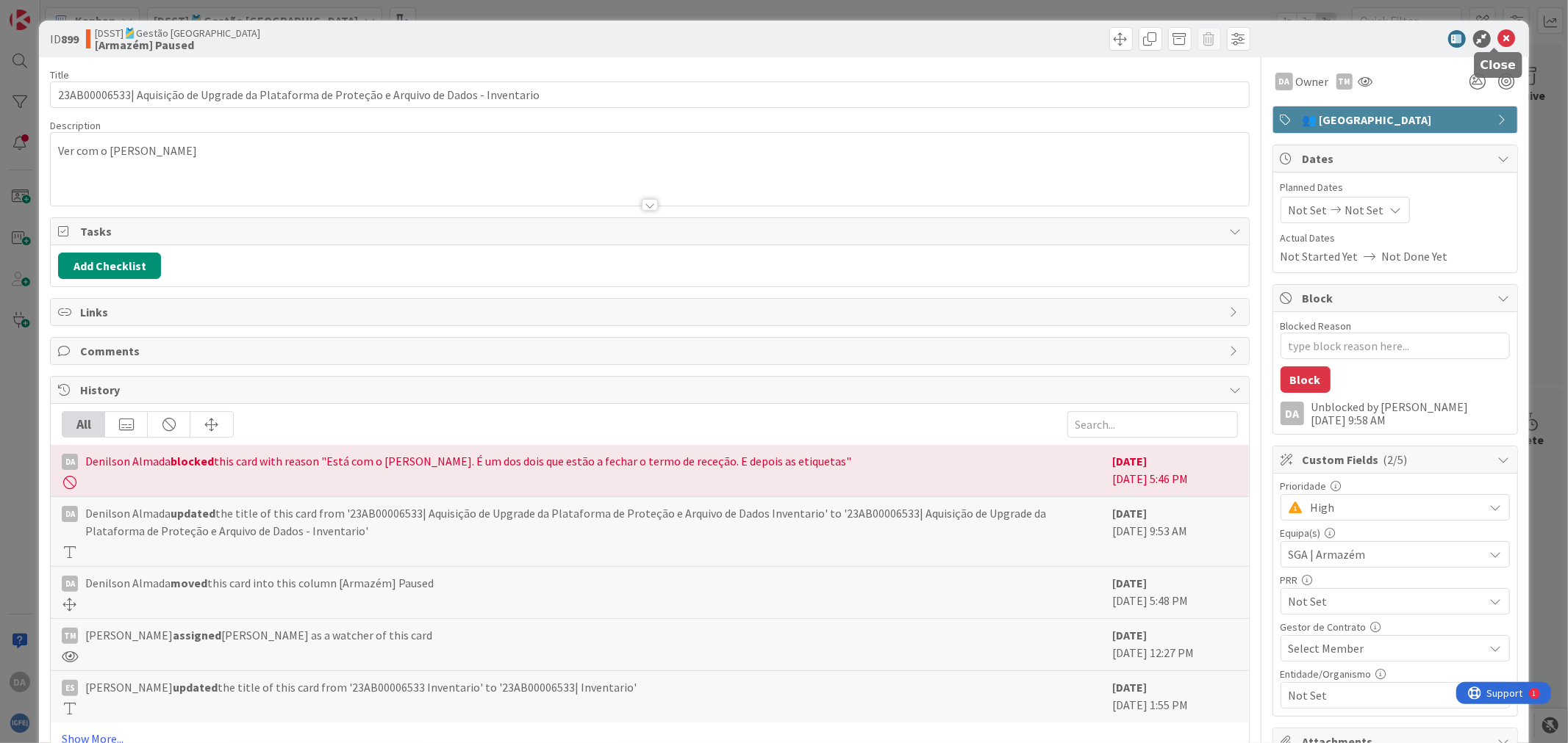
click at [1254, 35] on icon at bounding box center [1507, 39] width 18 height 18
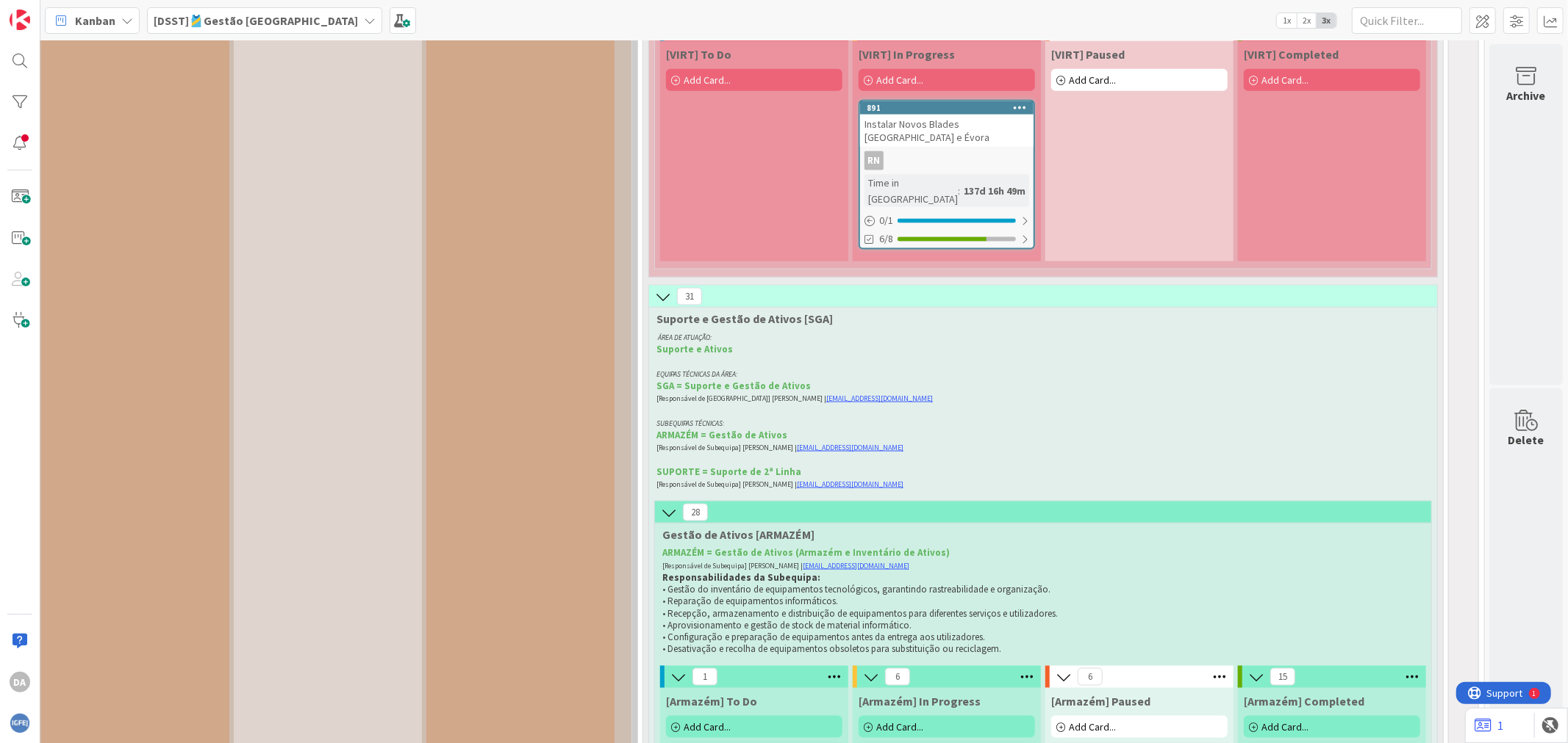
scroll to position [11045, 226]
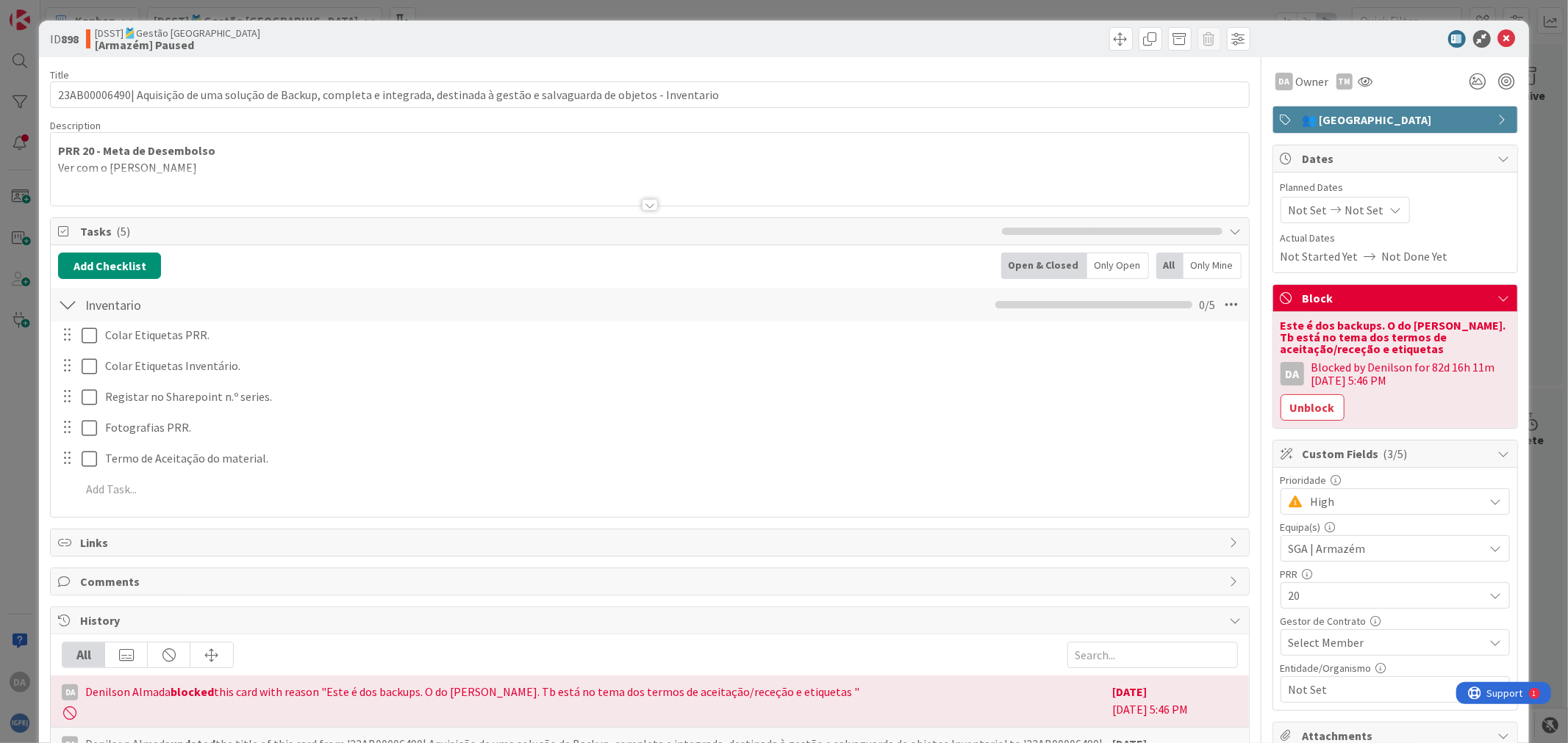
click at [1254, 423] on div "Este é dos backups. O do [PERSON_NAME]. Tb está no tema dos termos de aceitação…" at bounding box center [1394, 370] width 244 height 116
click at [1254, 413] on button "Unblock" at bounding box center [1312, 407] width 64 height 27
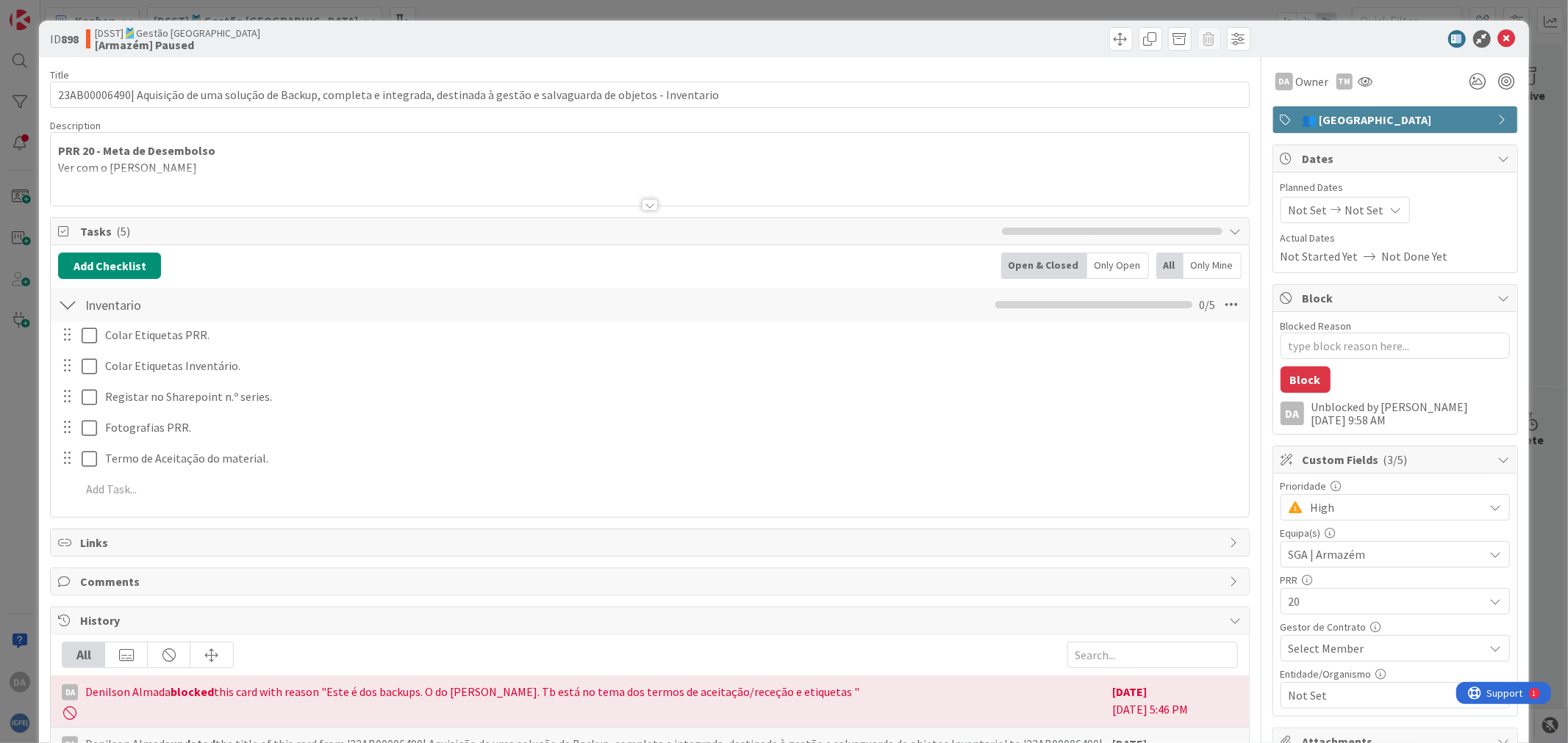
type textarea "x"
click at [1254, 39] on icon at bounding box center [1507, 39] width 18 height 18
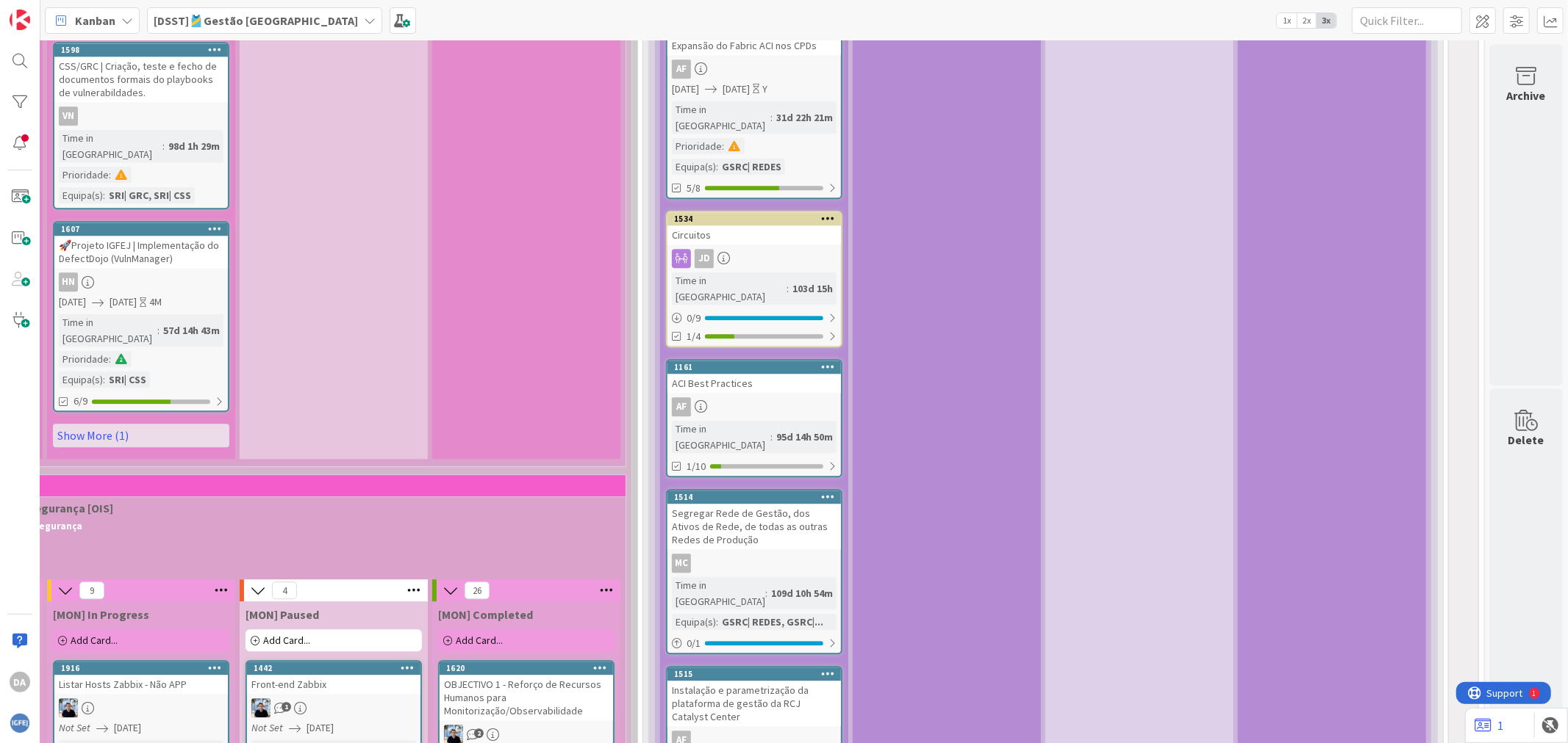
scroll to position [3101, 0]
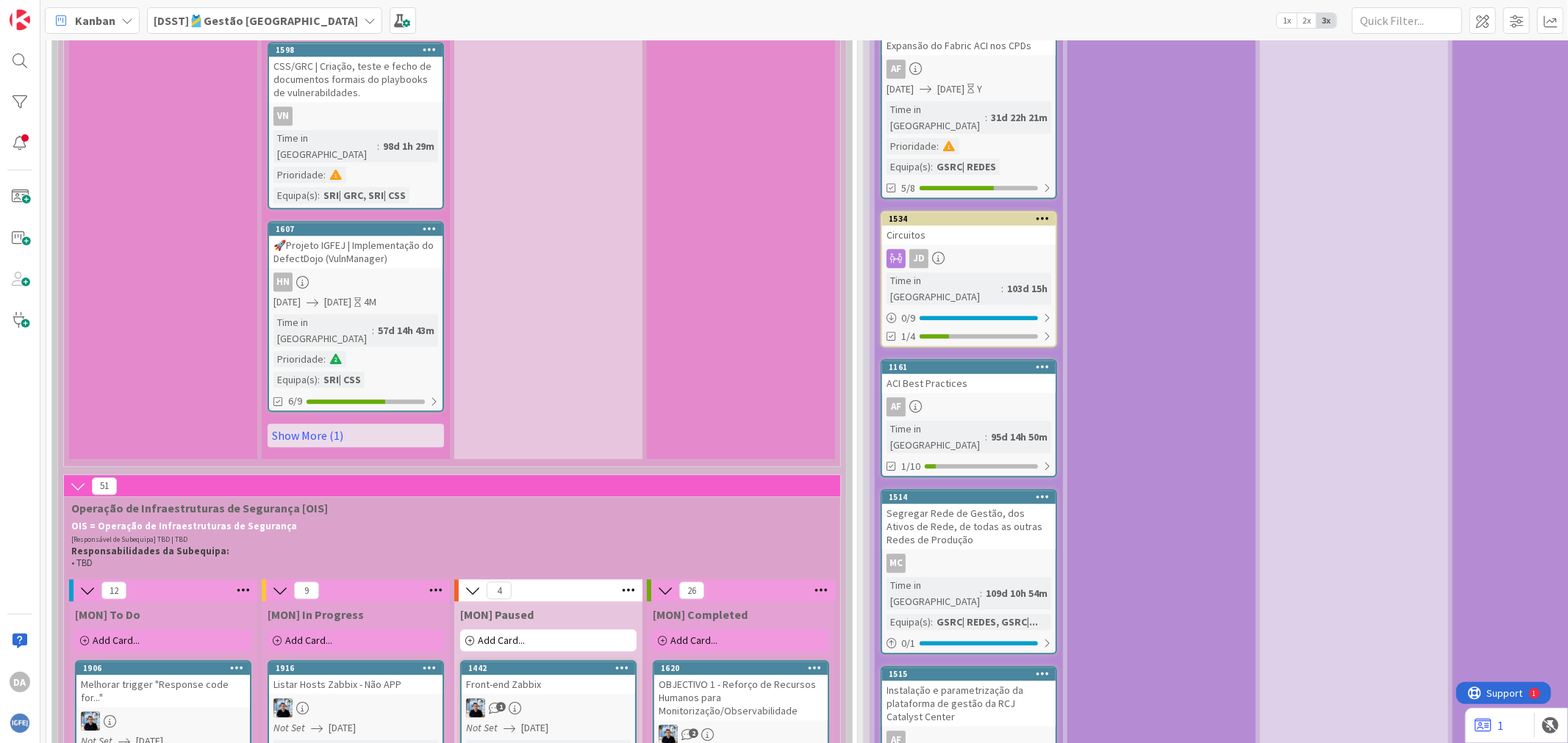
drag, startPoint x: 334, startPoint y: 357, endPoint x: 657, endPoint y: 261, distance: 337.0
click at [657, 521] on p "OIS = Operação de Infraestruturas de Segurança" at bounding box center [449, 526] width 756 height 11
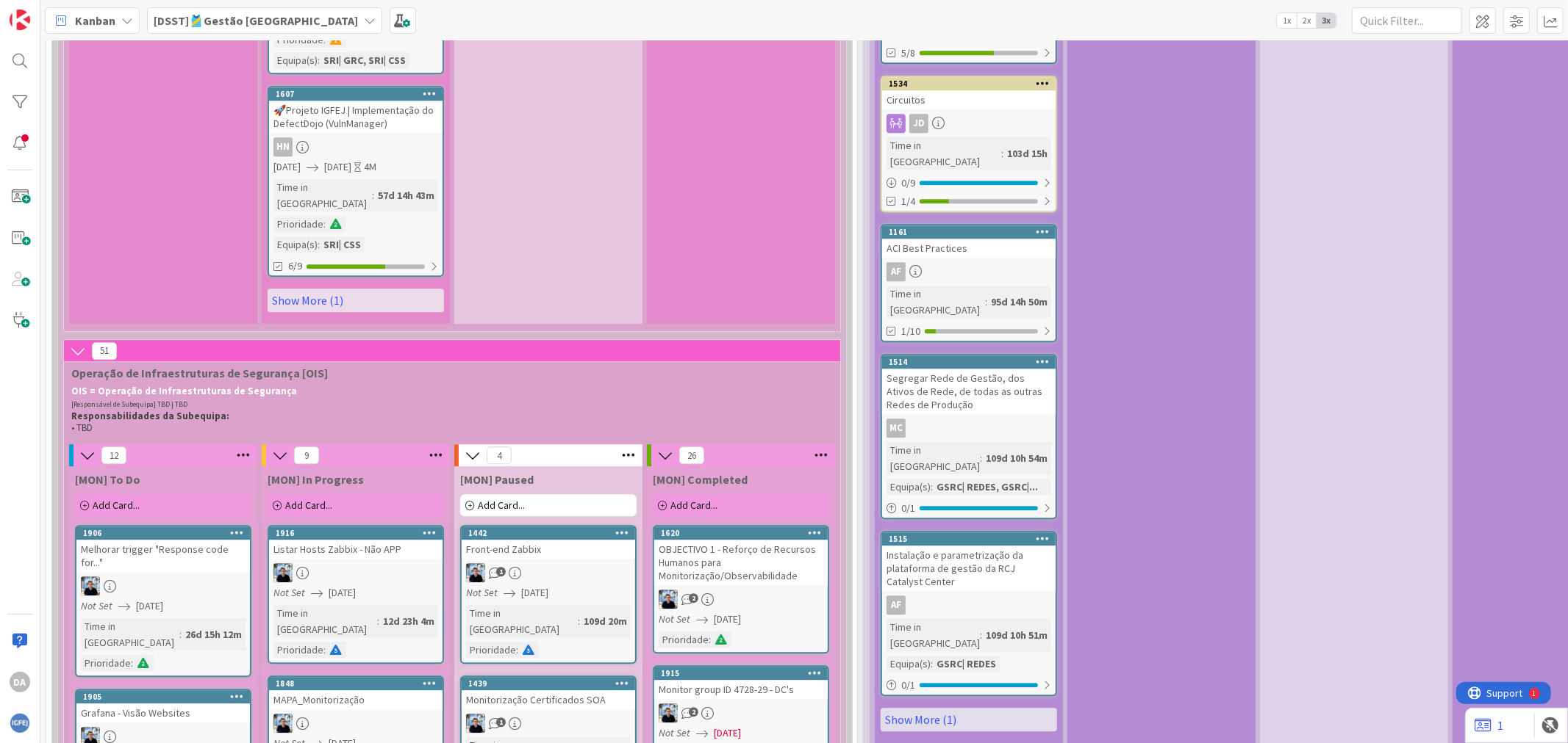
scroll to position [3264, 0]
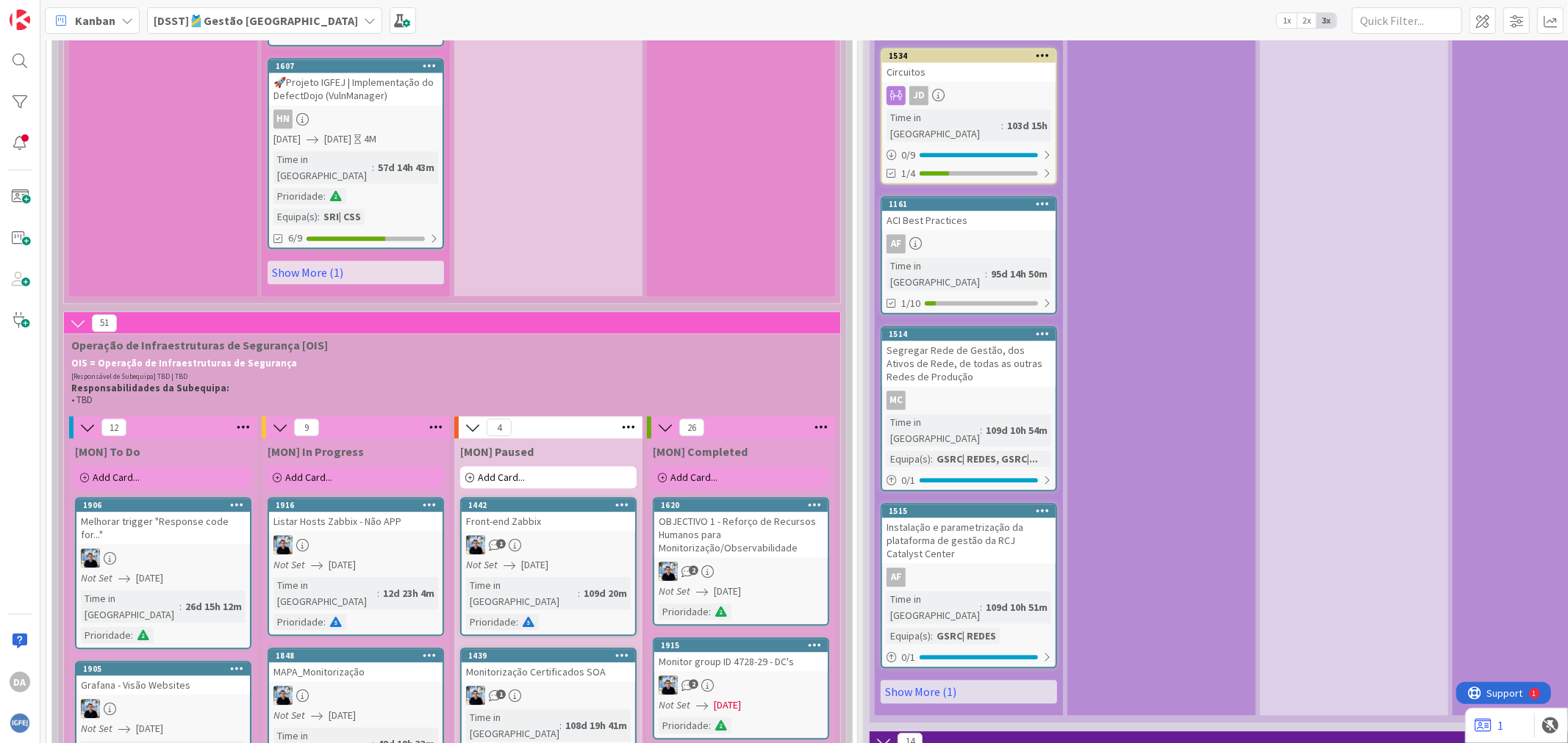
click at [90, 393] on span "• TBD" at bounding box center [82, 399] width 21 height 12
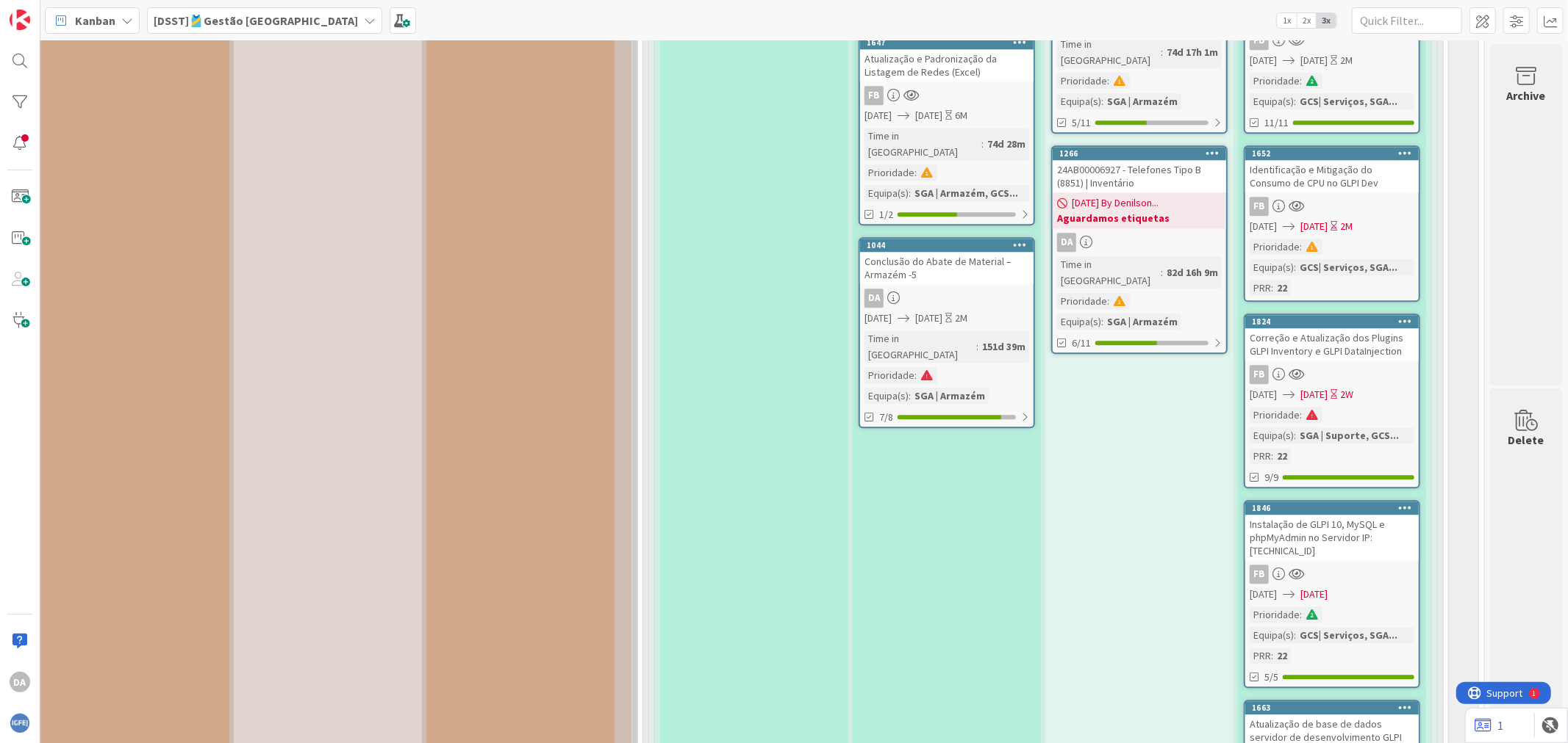
scroll to position [12620, 226]
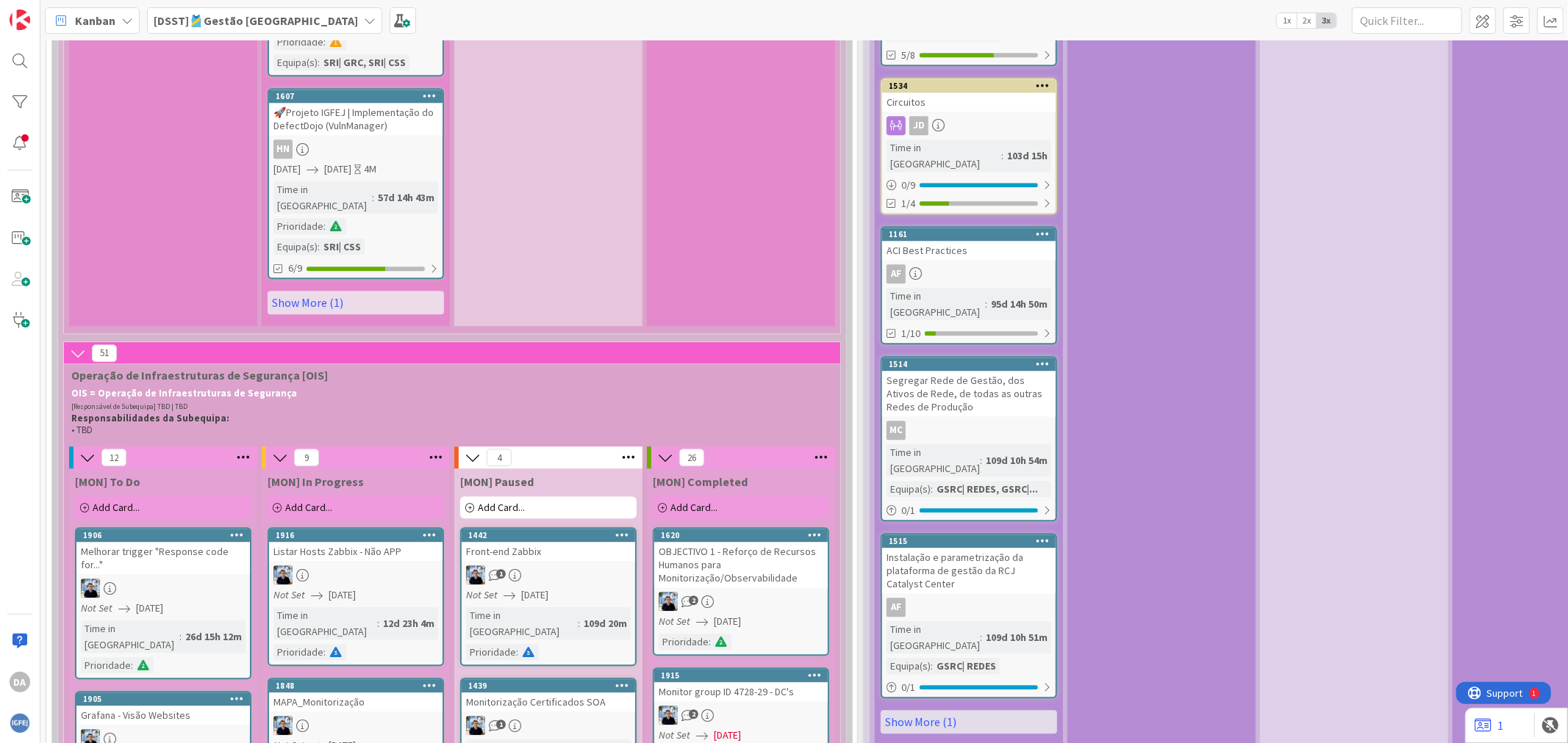
scroll to position [3264, 0]
